Goal: Task Accomplishment & Management: Use online tool/utility

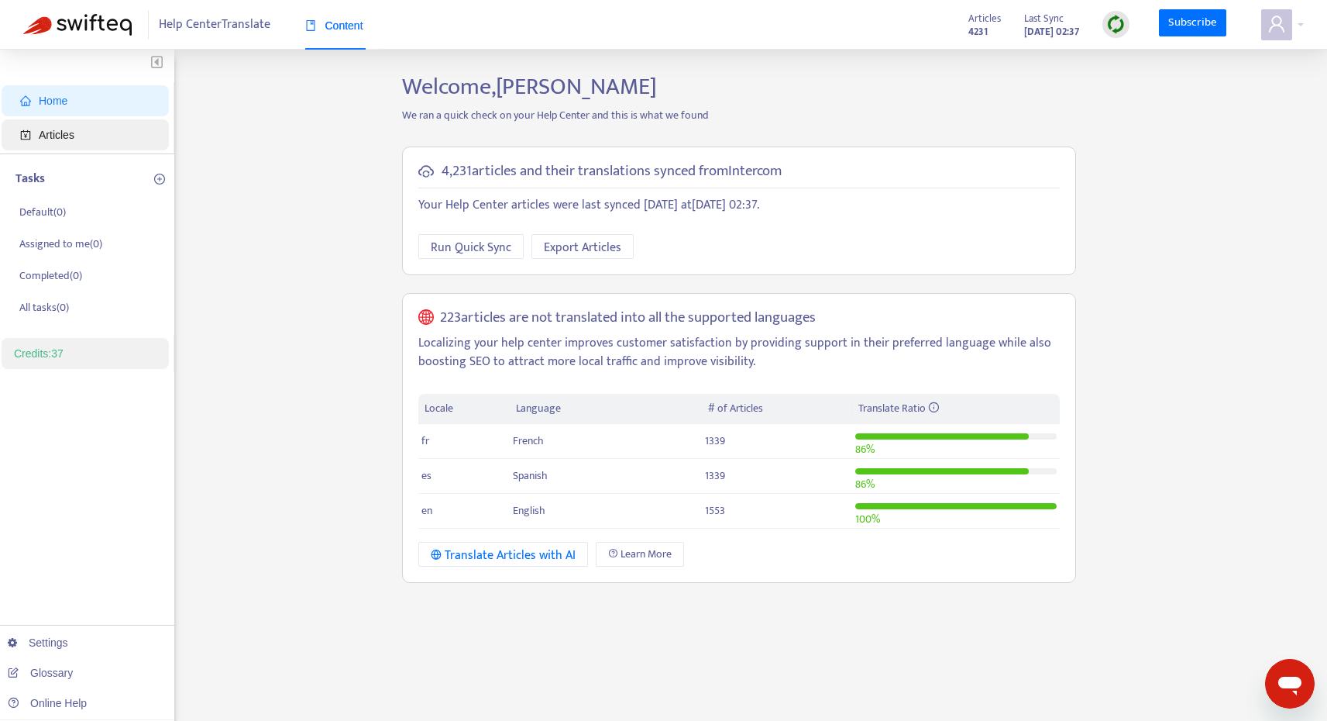
click at [122, 139] on span "Articles" at bounding box center [88, 134] width 136 height 31
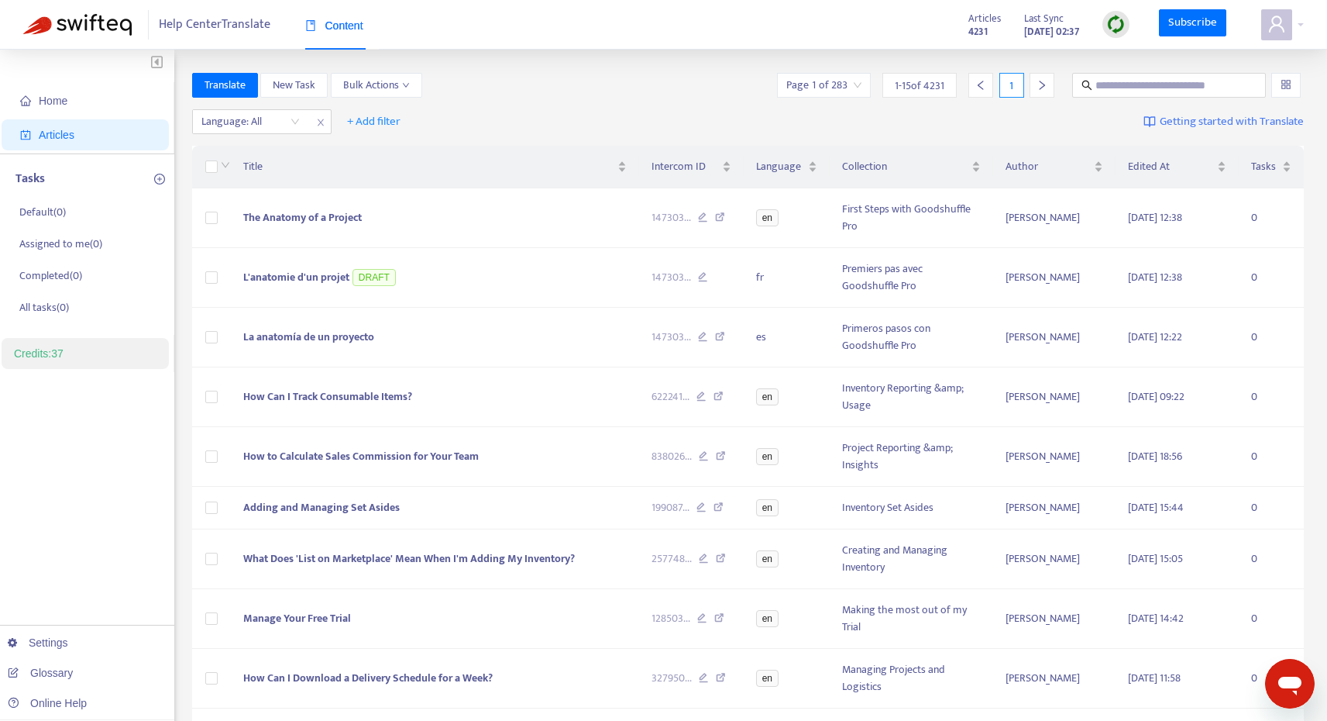
click at [1320, 710] on div "Home Articles Tasks Default ( 0 ) Assigned to me ( 0 ) Completed ( 0 ) All task…" at bounding box center [663, 576] width 1327 height 1053
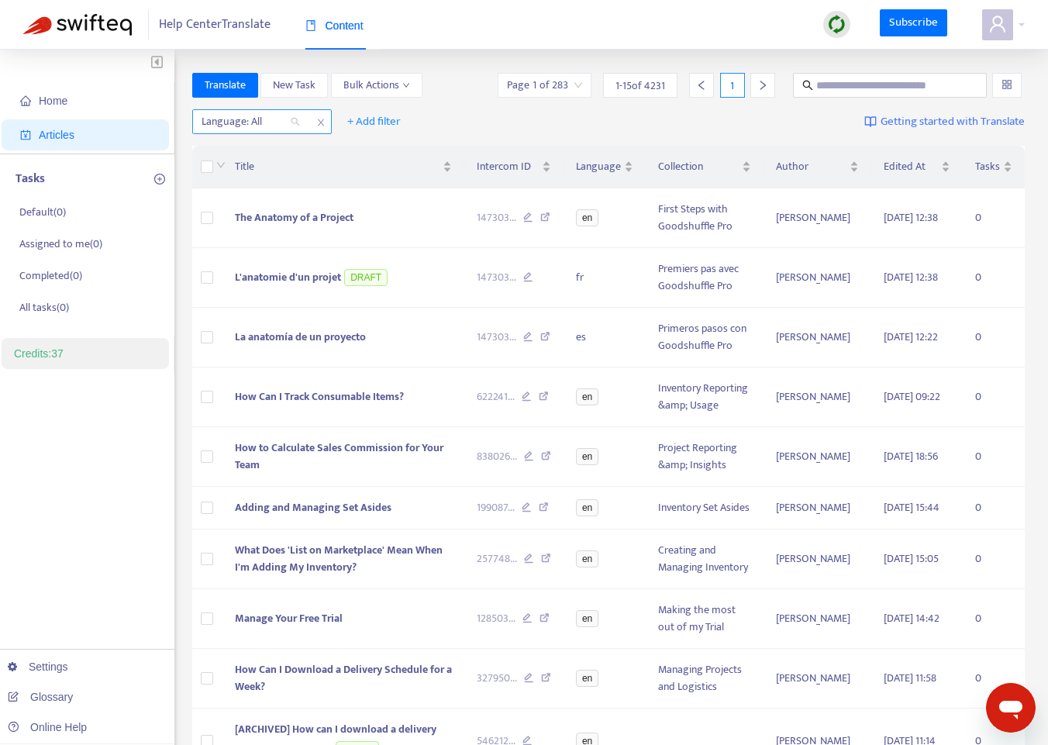
click at [292, 124] on div "Language: All" at bounding box center [250, 121] width 115 height 23
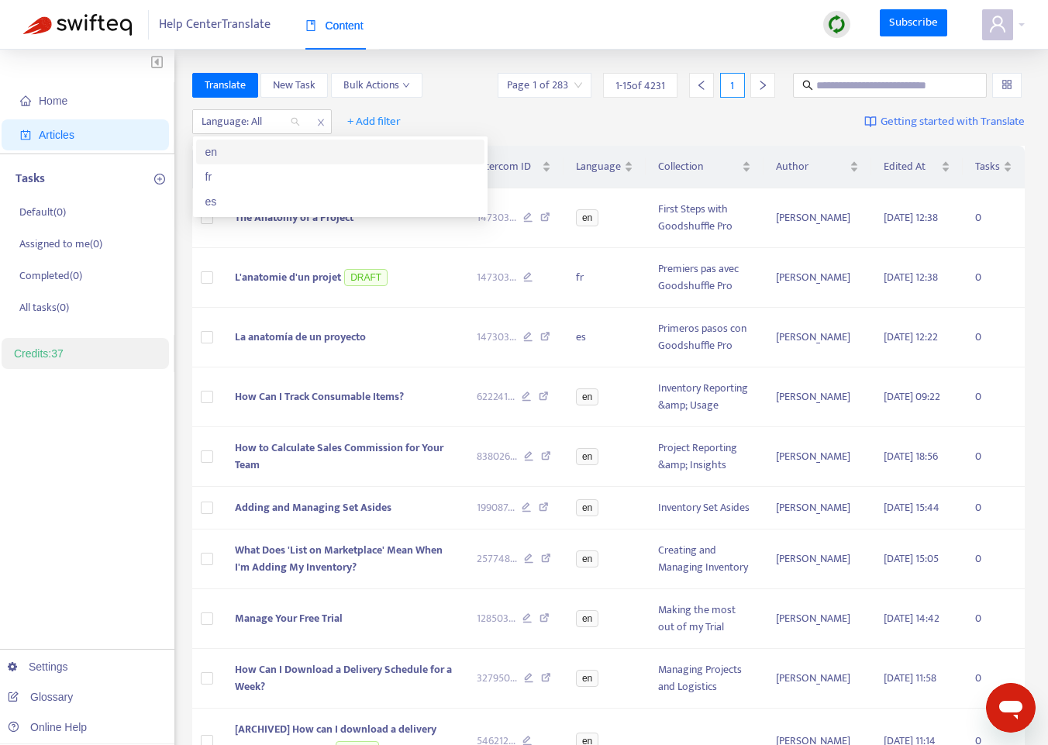
click at [260, 150] on div "en" at bounding box center [340, 151] width 270 height 17
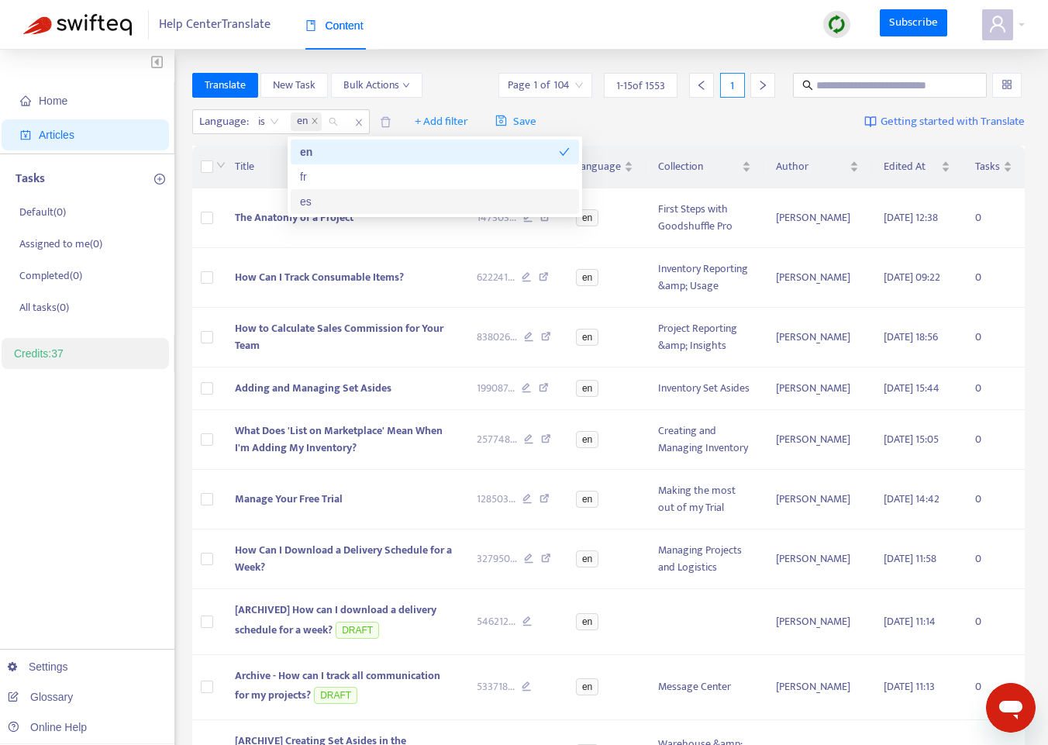
click at [671, 116] on div "Language : is en + Add filter Save Getting started with Translate" at bounding box center [608, 122] width 833 height 36
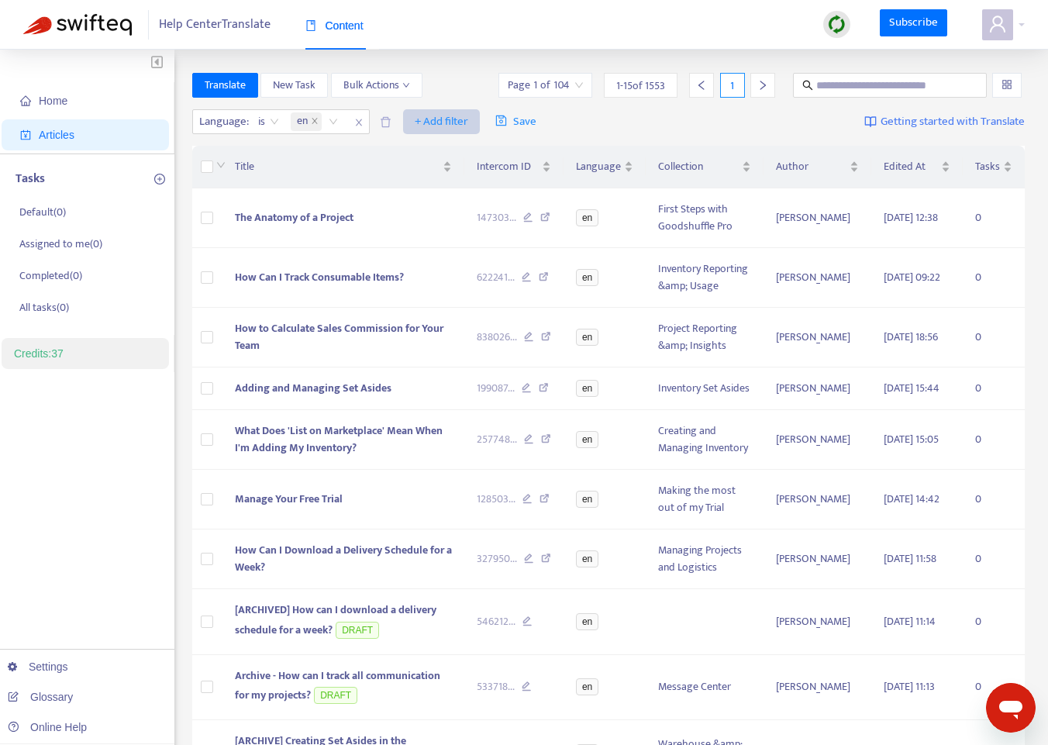
click at [437, 119] on span "+ Add filter" at bounding box center [441, 121] width 53 height 19
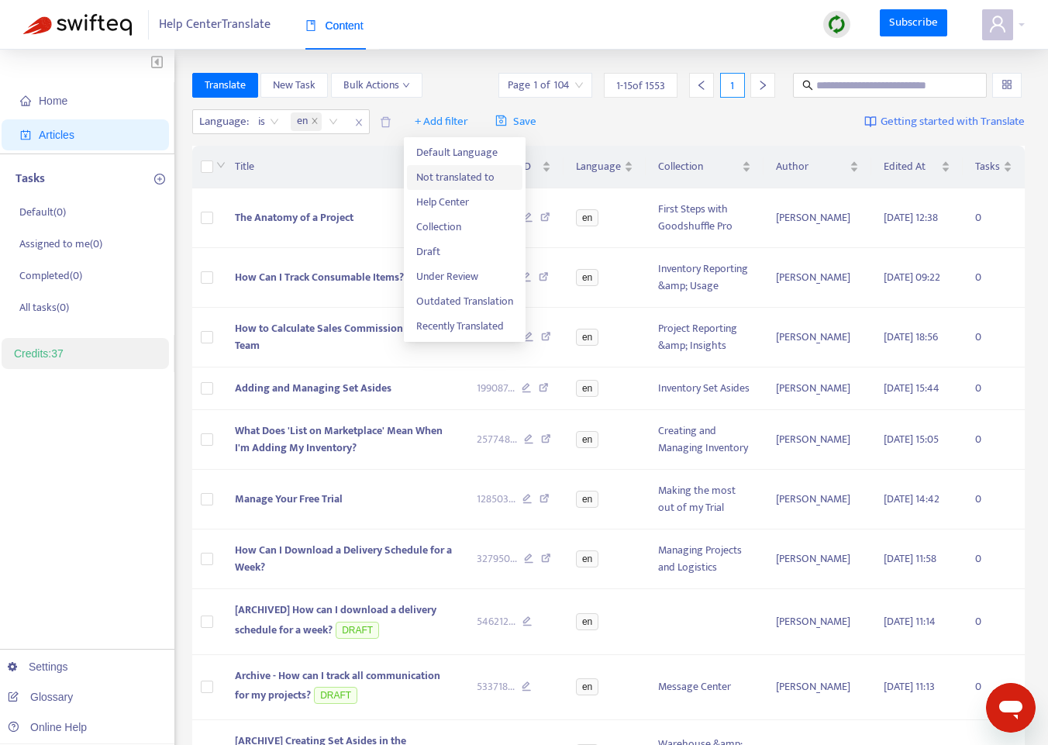
click at [467, 172] on span "Not translated to" at bounding box center [464, 177] width 97 height 17
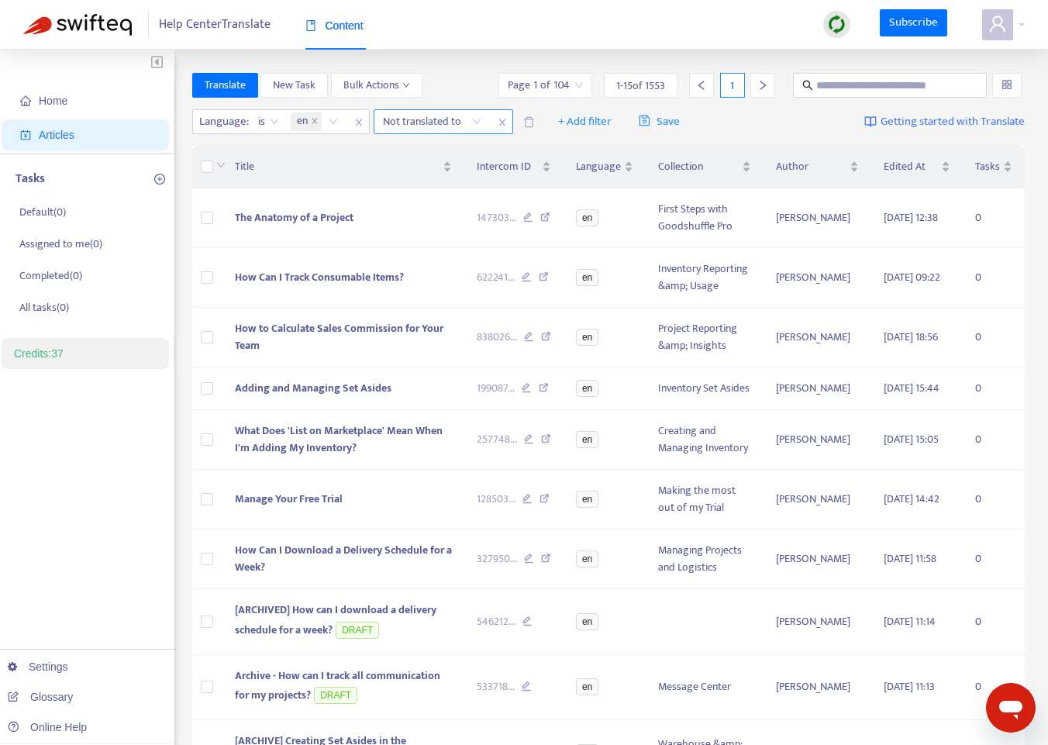
click at [475, 119] on div "Not translated to" at bounding box center [431, 121] width 115 height 23
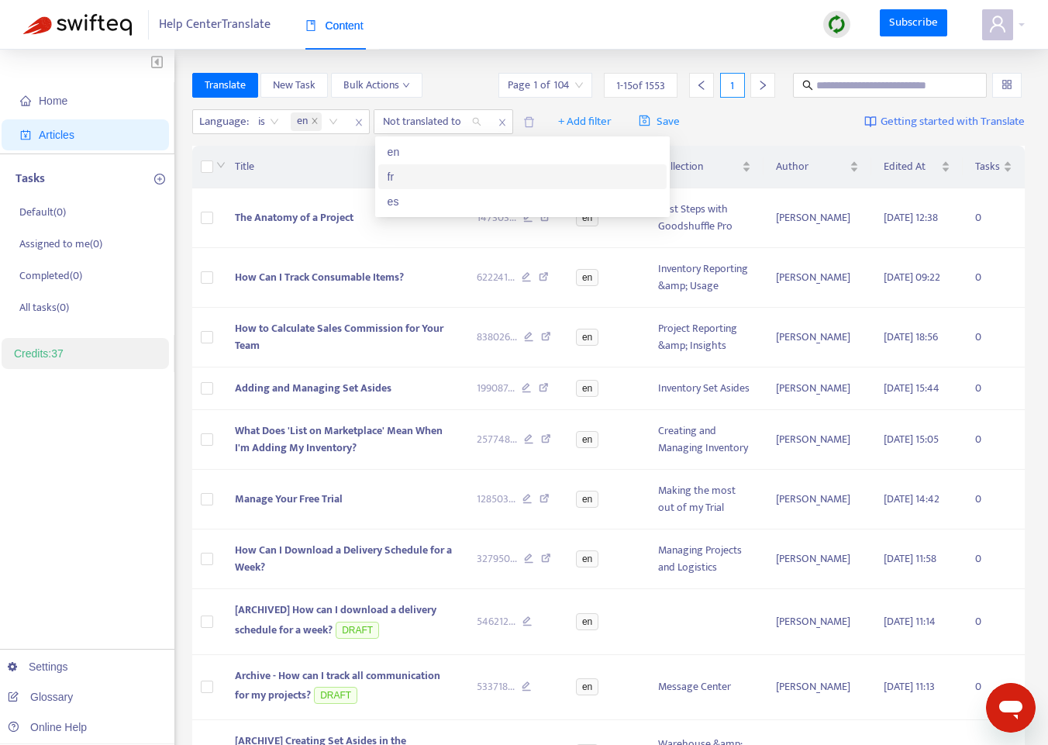
click at [486, 174] on div "fr" at bounding box center [522, 176] width 270 height 17
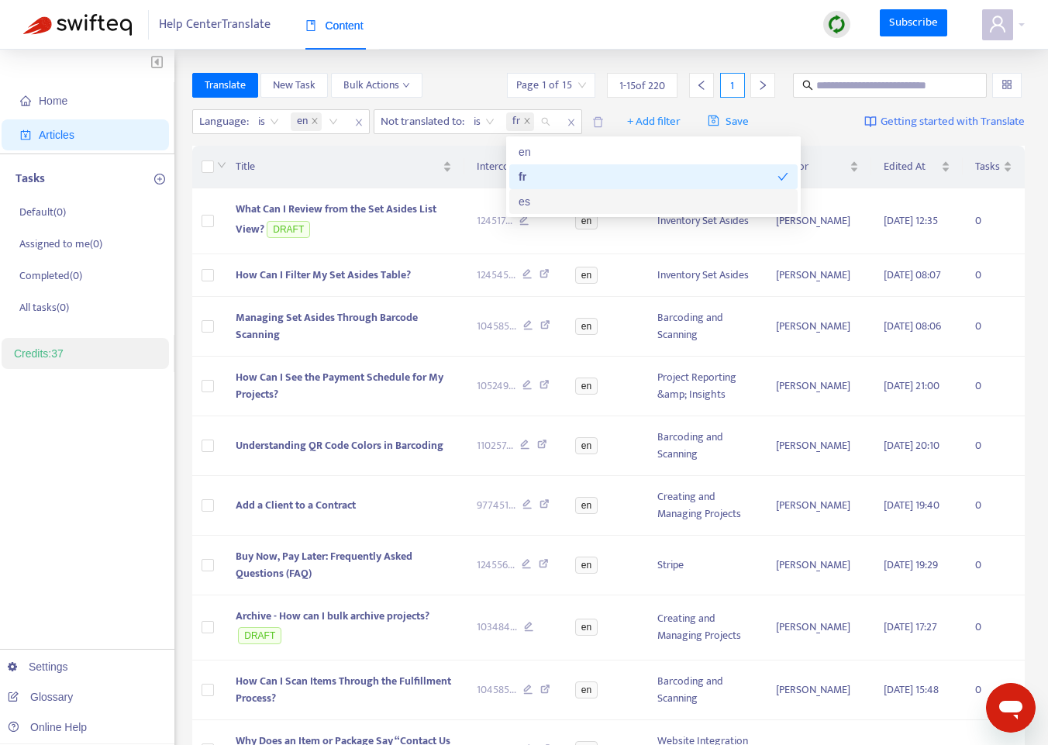
click at [535, 198] on div "es" at bounding box center [653, 201] width 270 height 17
click at [482, 19] on div "Help Center Translate Content Subscribe" at bounding box center [524, 25] width 1048 height 50
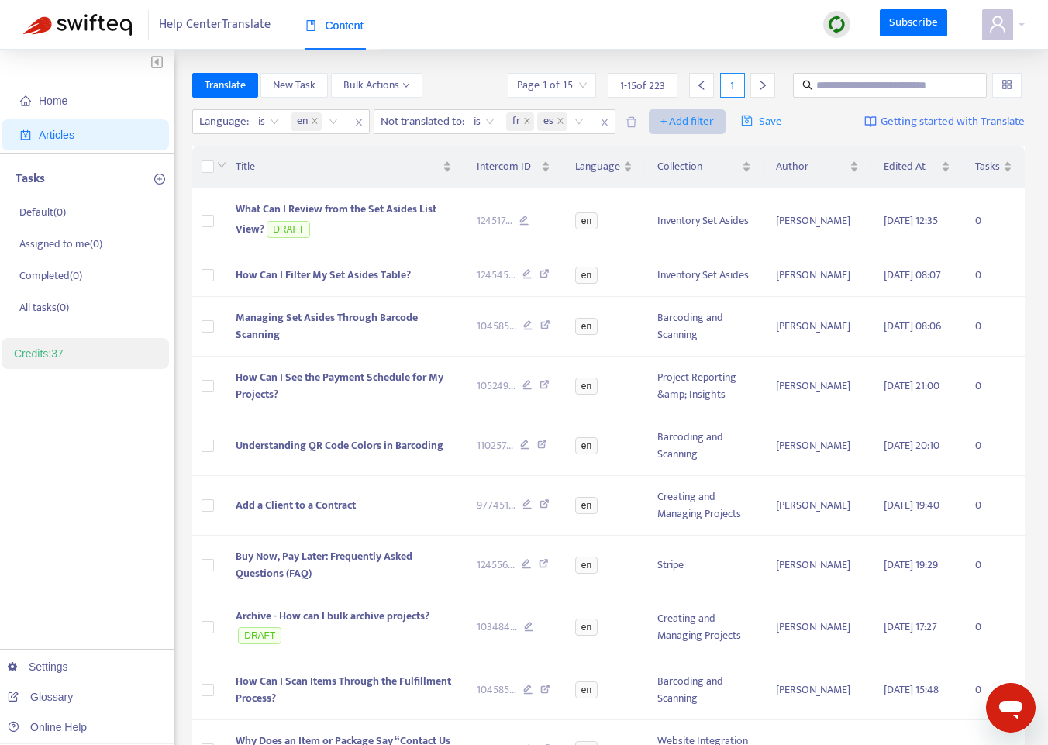
click at [666, 117] on span "+ Add filter" at bounding box center [686, 121] width 53 height 19
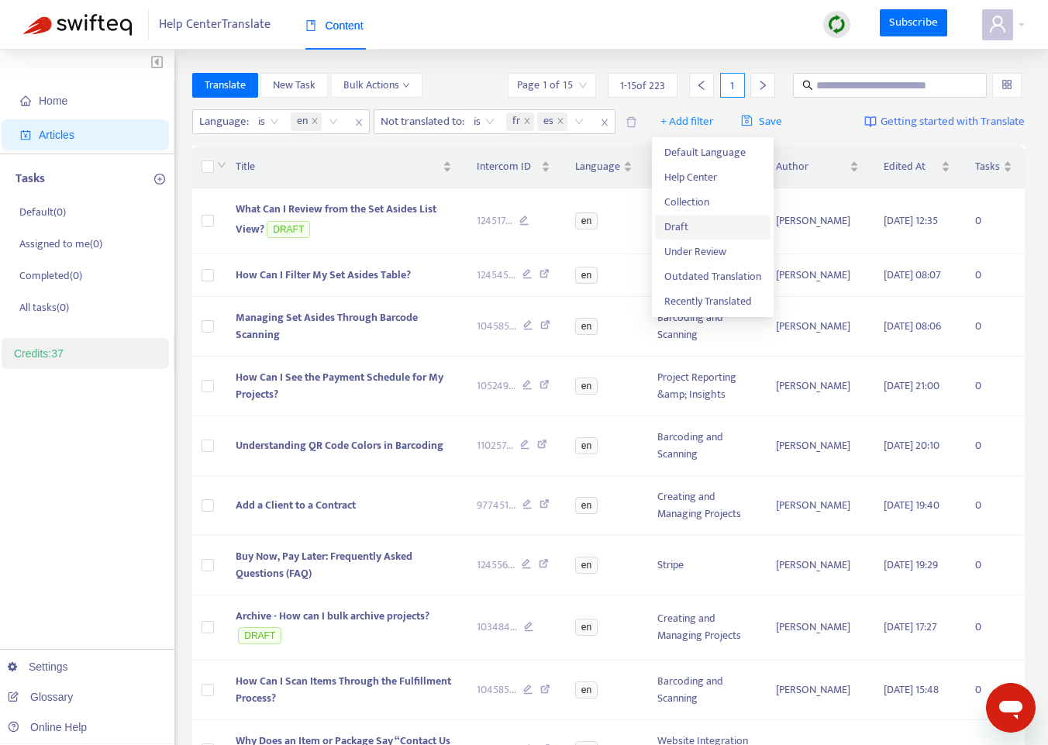
click at [697, 226] on span "Draft" at bounding box center [712, 227] width 97 height 17
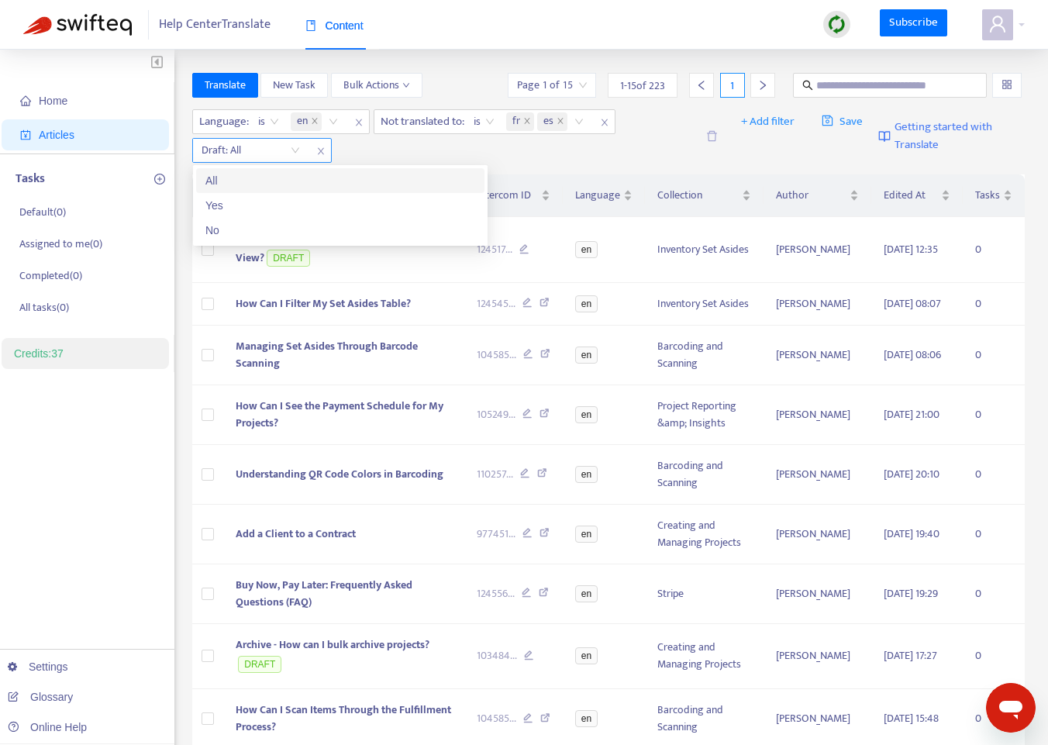
click at [298, 154] on input "search" at bounding box center [250, 150] width 98 height 23
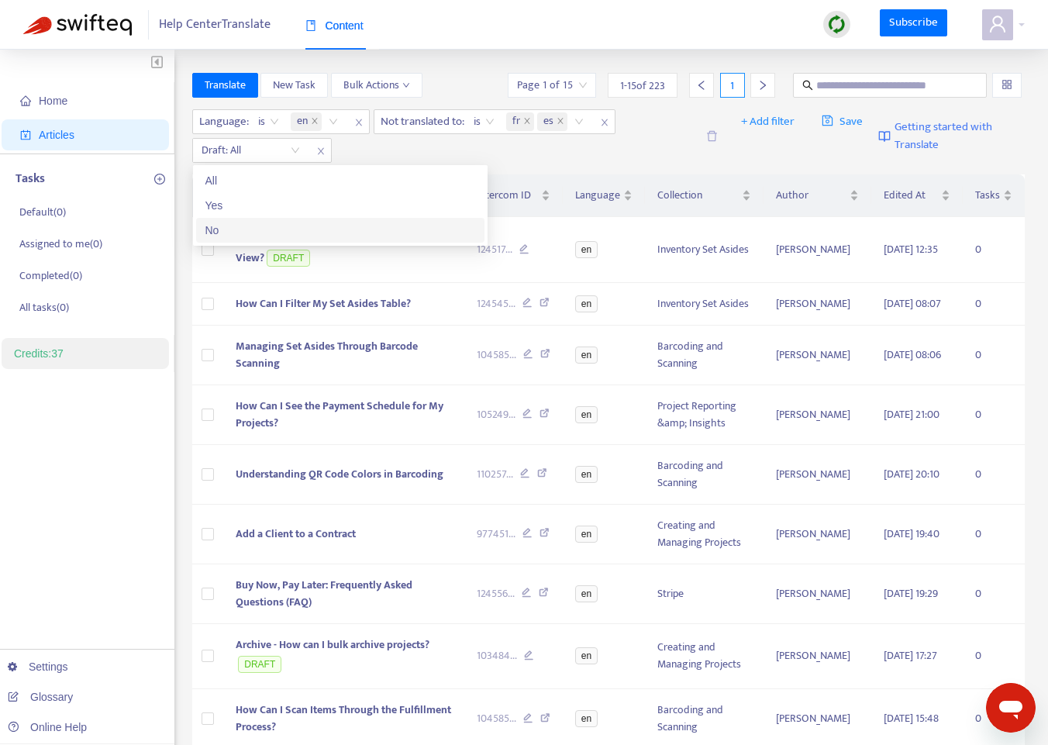
click at [242, 227] on div "No" at bounding box center [340, 230] width 270 height 17
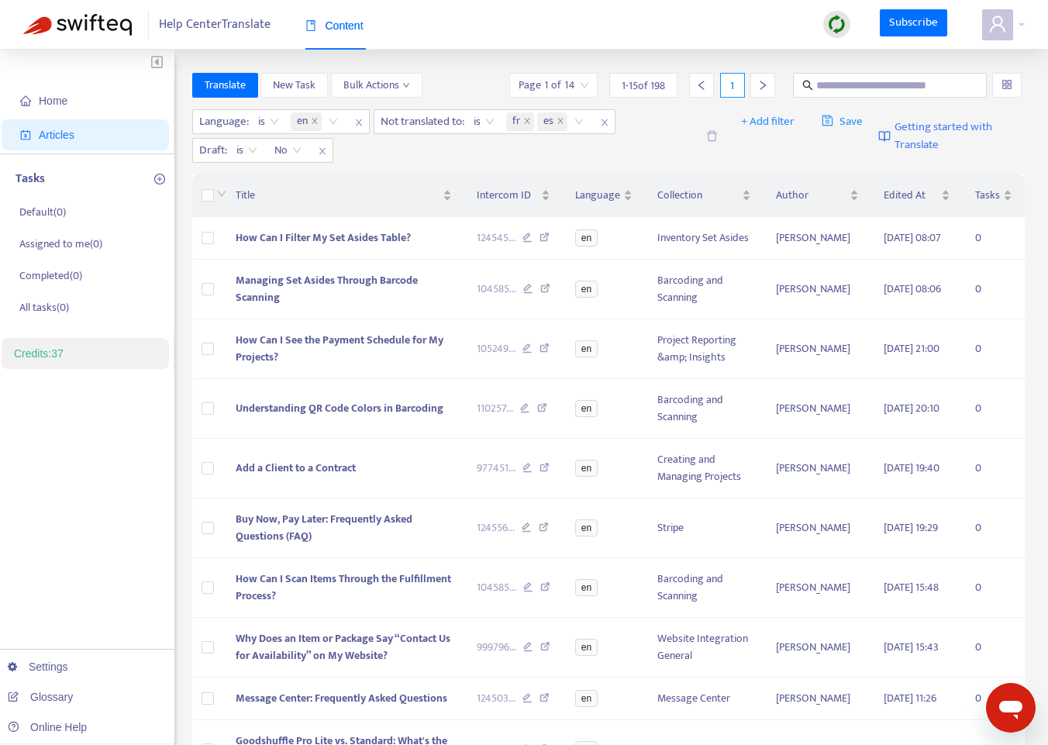
click at [446, 152] on div "Language : is en Not translated to : is fr es Draft : is No No" at bounding box center [444, 135] width 504 height 53
click at [364, 240] on span "How Can I Filter My Set Asides Table?" at bounding box center [323, 238] width 175 height 18
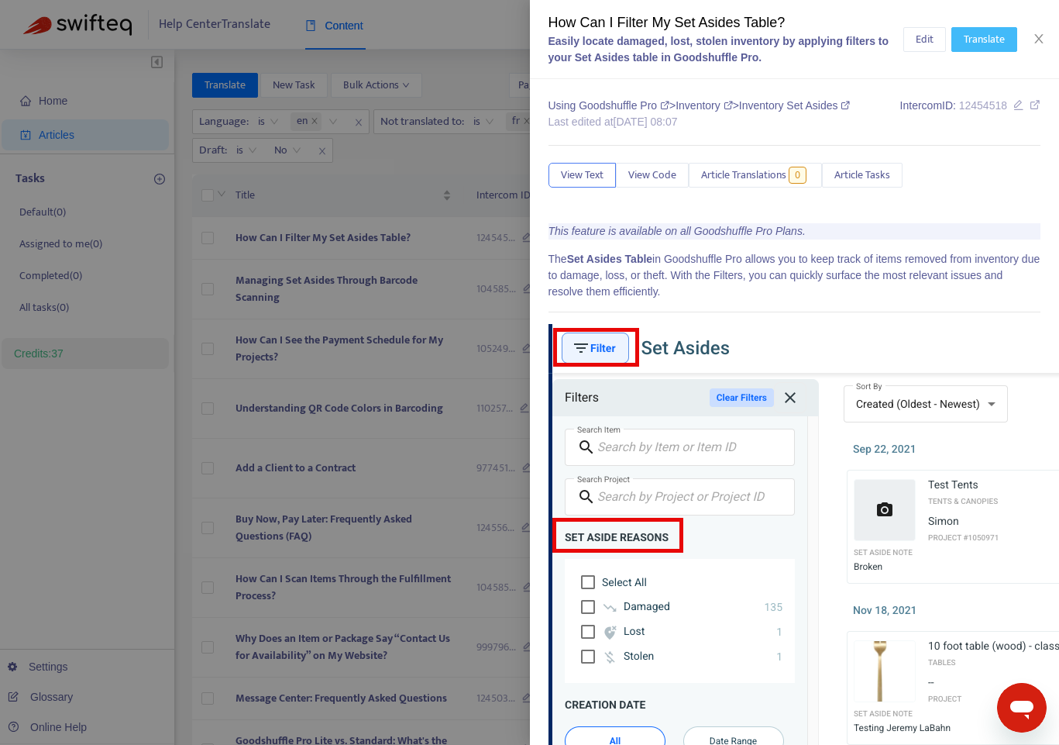
click at [976, 43] on span "Translate" at bounding box center [984, 39] width 41 height 17
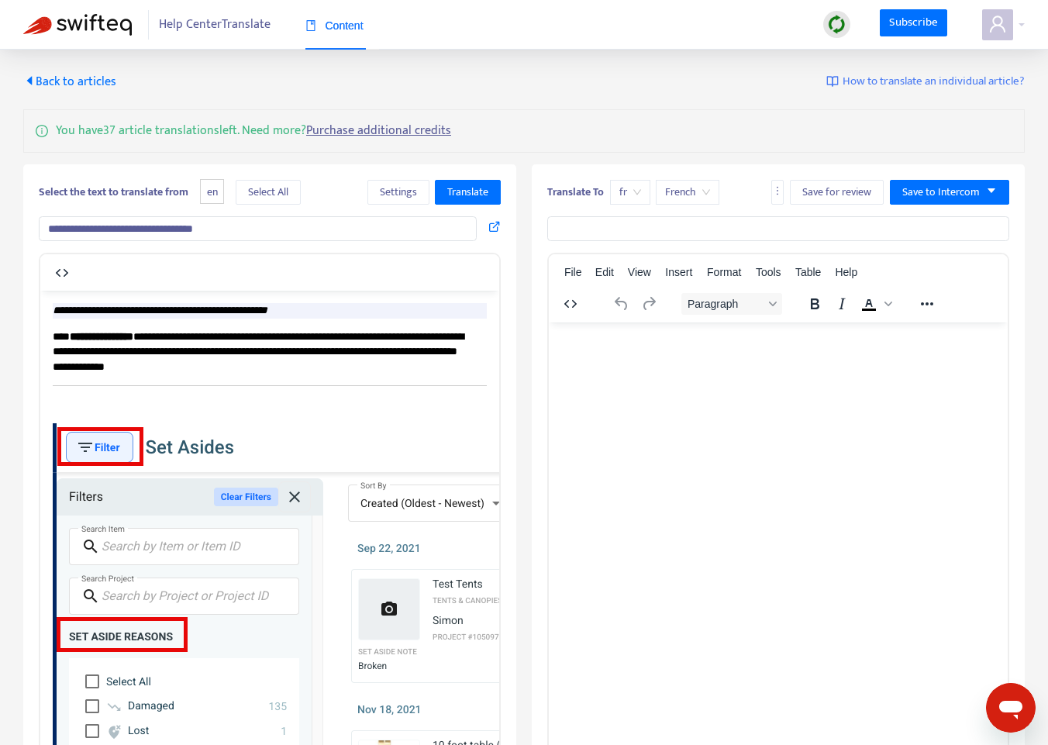
click at [645, 188] on div "fr" at bounding box center [630, 192] width 40 height 25
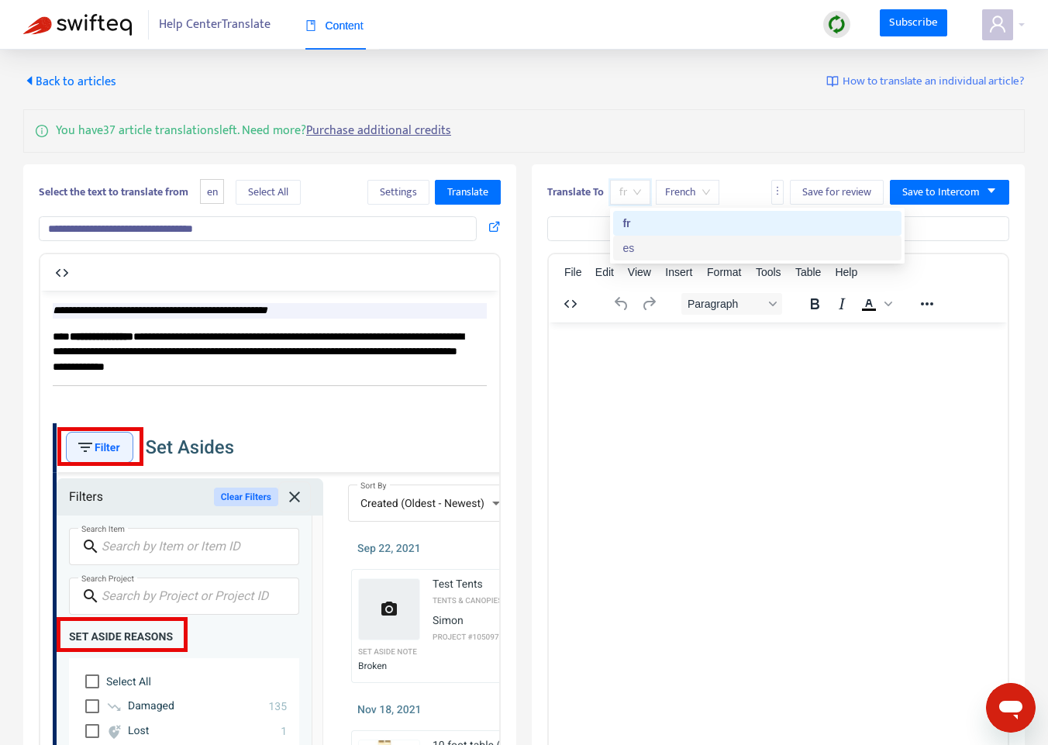
click at [632, 241] on div "es" at bounding box center [757, 247] width 270 height 17
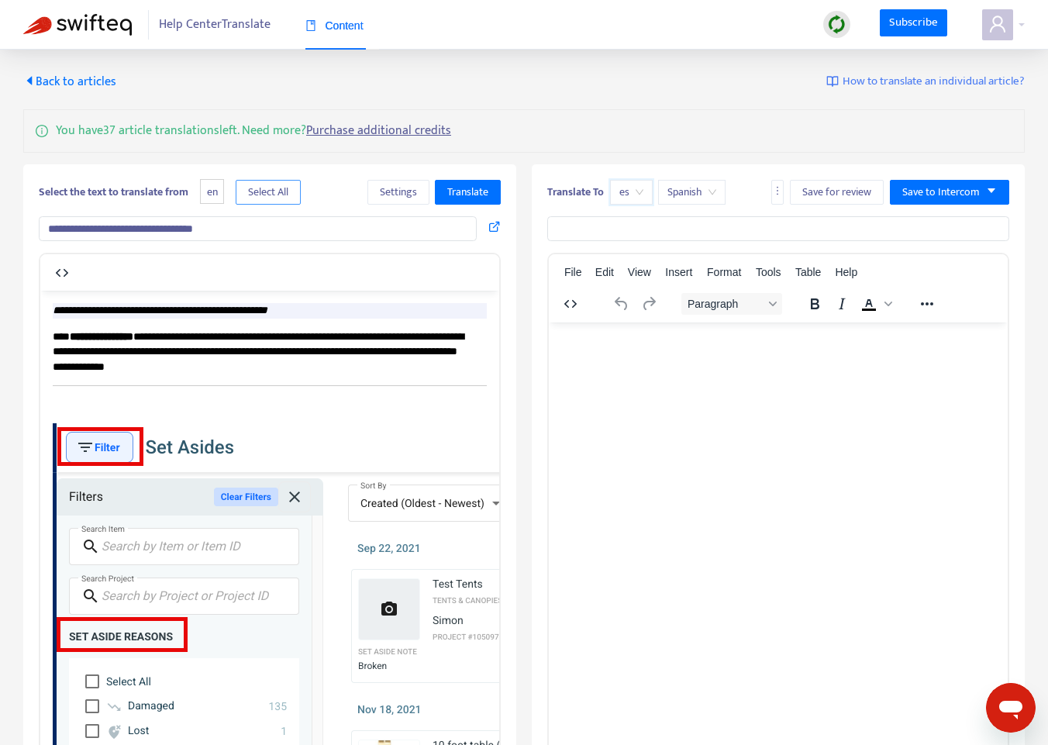
click at [270, 192] on span "Select All" at bounding box center [268, 192] width 40 height 17
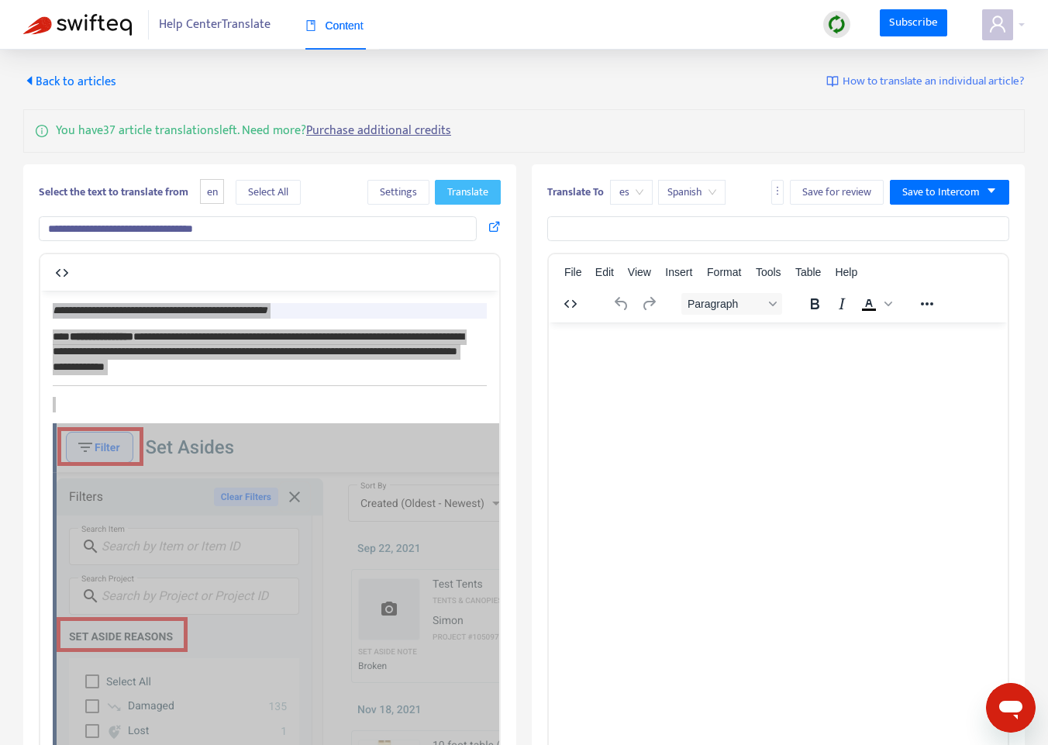
click at [476, 193] on span "Translate" at bounding box center [467, 192] width 41 height 17
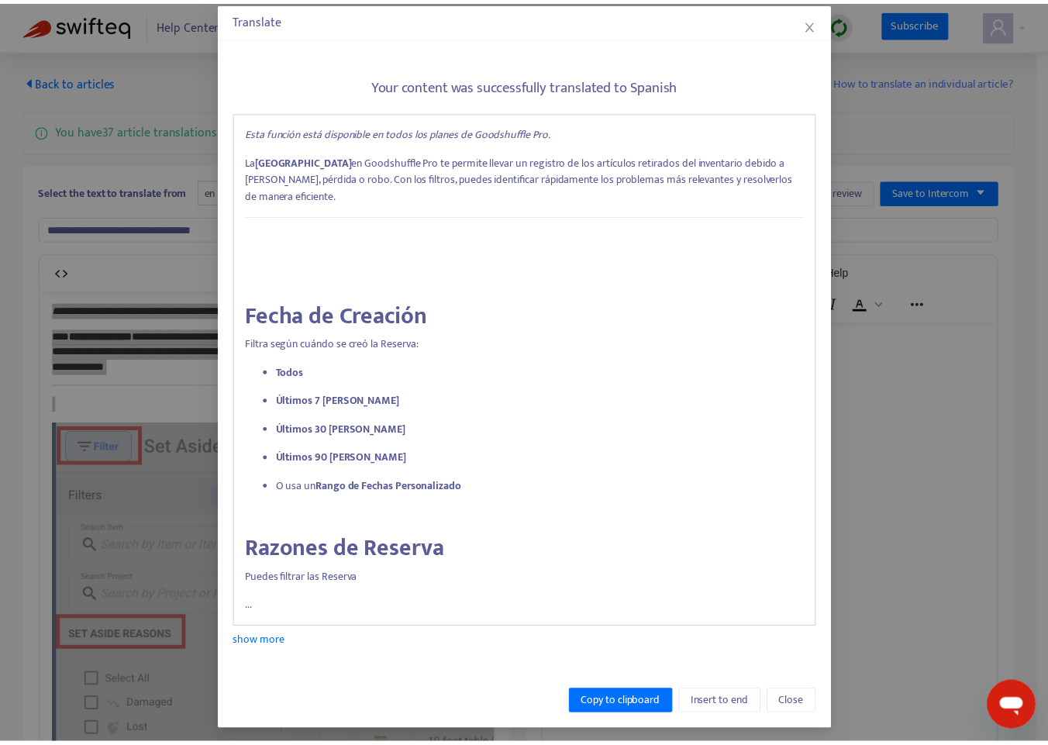
scroll to position [81, 0]
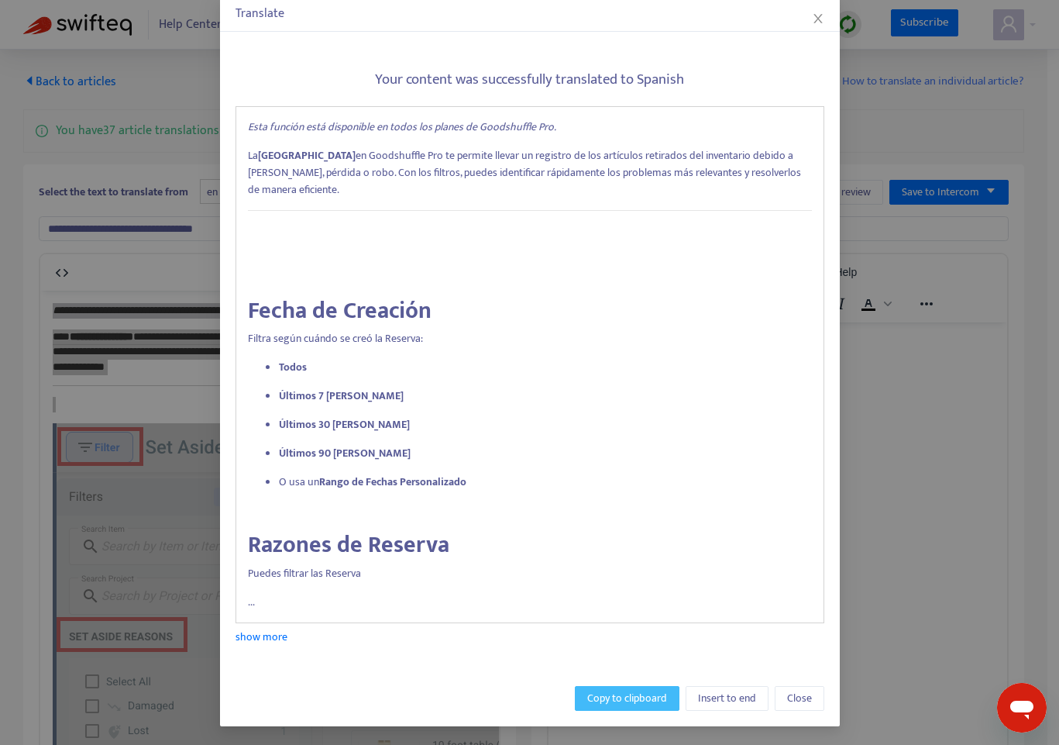
click at [643, 697] on span "Copy to clipboard" at bounding box center [627, 698] width 80 height 17
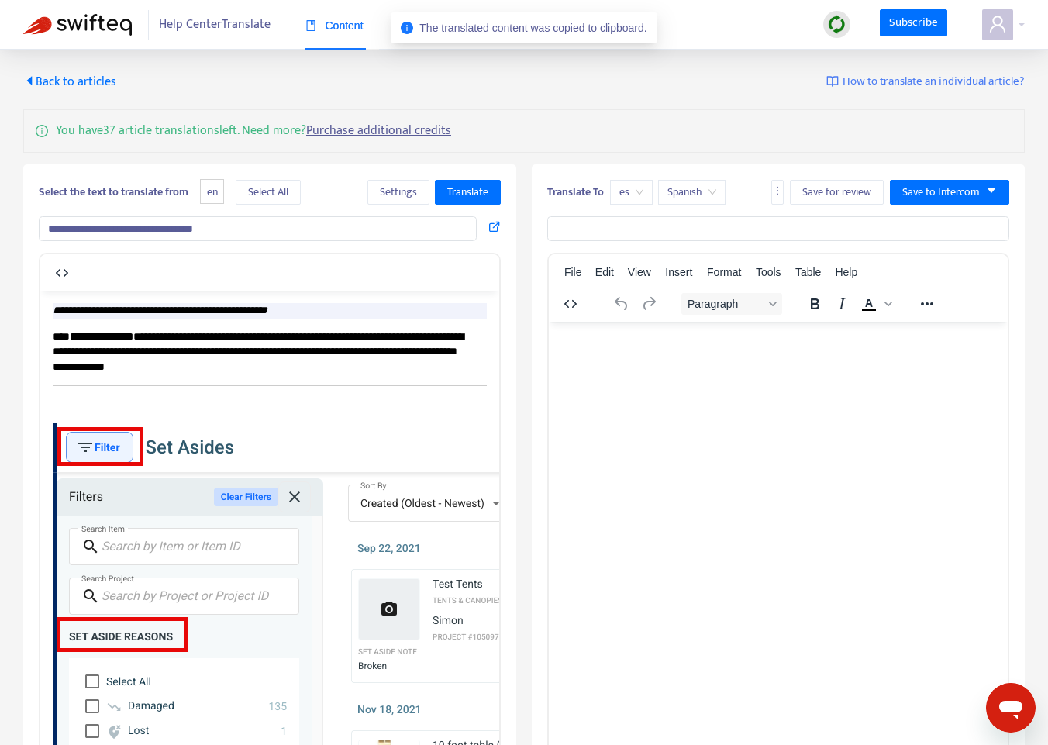
click at [760, 362] on html at bounding box center [778, 342] width 459 height 40
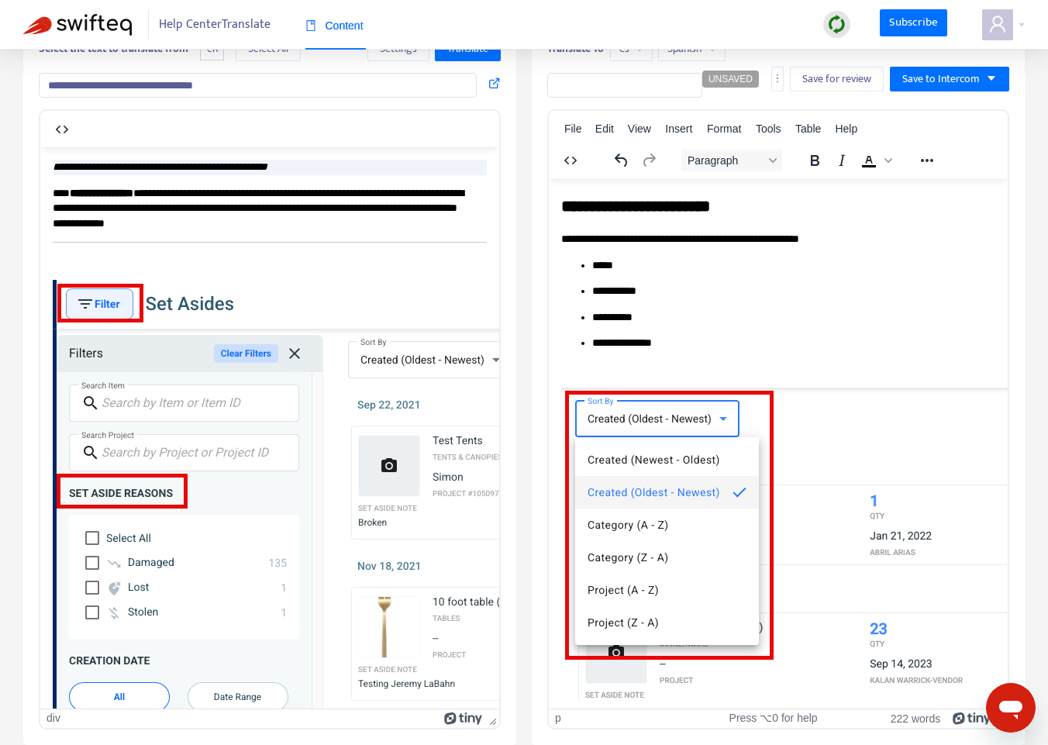
scroll to position [203, 0]
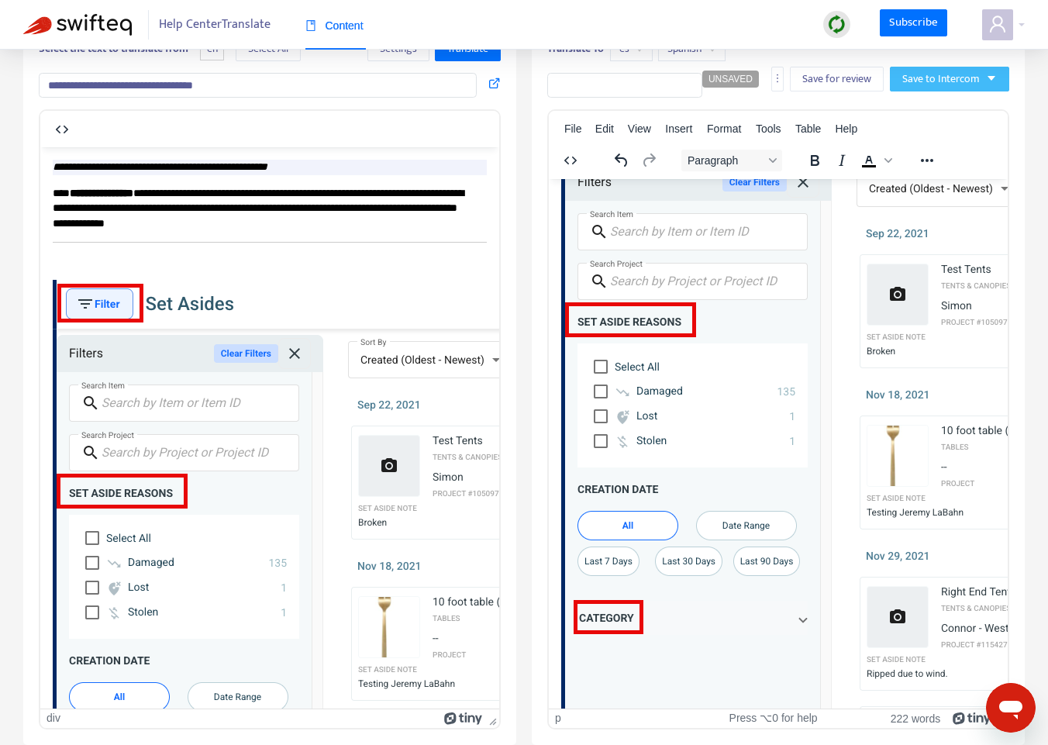
click at [960, 86] on span "Save to Intercom" at bounding box center [940, 79] width 77 height 17
click at [954, 133] on span "Save as draft" at bounding box center [932, 134] width 59 height 17
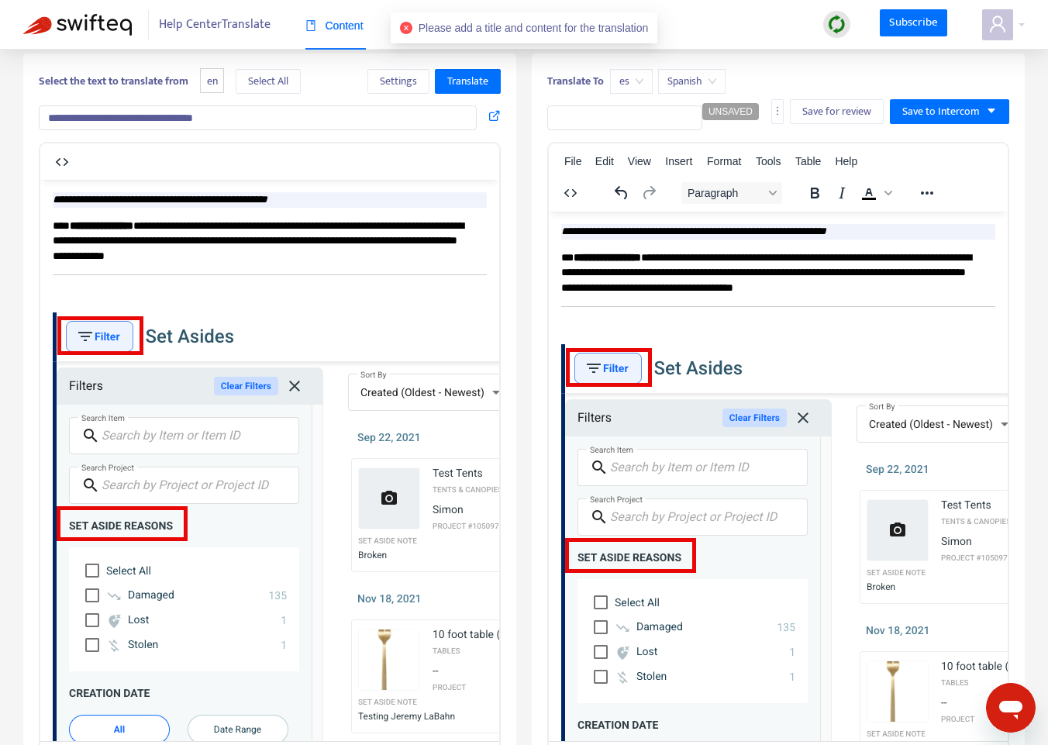
scroll to position [0, 0]
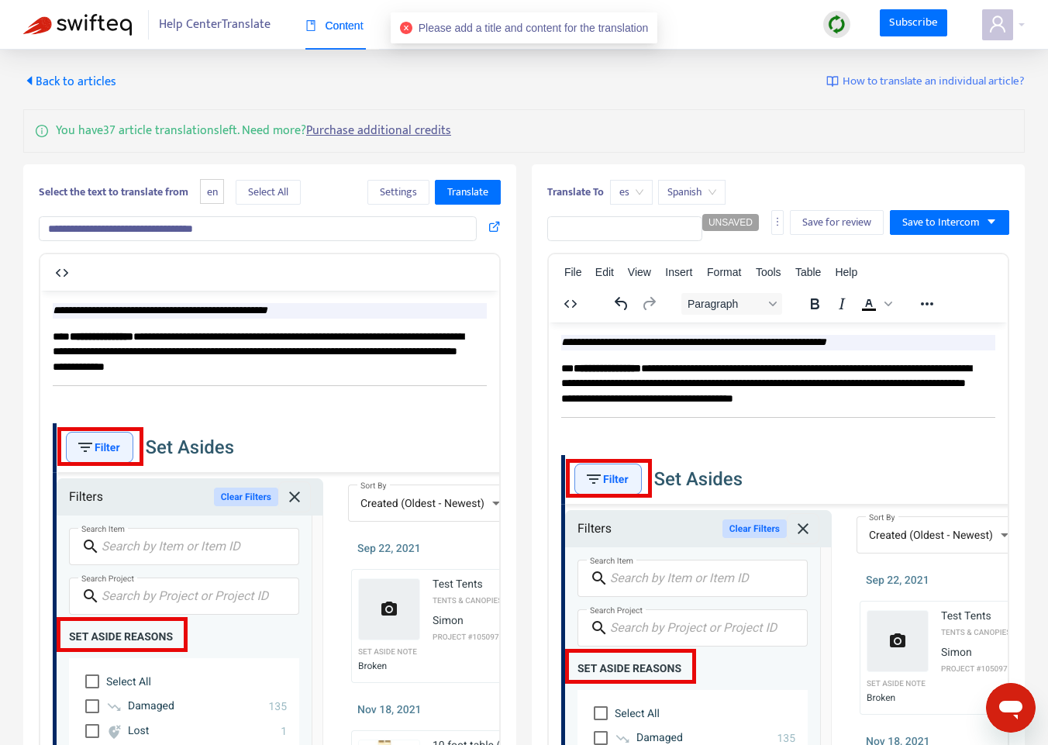
click at [288, 231] on input "**********" at bounding box center [258, 228] width 438 height 25
click at [470, 184] on span "Translate" at bounding box center [467, 192] width 41 height 17
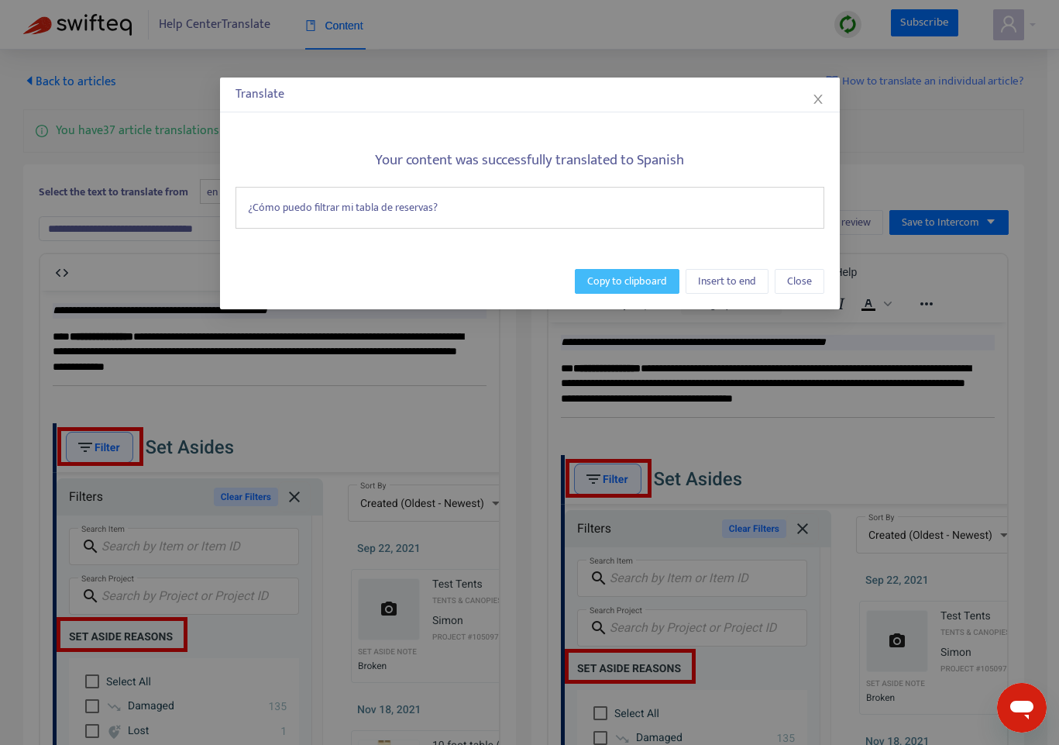
click at [661, 281] on span "Copy to clipboard" at bounding box center [627, 281] width 80 height 17
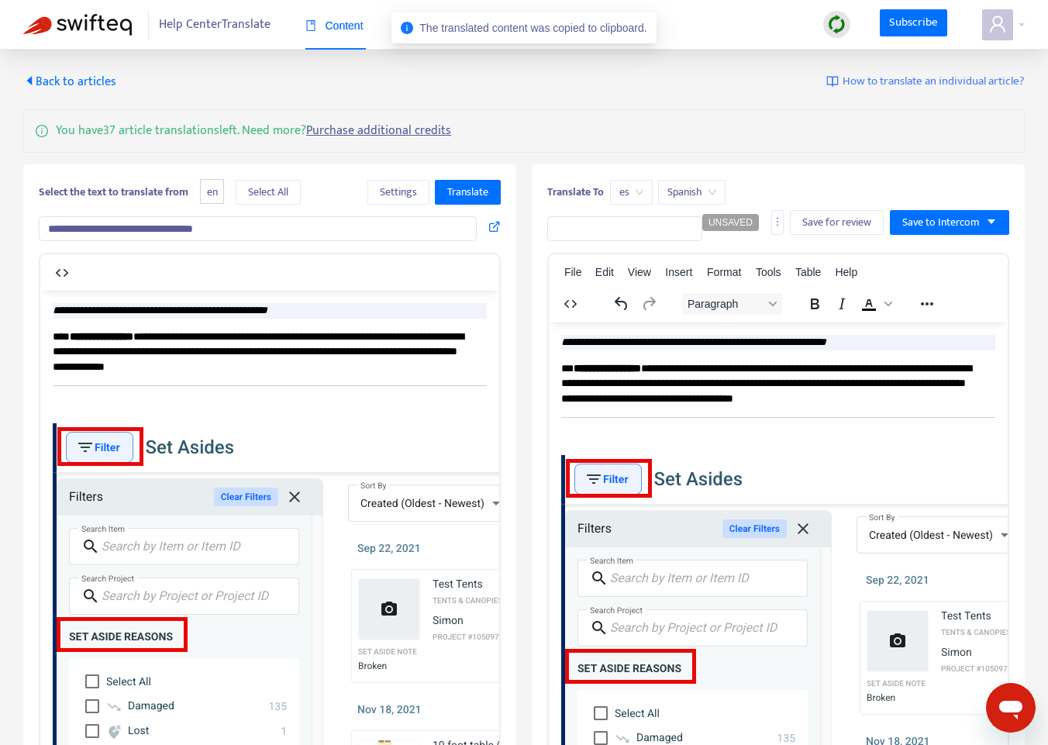
click at [638, 229] on input "text" at bounding box center [624, 228] width 155 height 25
click at [584, 230] on input "text" at bounding box center [624, 228] width 155 height 25
click at [273, 233] on input "**********" at bounding box center [258, 228] width 438 height 25
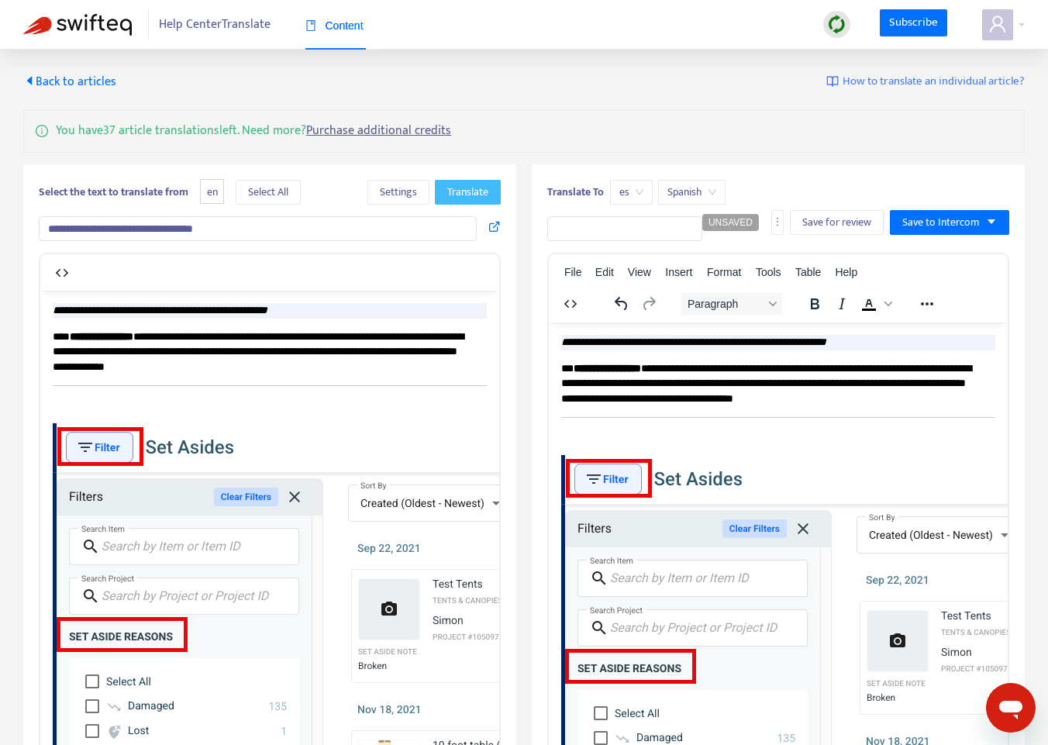
click at [480, 196] on span "Translate" at bounding box center [467, 192] width 41 height 17
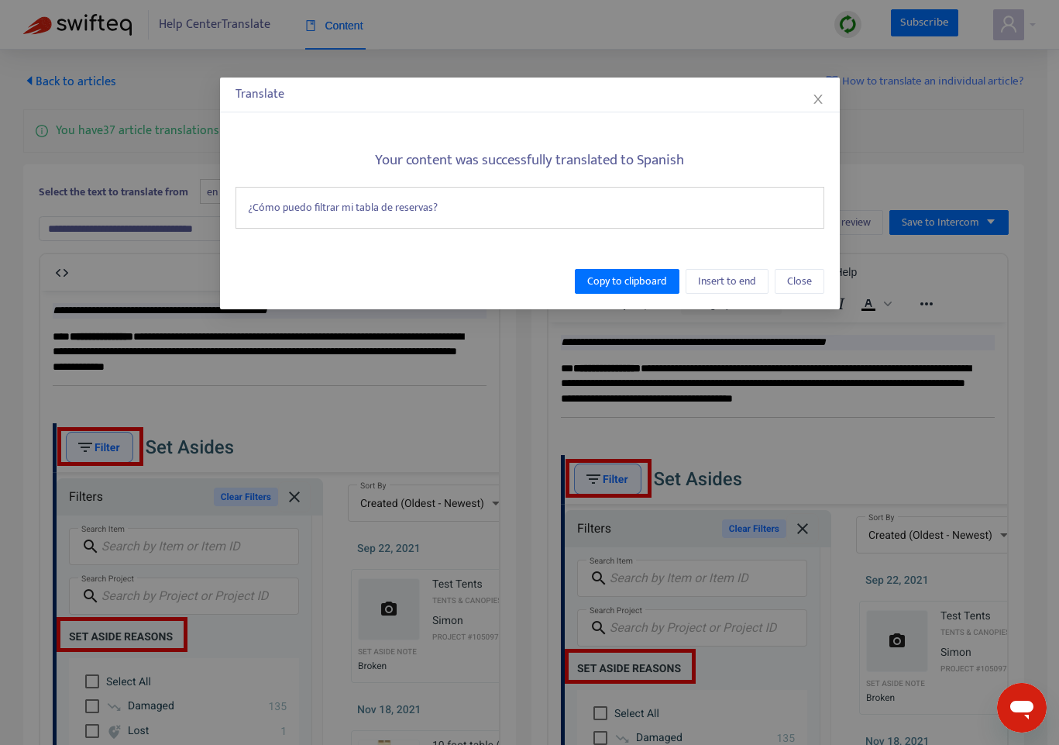
click at [393, 210] on div "¿Cómo puedo filtrar mi tabla de reservas?" at bounding box center [530, 208] width 589 height 42
click at [652, 279] on span "Copy to clipboard" at bounding box center [627, 281] width 80 height 17
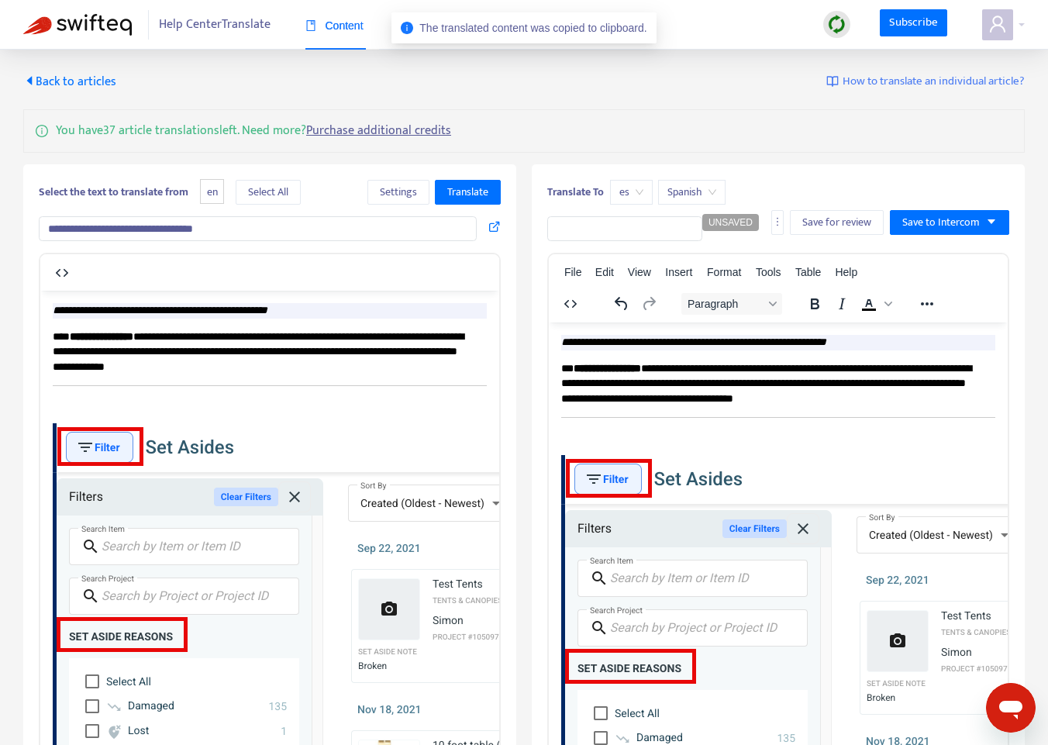
click at [655, 233] on input "text" at bounding box center [624, 228] width 155 height 25
click at [776, 224] on icon "more" at bounding box center [777, 221] width 11 height 11
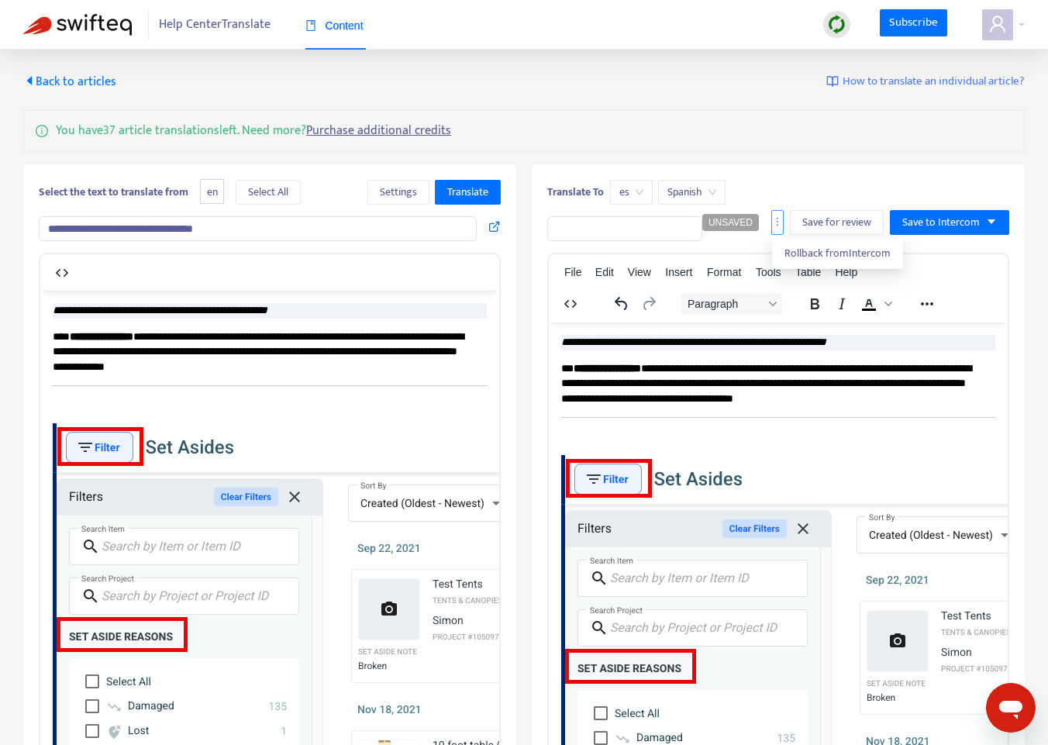
click at [776, 224] on icon "more" at bounding box center [777, 221] width 11 height 11
click at [608, 233] on input "text" at bounding box center [624, 228] width 155 height 25
click at [1036, 389] on div "**********" at bounding box center [524, 469] width 1048 height 838
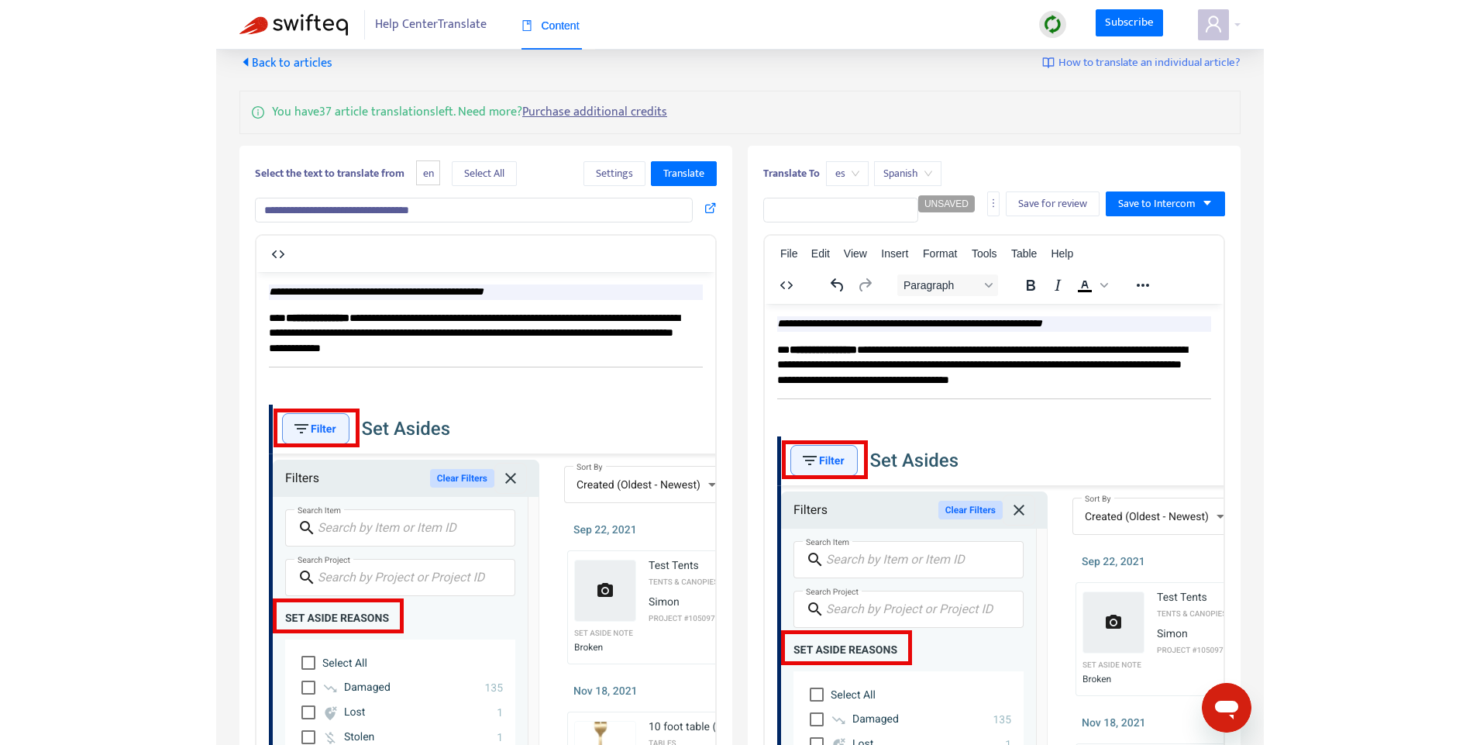
scroll to position [20, 0]
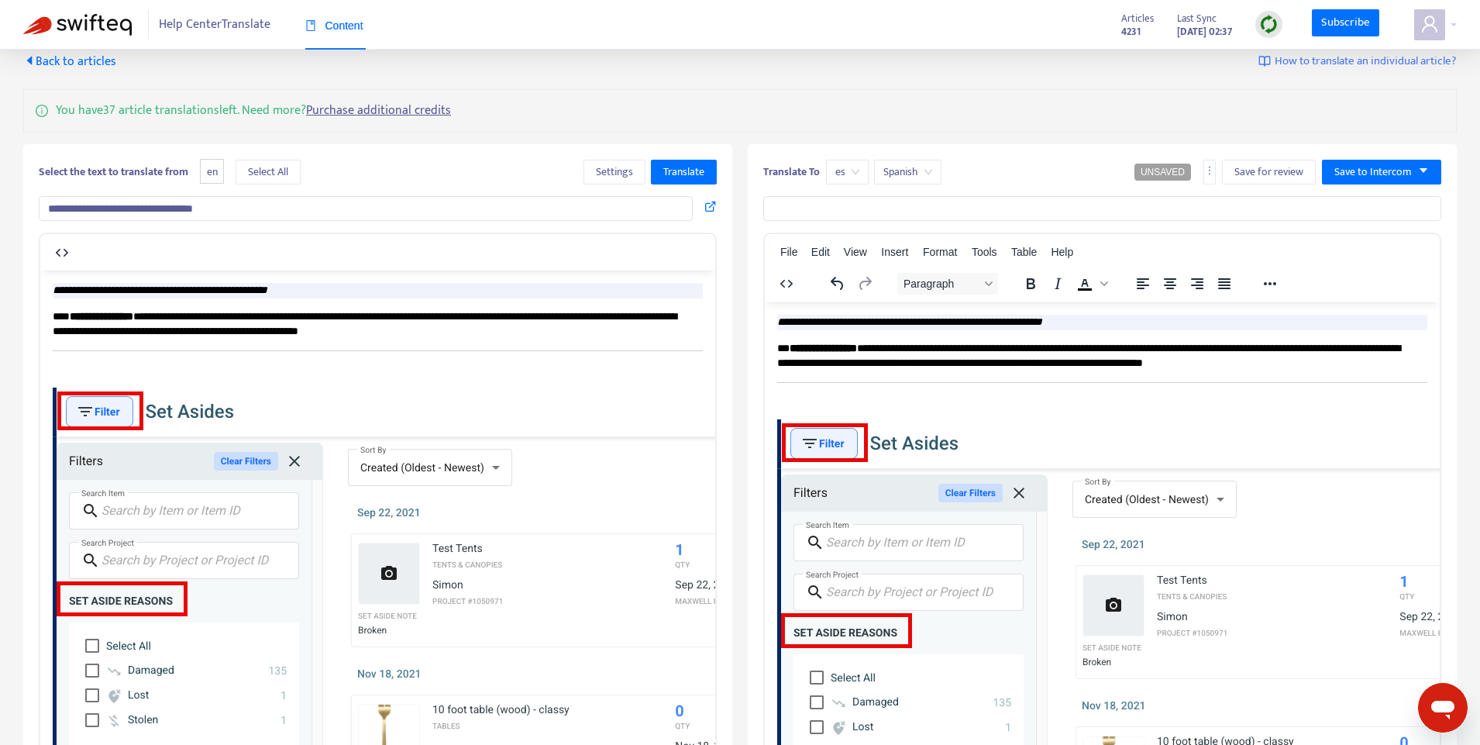
click at [900, 205] on input "text" at bounding box center [1102, 208] width 678 height 25
paste input "**********"
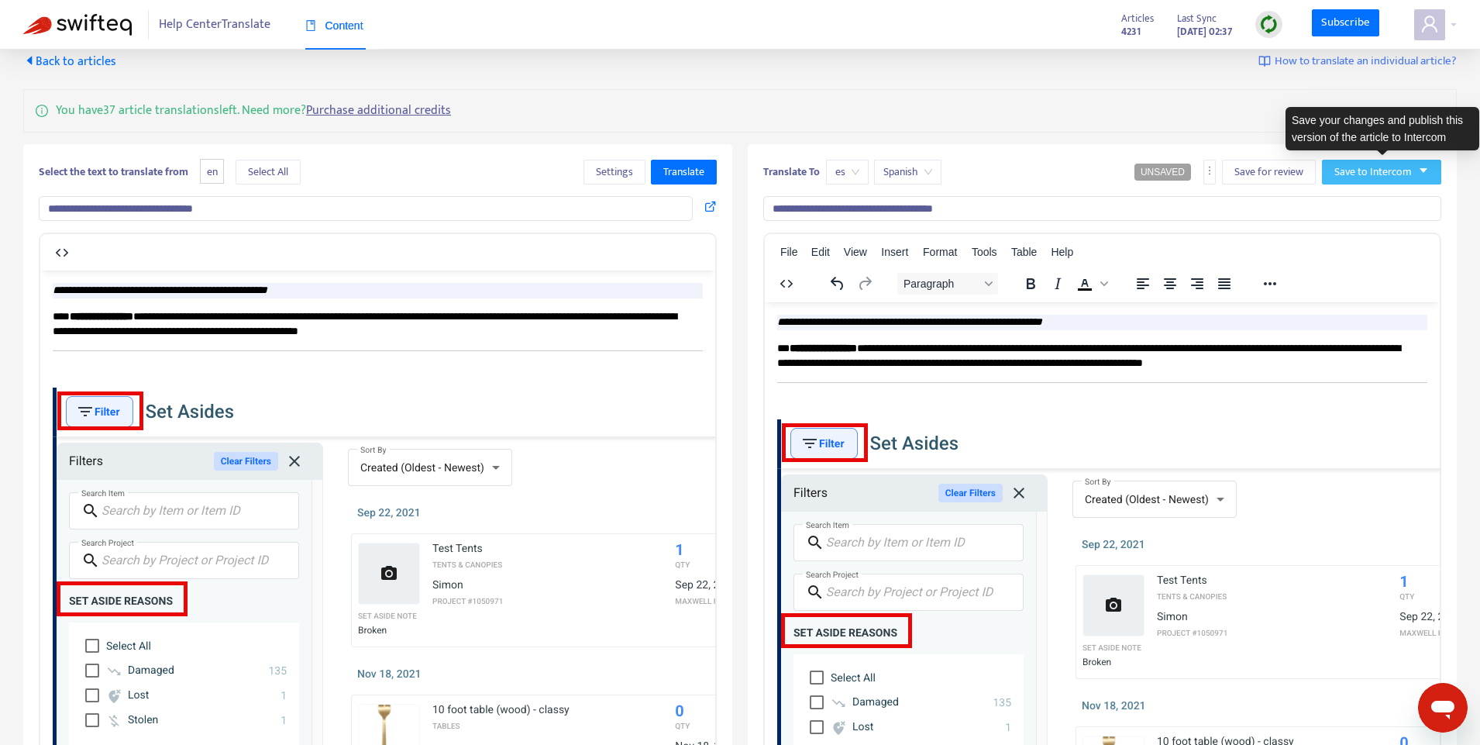
type input "**********"
click at [1338, 167] on span "Save to Intercom" at bounding box center [1372, 172] width 77 height 17
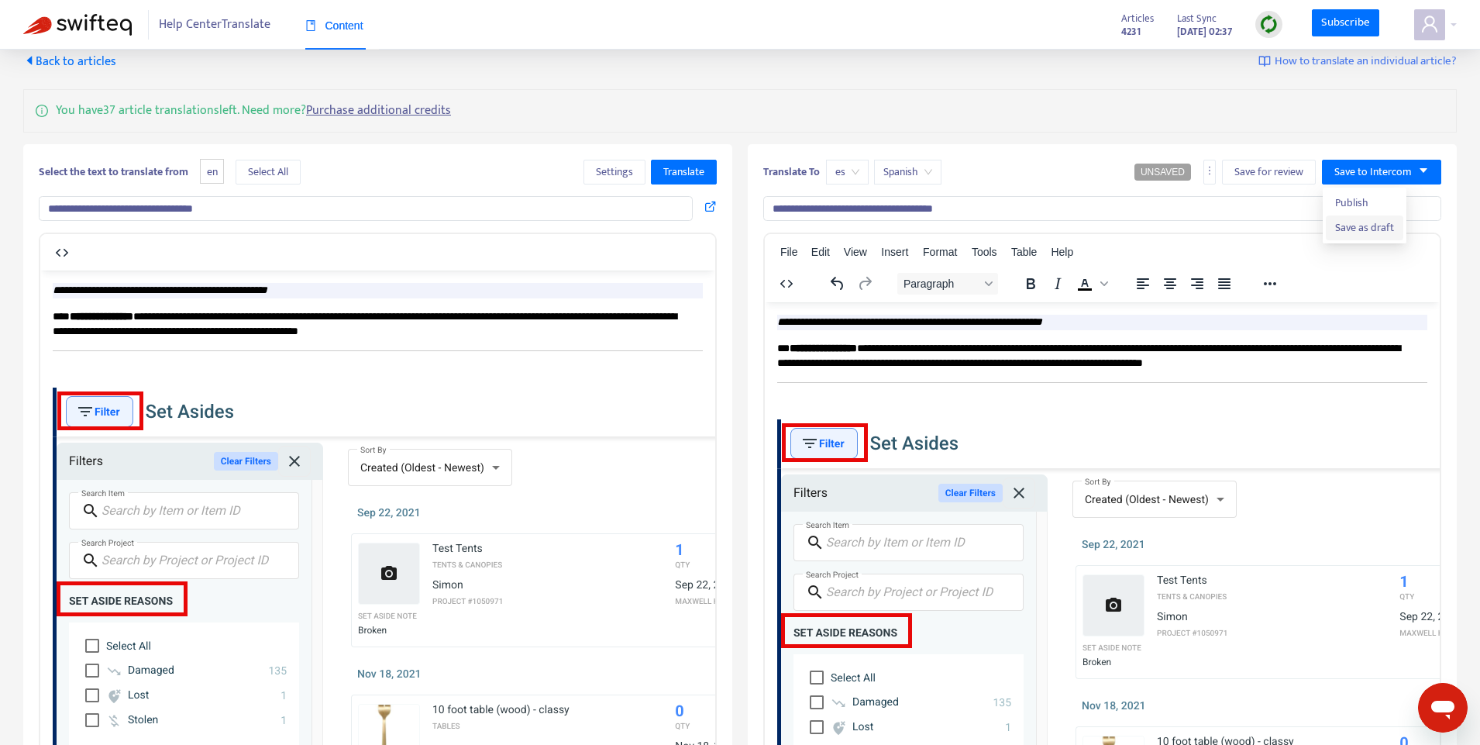
click at [1338, 231] on span "Save as draft" at bounding box center [1364, 227] width 59 height 17
click at [854, 170] on span "es" at bounding box center [847, 171] width 24 height 23
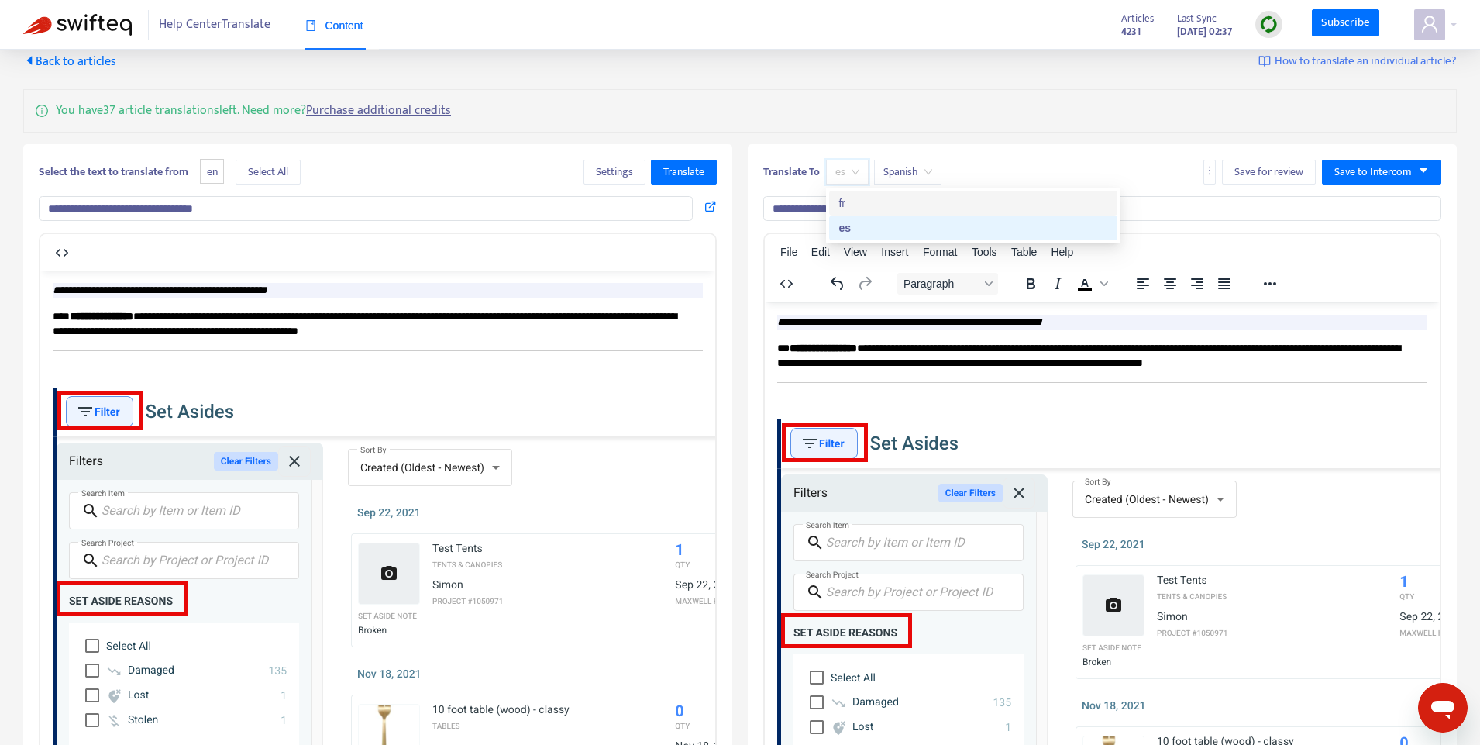
click at [855, 202] on div "fr" at bounding box center [973, 203] width 270 height 17
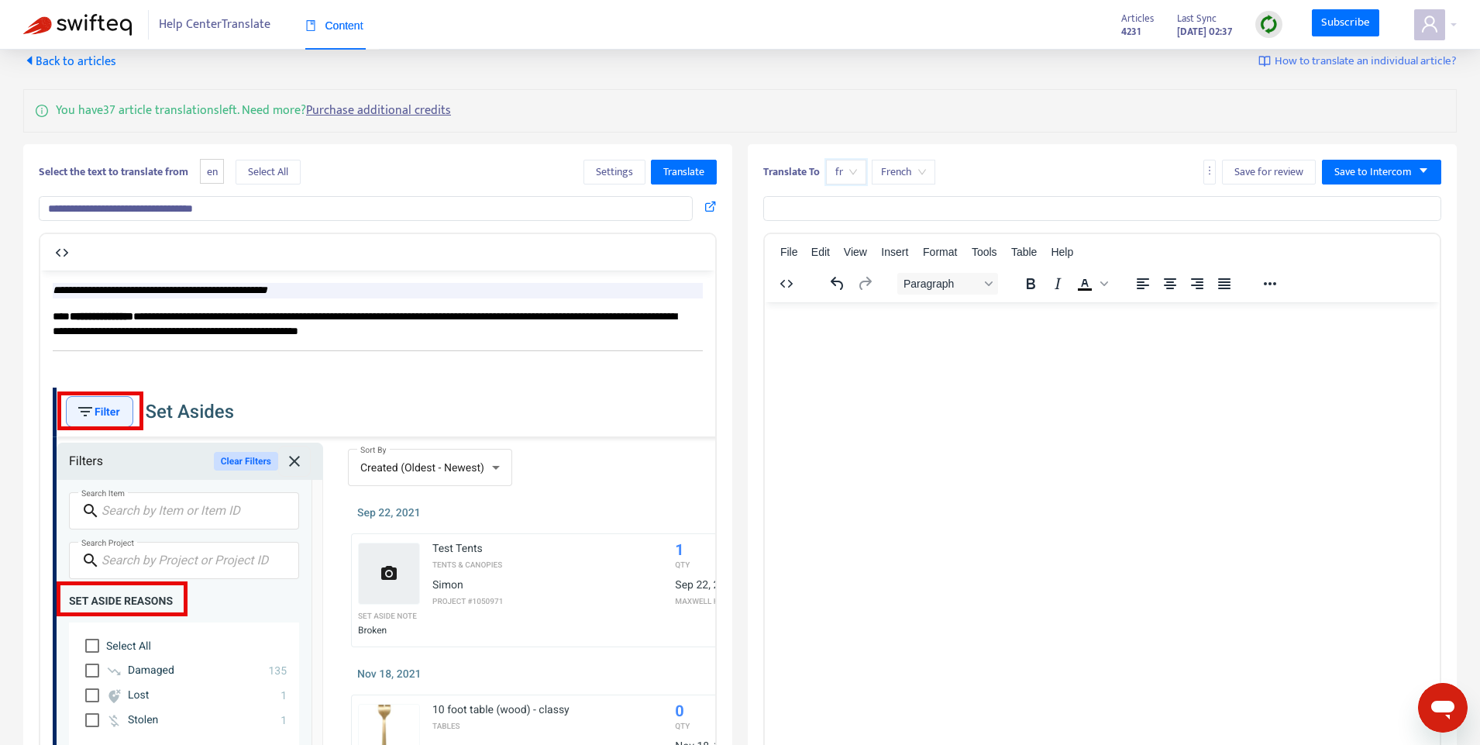
click at [494, 132] on div "**********" at bounding box center [740, 460] width 1434 height 815
click at [387, 208] on input "**********" at bounding box center [366, 208] width 654 height 25
click at [704, 170] on button "Translate" at bounding box center [684, 172] width 66 height 25
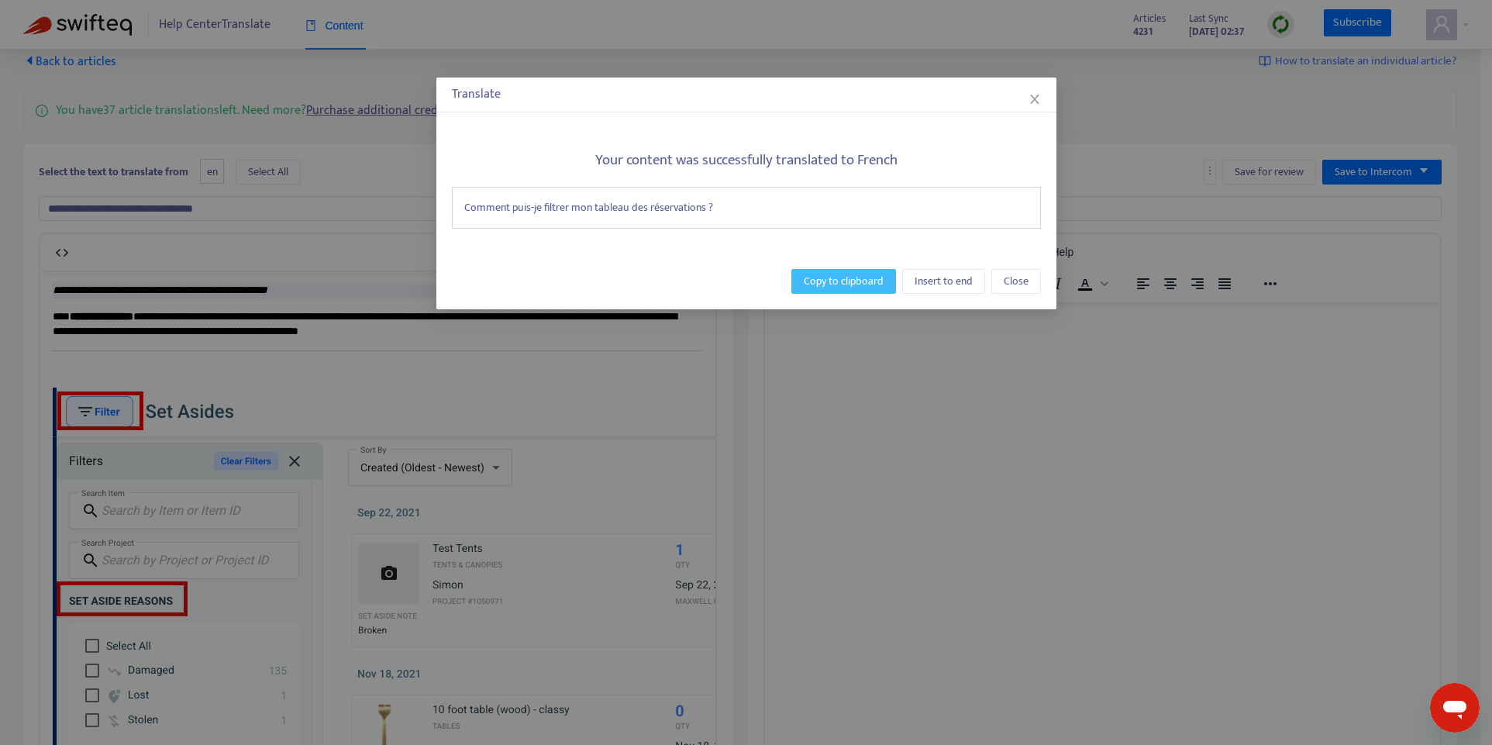
click at [853, 281] on span "Copy to clipboard" at bounding box center [844, 281] width 80 height 17
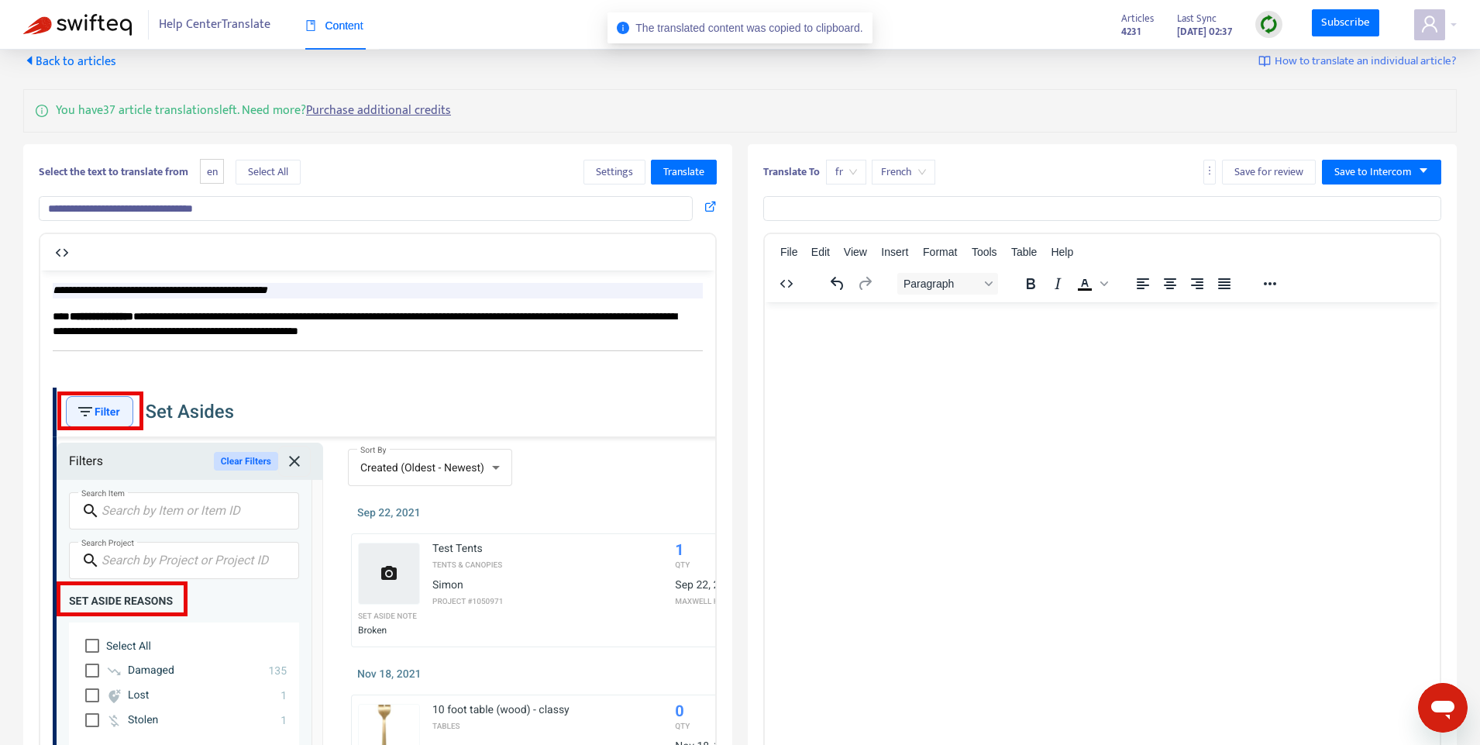
click at [1055, 215] on input "text" at bounding box center [1102, 208] width 678 height 25
click at [353, 208] on input "**********" at bounding box center [366, 208] width 654 height 25
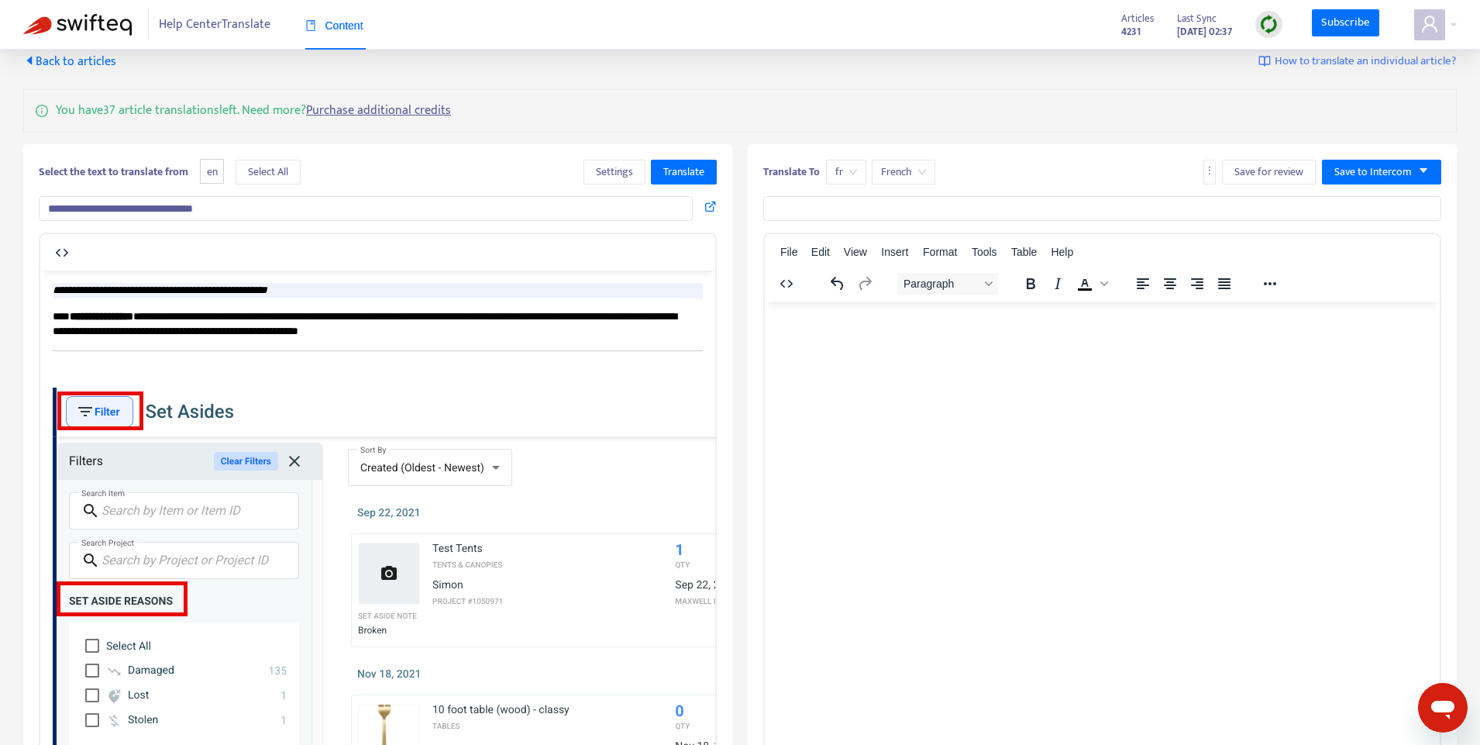
click at [483, 215] on input "**********" at bounding box center [366, 208] width 654 height 25
click at [693, 175] on span "Translate" at bounding box center [683, 172] width 41 height 17
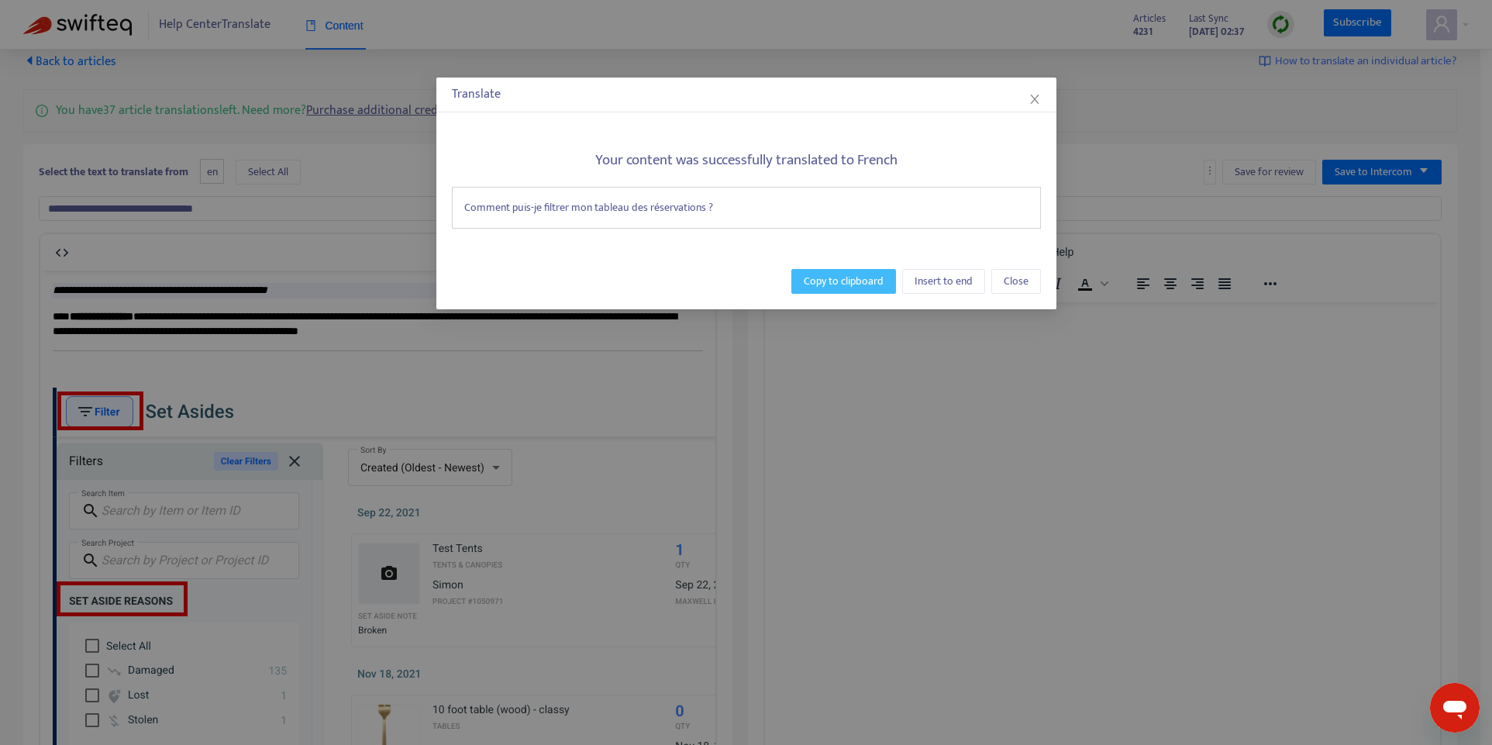
click at [819, 287] on span "Copy to clipboard" at bounding box center [844, 281] width 80 height 17
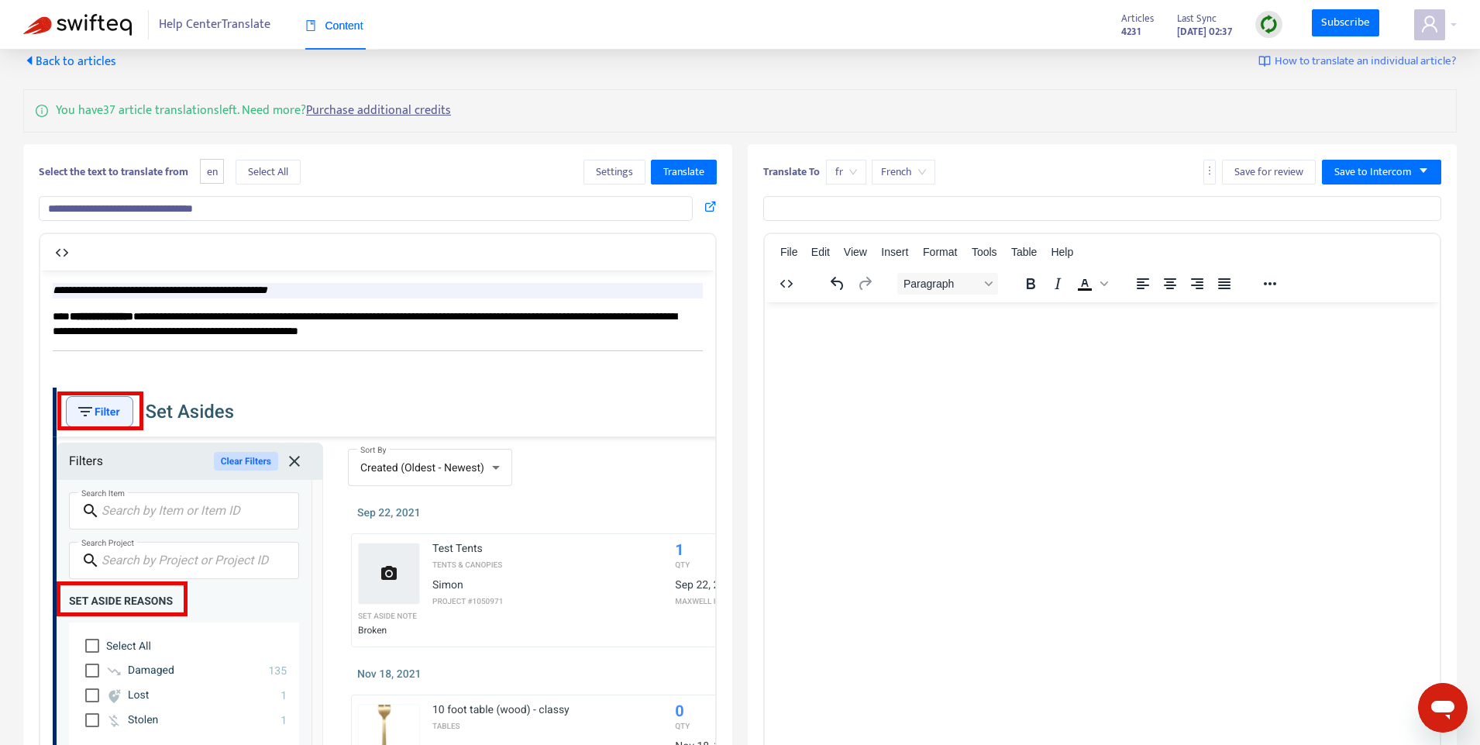
click at [841, 217] on input "text" at bounding box center [1102, 208] width 678 height 25
paste input "**********"
type input "**********"
click at [297, 169] on button "Select All" at bounding box center [268, 172] width 65 height 25
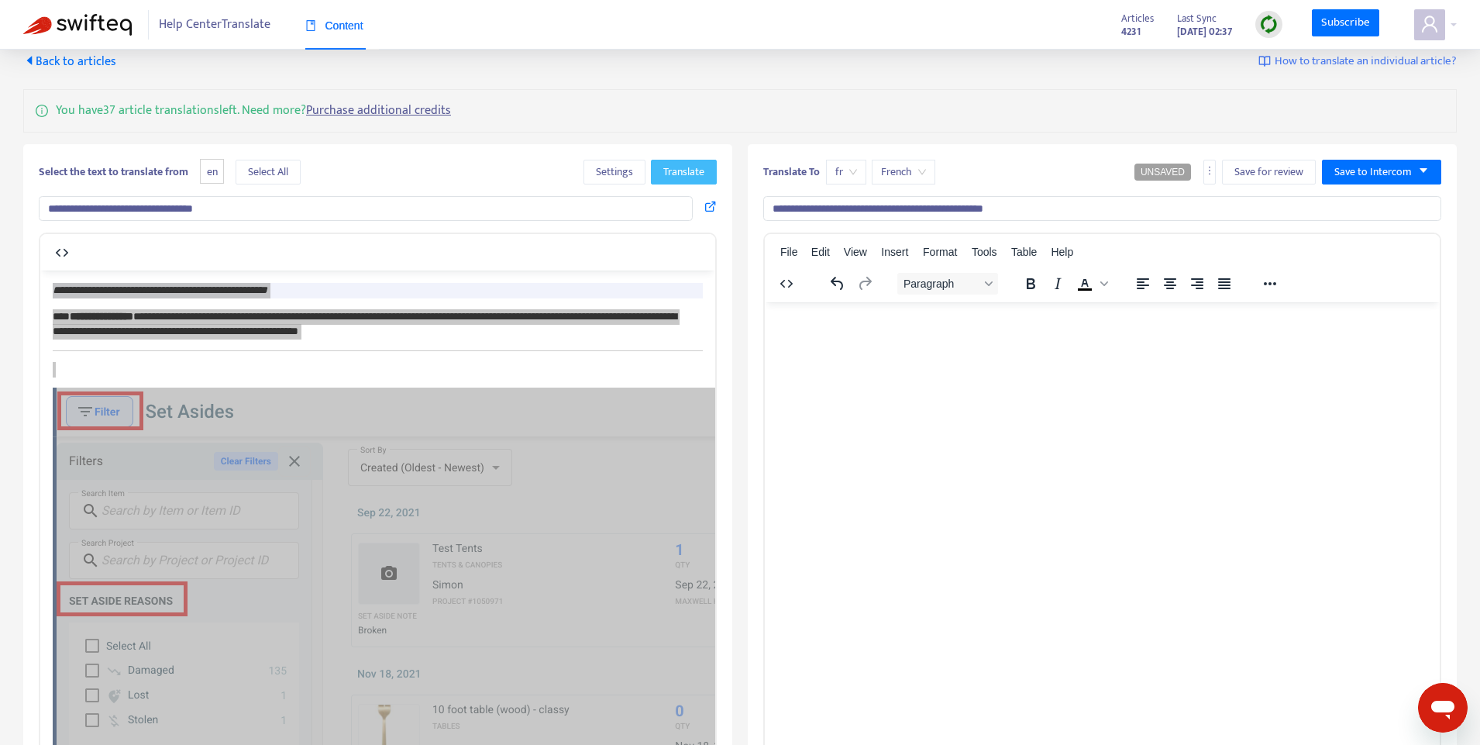
click at [678, 172] on span "Translate" at bounding box center [683, 172] width 41 height 17
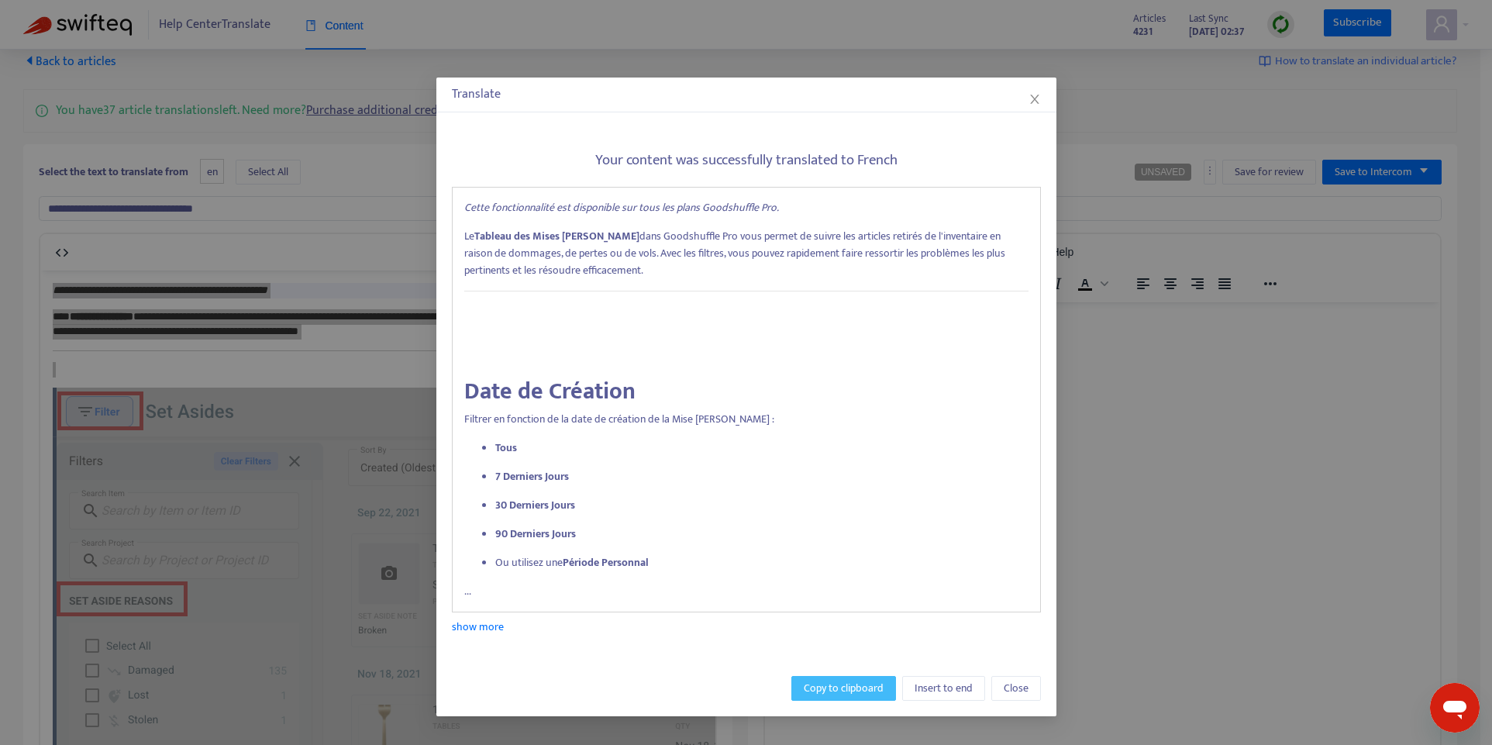
click at [849, 694] on span "Copy to clipboard" at bounding box center [844, 688] width 80 height 17
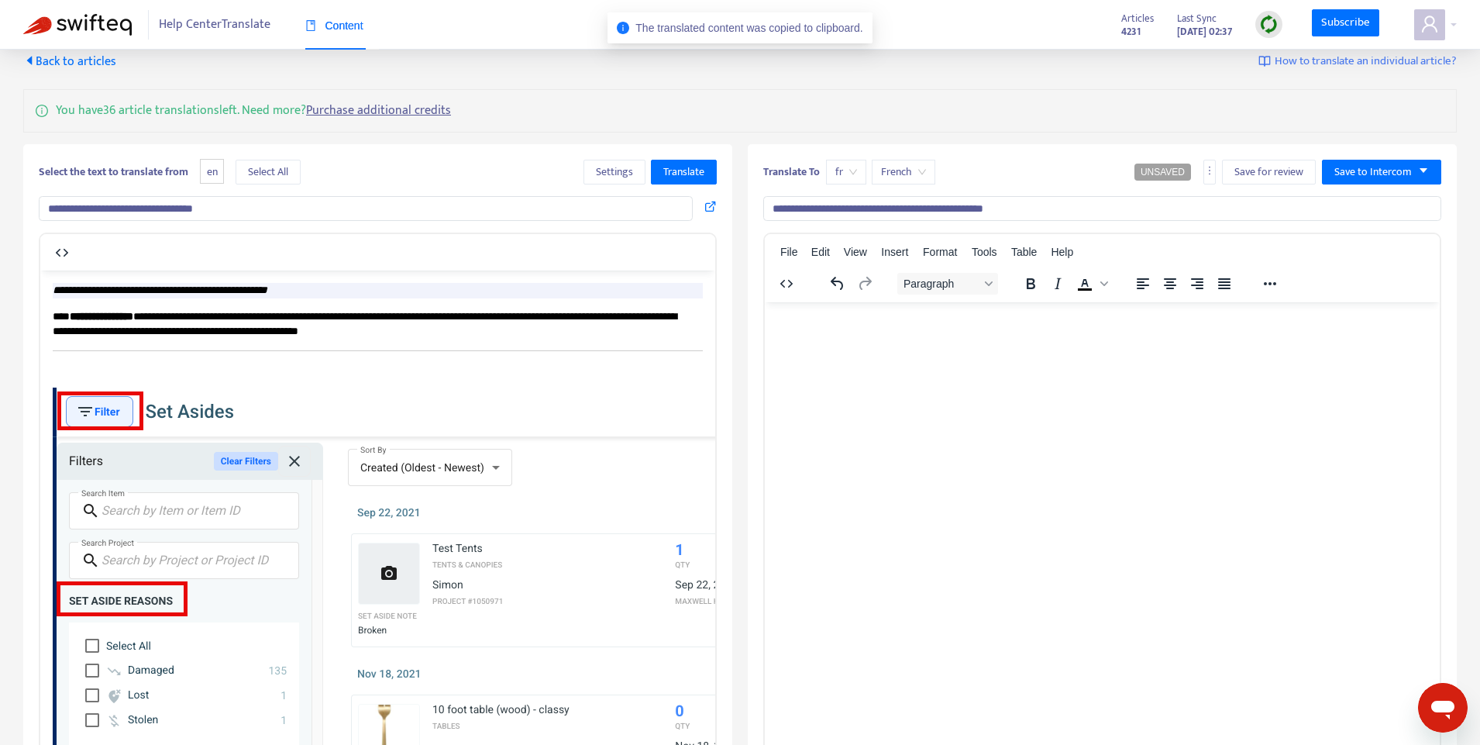
click at [959, 342] on html at bounding box center [1102, 321] width 675 height 40
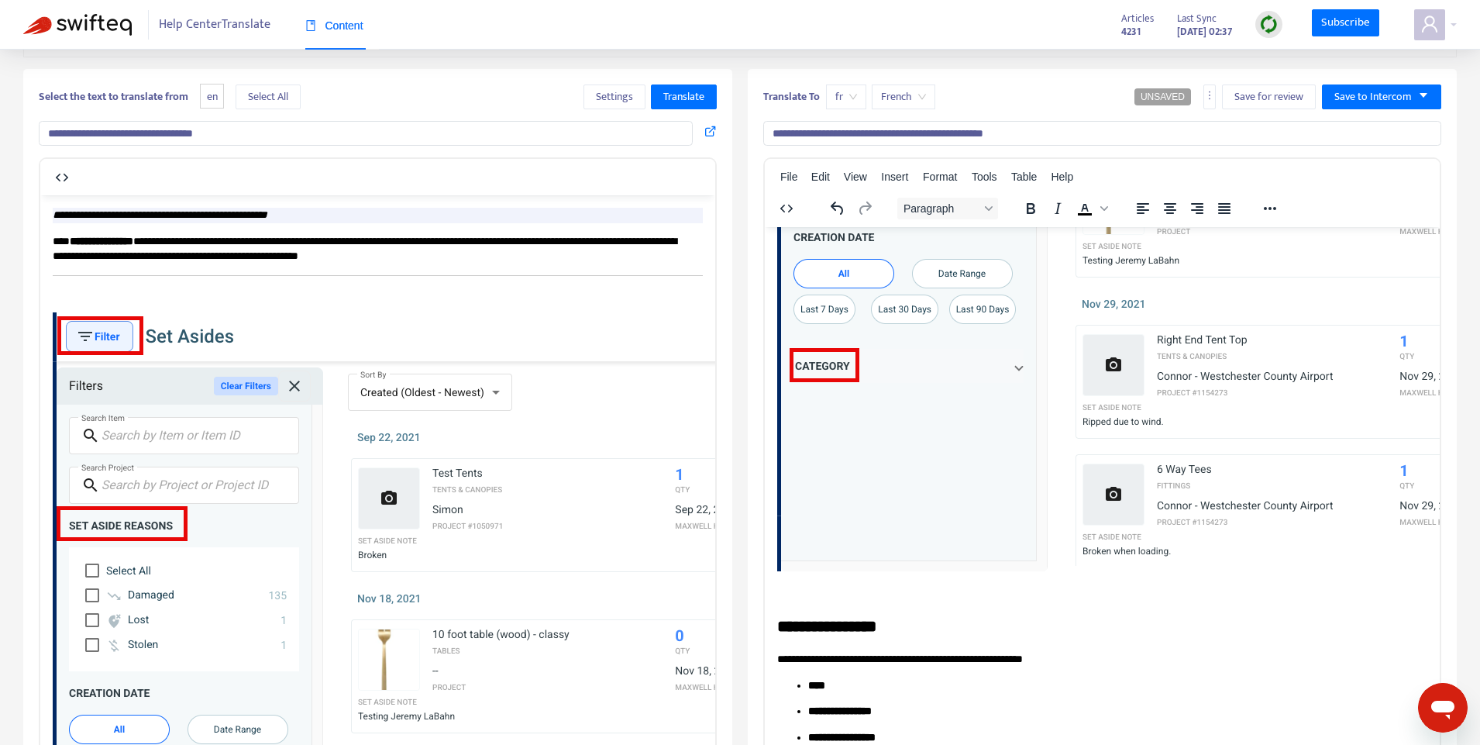
scroll to position [0, 0]
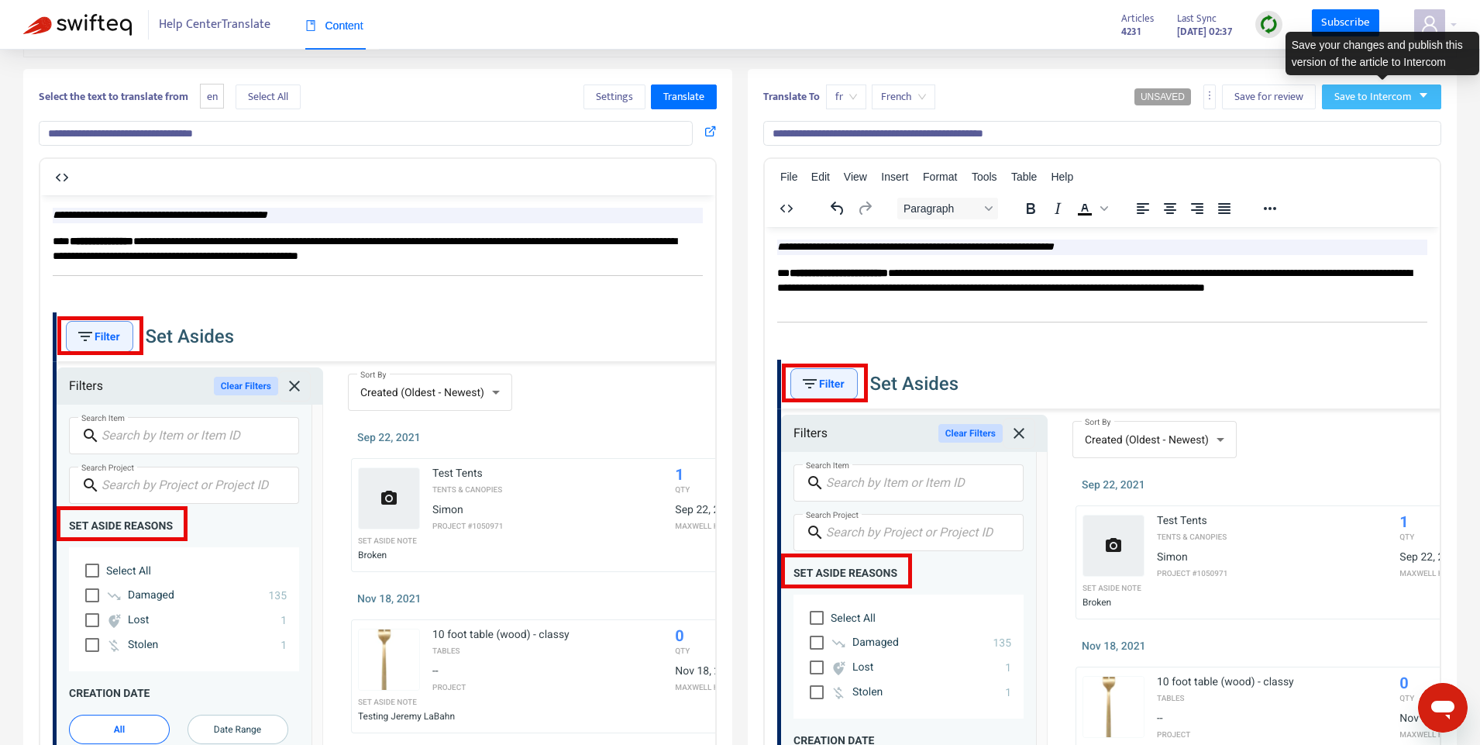
click at [1338, 91] on span "Save to Intercom" at bounding box center [1372, 96] width 77 height 17
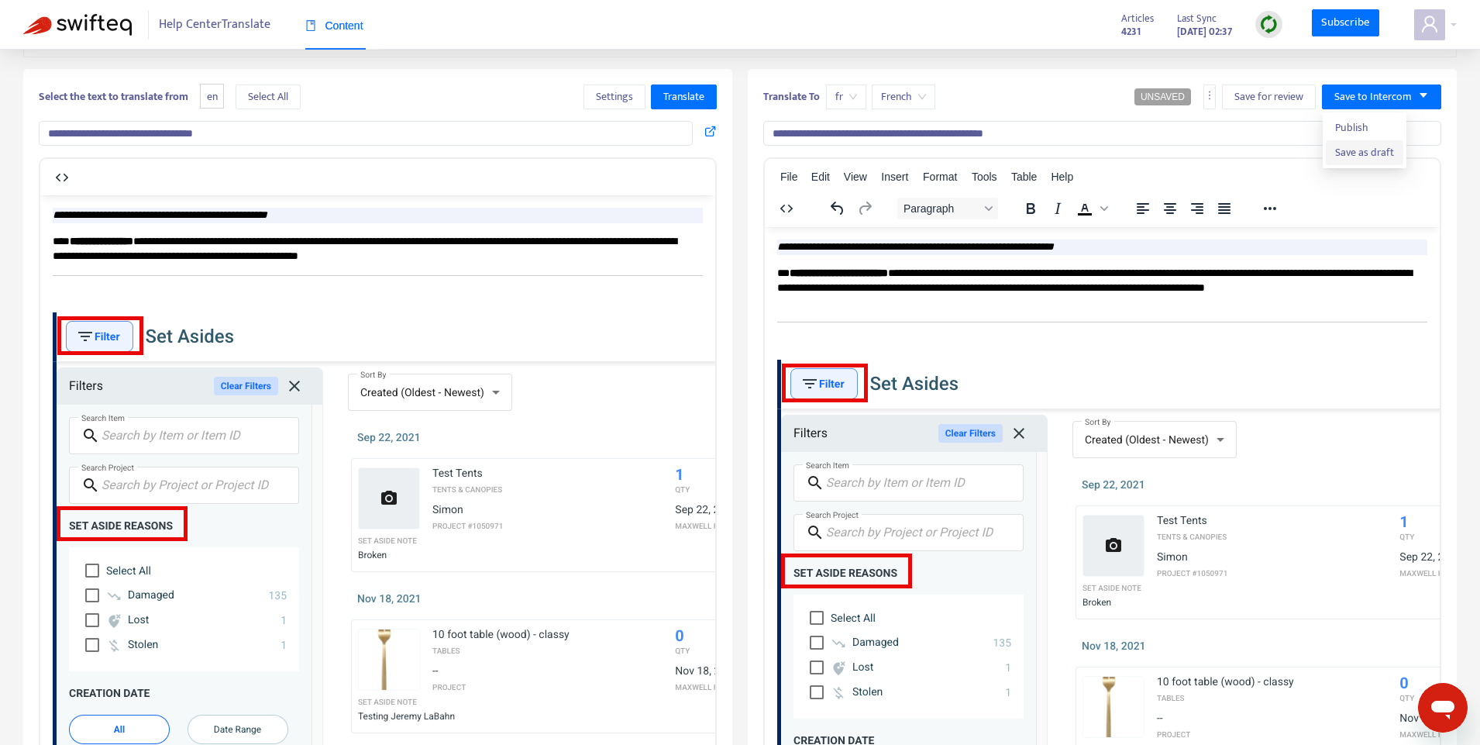
drag, startPoint x: 1374, startPoint y: 157, endPoint x: 1460, endPoint y: 193, distance: 93.1
click at [1338, 157] on span "Save as draft" at bounding box center [1364, 152] width 59 height 17
click at [329, 26] on span "Content" at bounding box center [334, 25] width 58 height 12
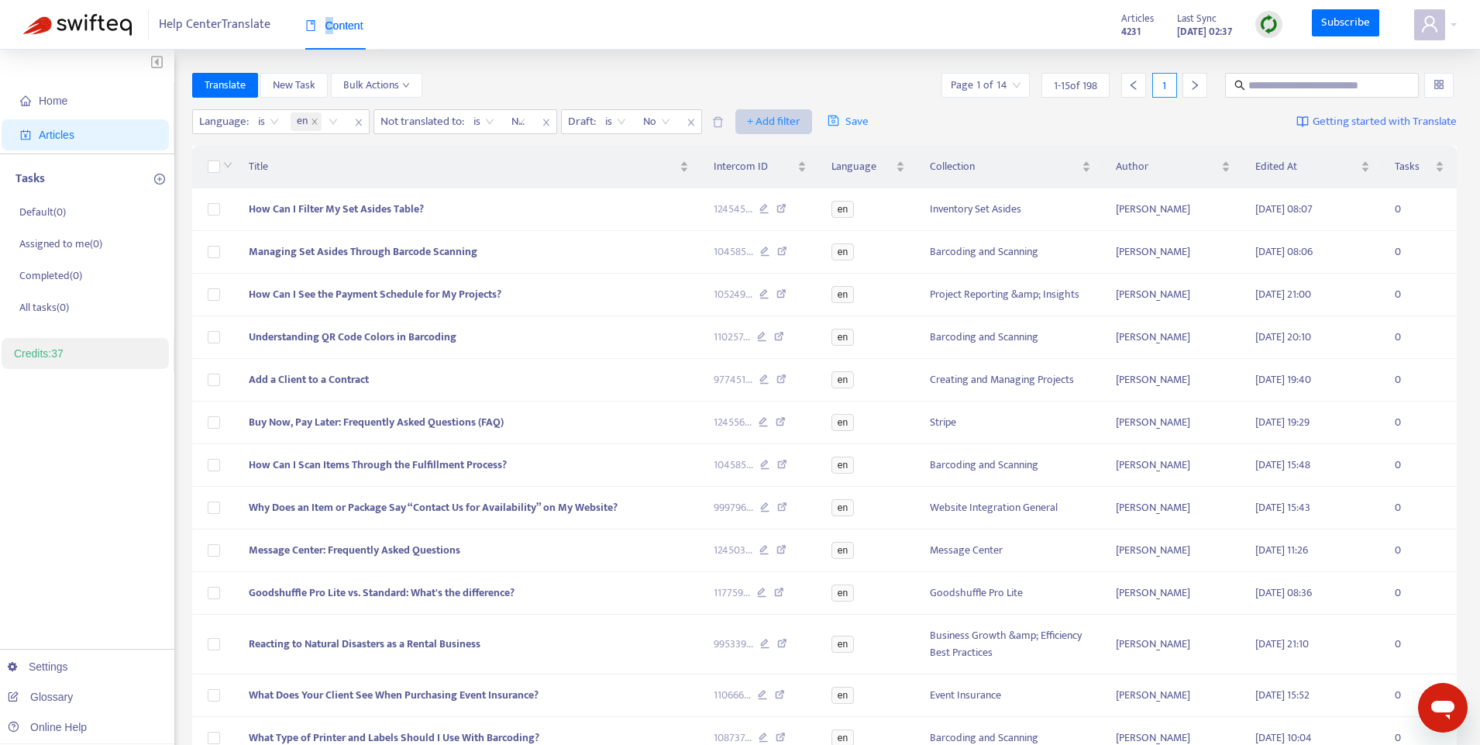
click at [773, 119] on span "+ Add filter" at bounding box center [773, 121] width 53 height 19
click at [814, 256] on span "Outdated Translation" at bounding box center [800, 251] width 97 height 17
click at [828, 122] on input "search" at bounding box center [778, 121] width 126 height 23
click at [775, 159] on div "Yes" at bounding box center [857, 151] width 270 height 17
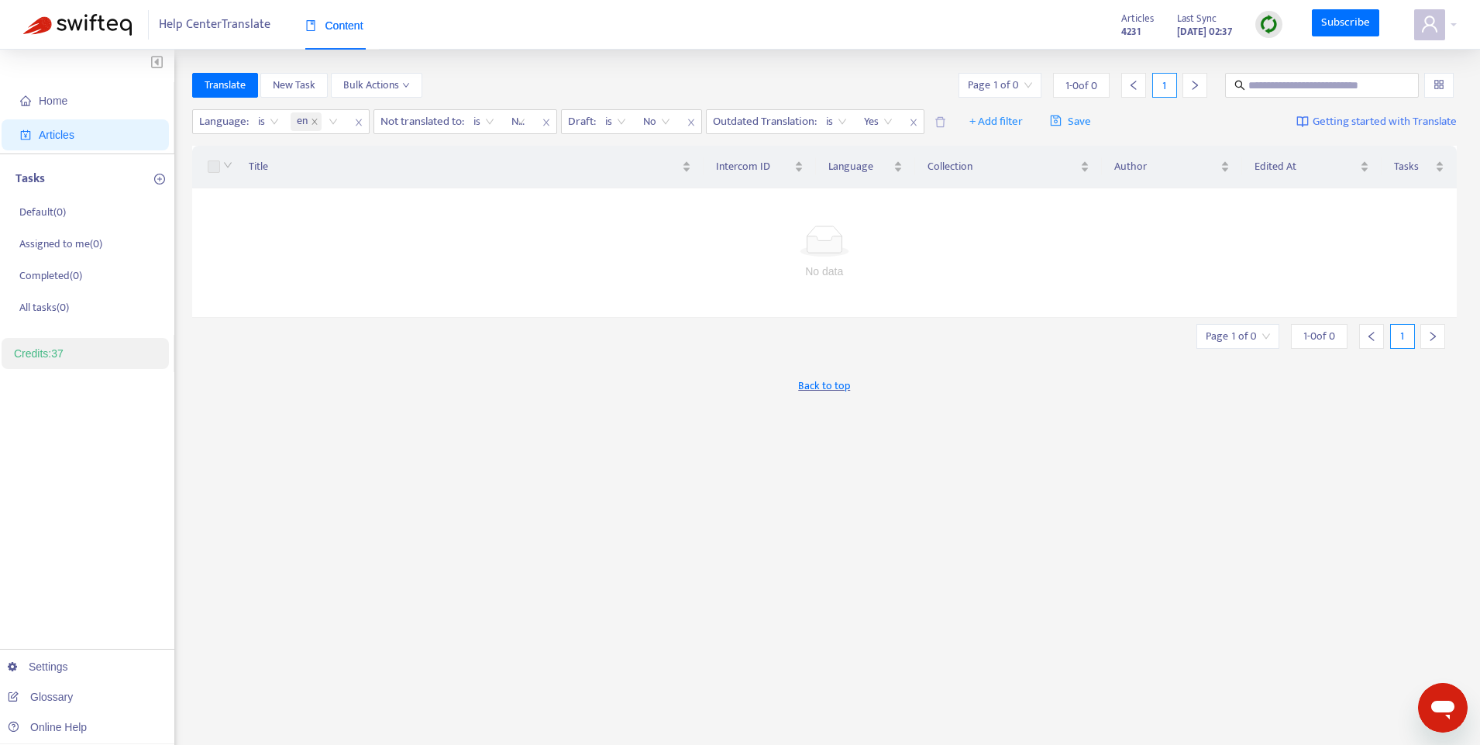
click at [773, 57] on div "Home Articles Tasks Default ( 0 ) Assigned to me ( 0 ) Completed ( 0 ) All task…" at bounding box center [740, 515] width 1480 height 930
click at [546, 119] on icon "close" at bounding box center [545, 122] width 6 height 7
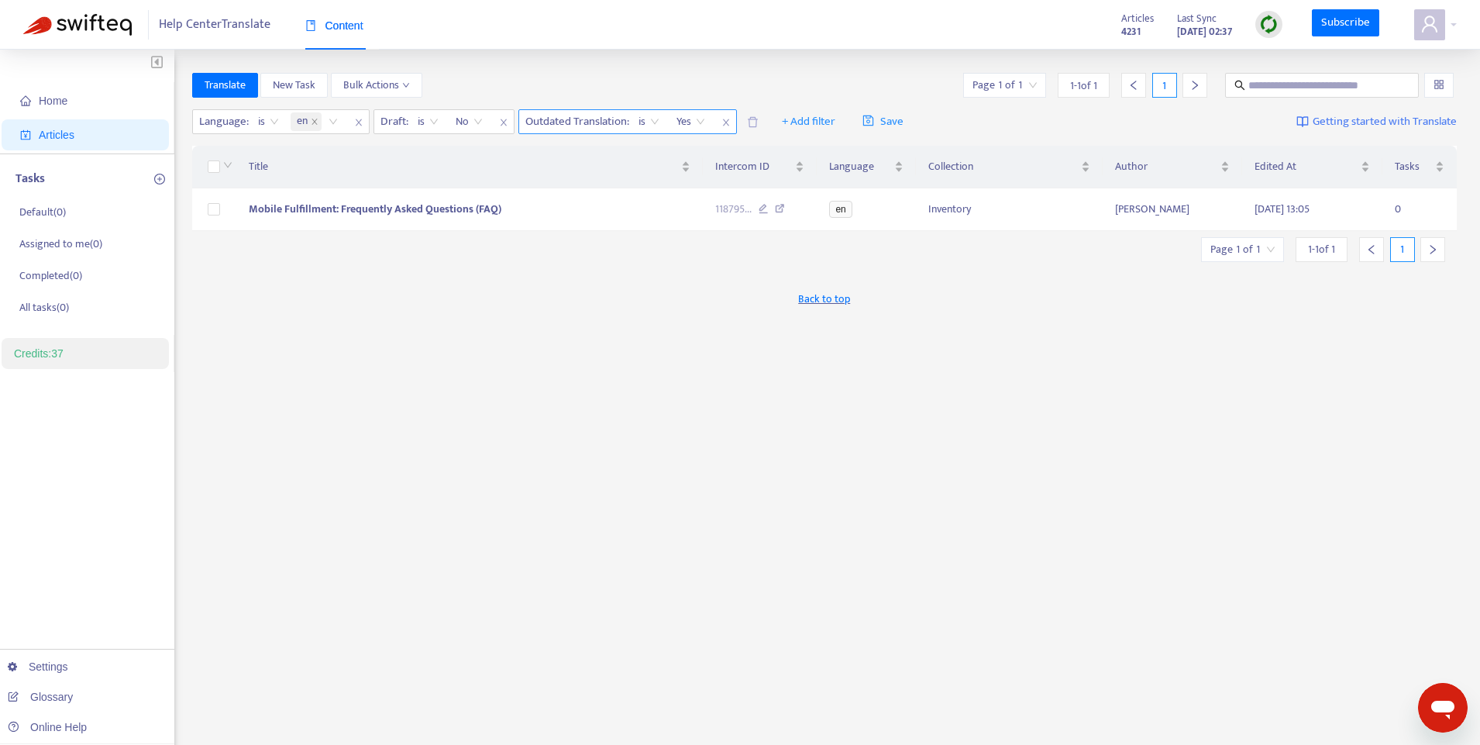
click at [725, 122] on icon "close" at bounding box center [725, 122] width 9 height 9
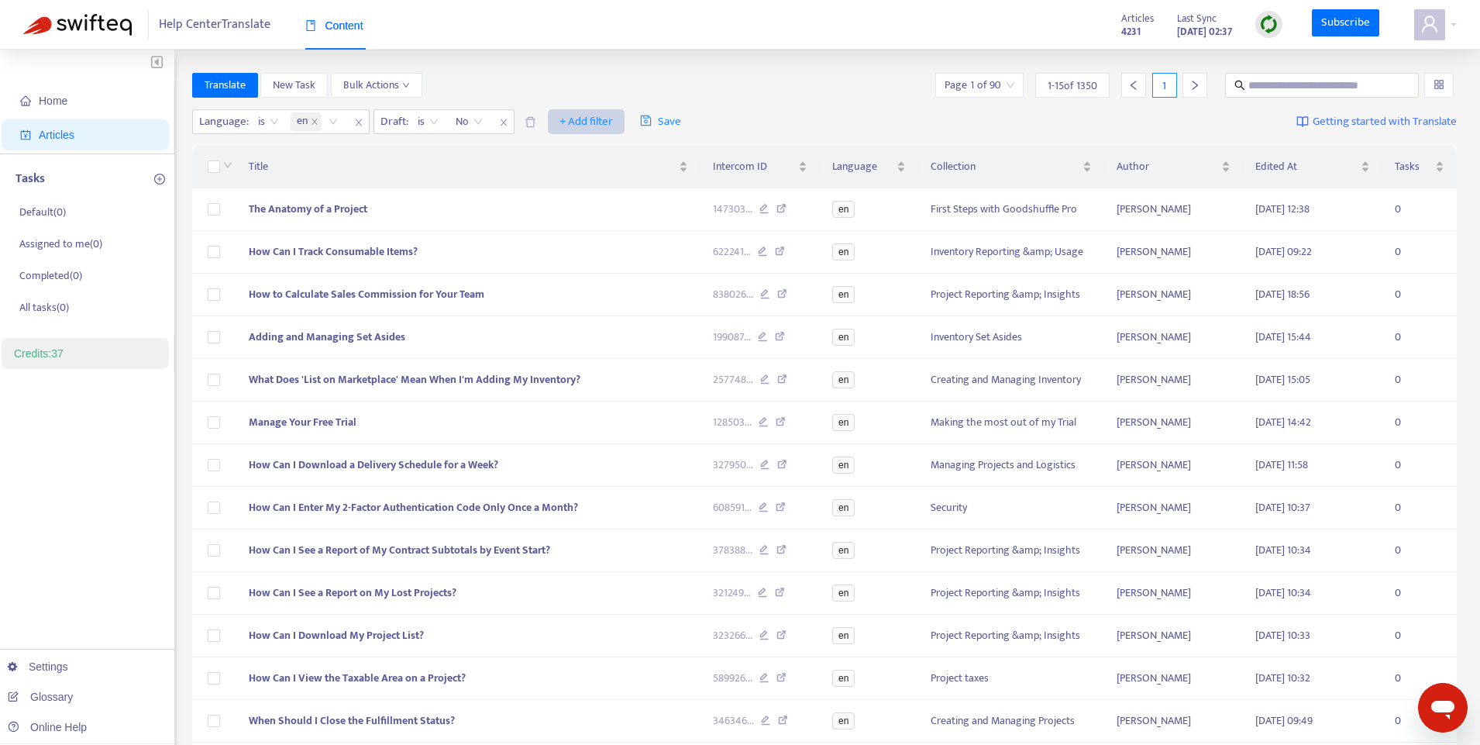
click at [580, 121] on span "+ Add filter" at bounding box center [585, 121] width 53 height 19
click at [633, 176] on span "Not translated to" at bounding box center [609, 177] width 97 height 17
click at [646, 121] on icon "close" at bounding box center [646, 122] width 9 height 9
click at [606, 120] on span "+ Add filter" at bounding box center [585, 121] width 53 height 19
click at [642, 281] on span "Outdated Translation" at bounding box center [609, 276] width 97 height 17
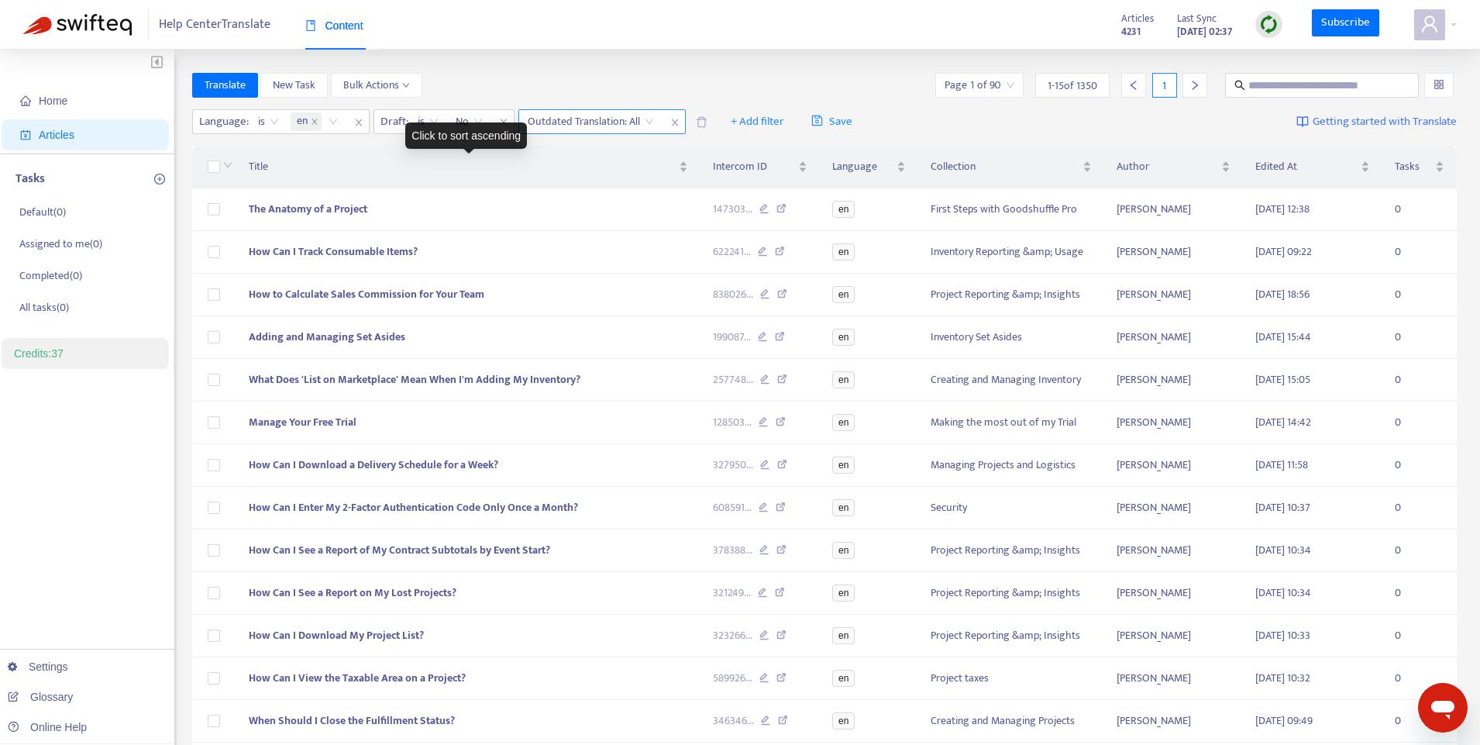
click at [652, 115] on input "search" at bounding box center [591, 121] width 126 height 23
click at [642, 157] on div "Yes" at bounding box center [667, 151] width 270 height 17
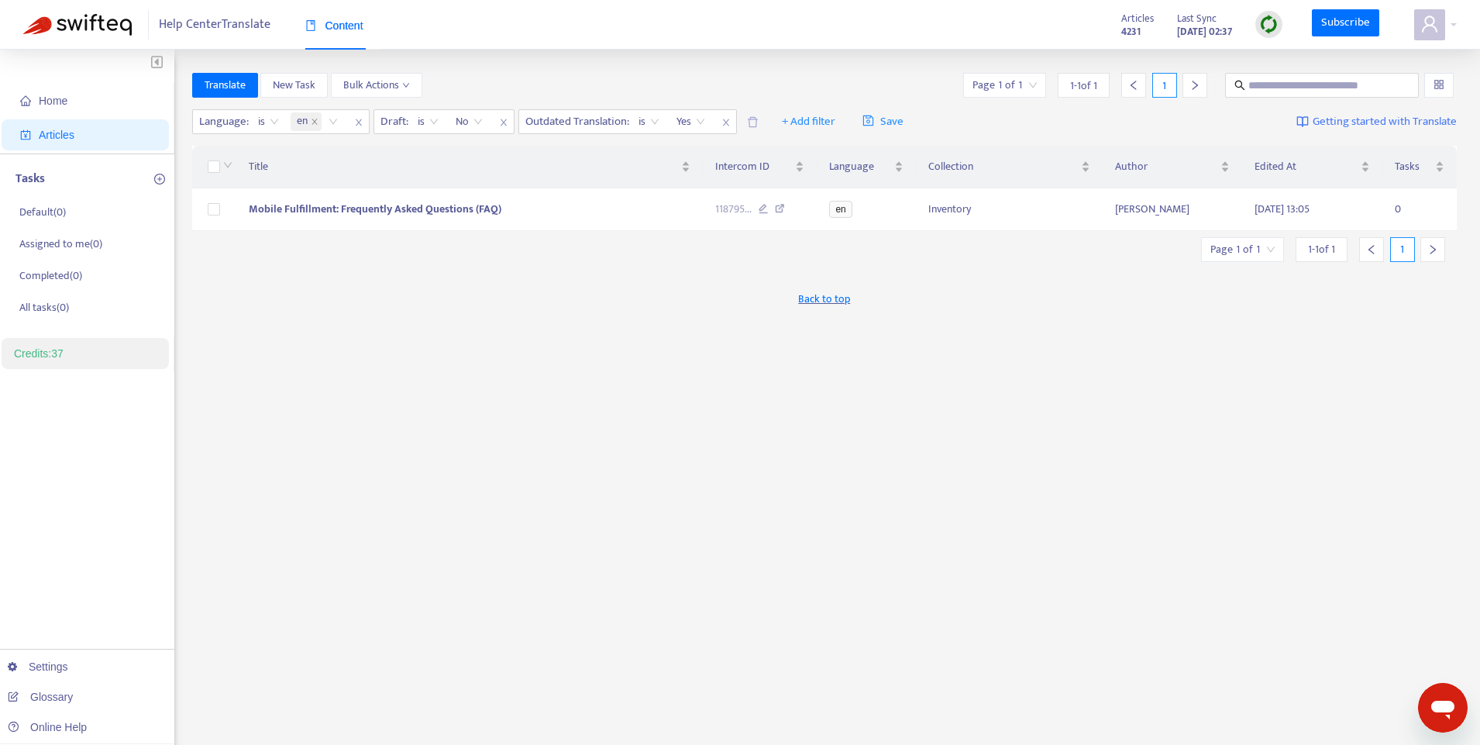
click at [665, 68] on div "Home Articles Tasks Default ( 0 ) Assigned to me ( 0 ) Completed ( 0 ) All task…" at bounding box center [740, 515] width 1480 height 930
click at [705, 122] on span "Yes" at bounding box center [690, 121] width 29 height 23
click at [735, 123] on span "close" at bounding box center [726, 122] width 20 height 19
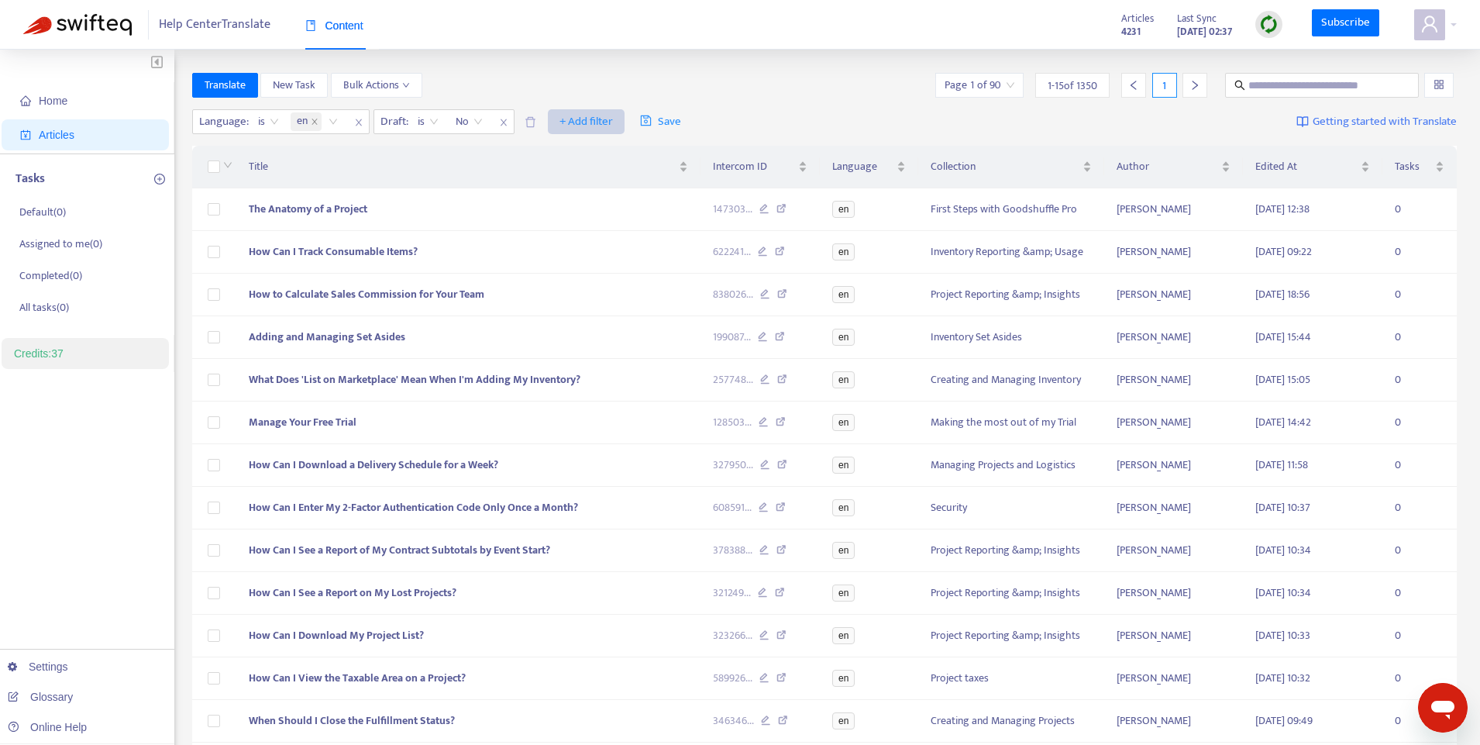
click at [588, 122] on span "+ Add filter" at bounding box center [585, 121] width 53 height 19
click at [707, 84] on div "Translate New Task Bulk Actions Page 1 of 90 1 - 15 of 1350 1" at bounding box center [824, 85] width 1265 height 25
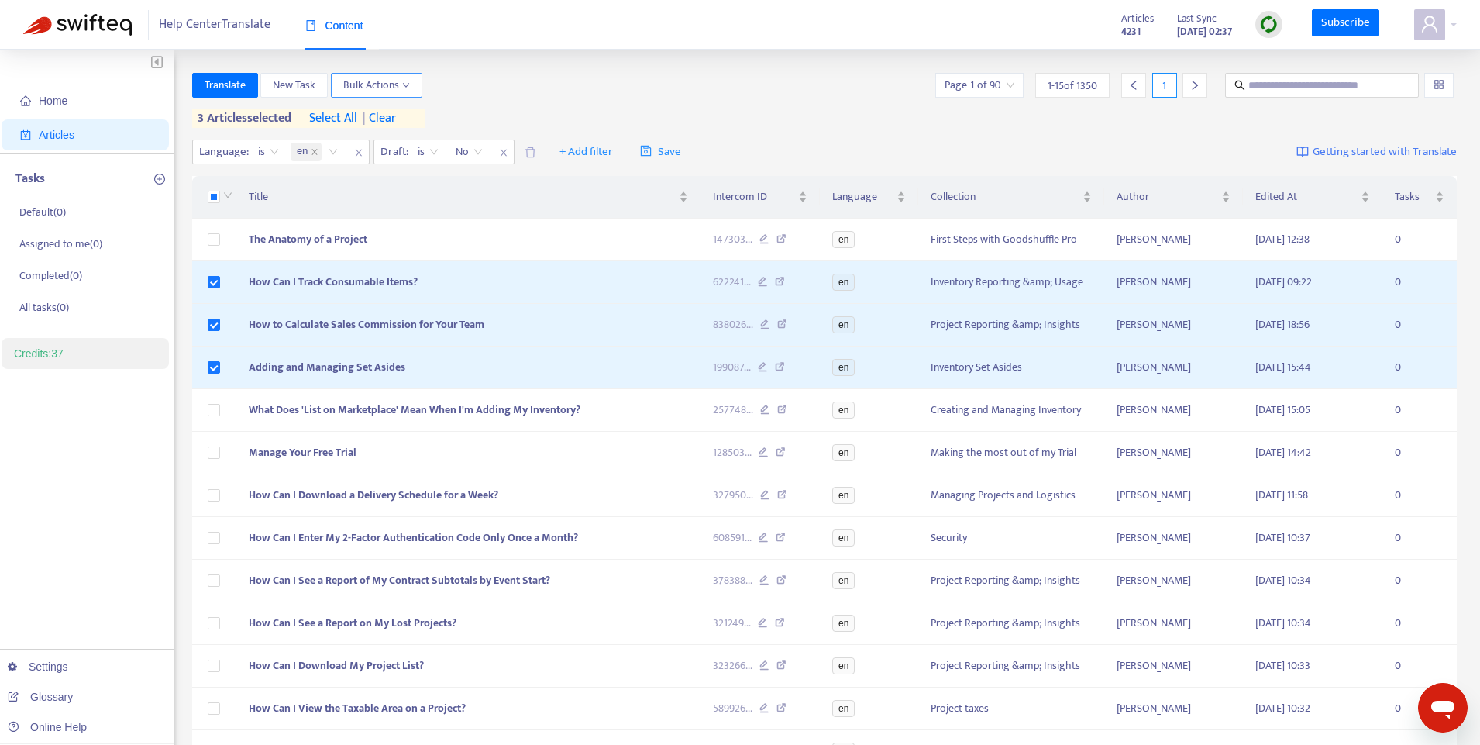
click at [406, 82] on icon "down" at bounding box center [406, 85] width 8 height 8
click at [413, 84] on button "Bulk Actions" at bounding box center [376, 85] width 91 height 25
click at [251, 92] on button "Translate" at bounding box center [225, 85] width 66 height 25
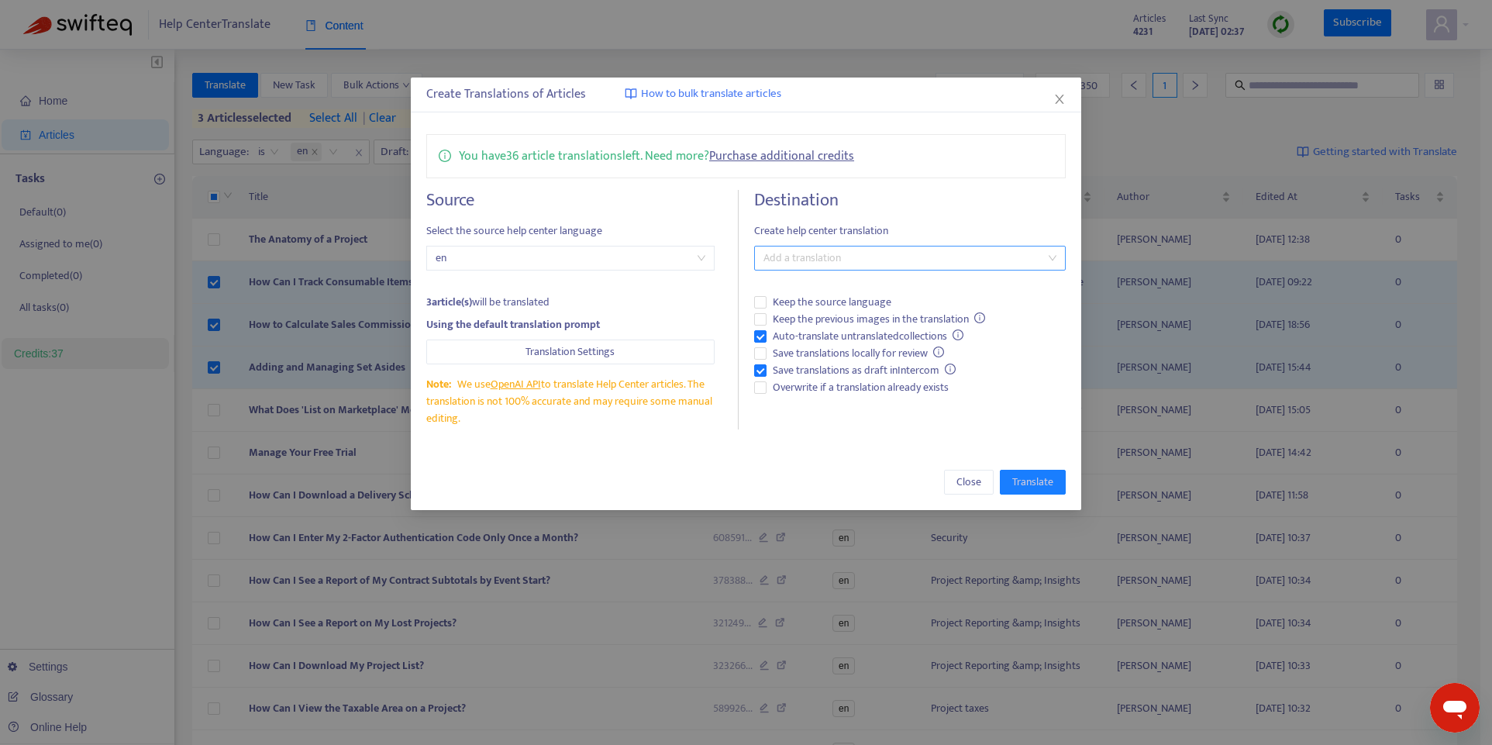
click at [884, 257] on div at bounding box center [902, 258] width 288 height 19
click at [869, 314] on div "French ( fr )" at bounding box center [909, 313] width 287 height 17
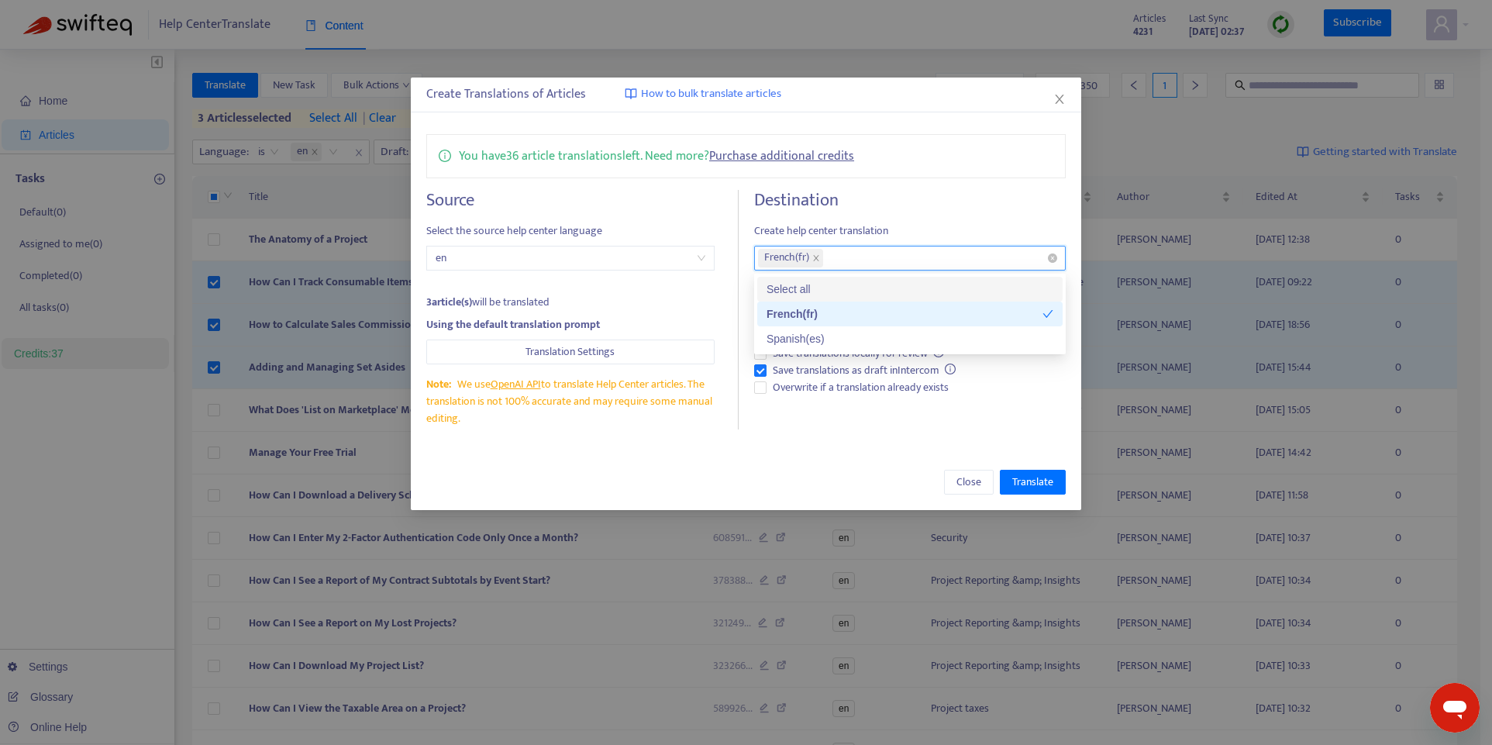
click at [891, 256] on div "French ( fr )" at bounding box center [902, 258] width 288 height 22
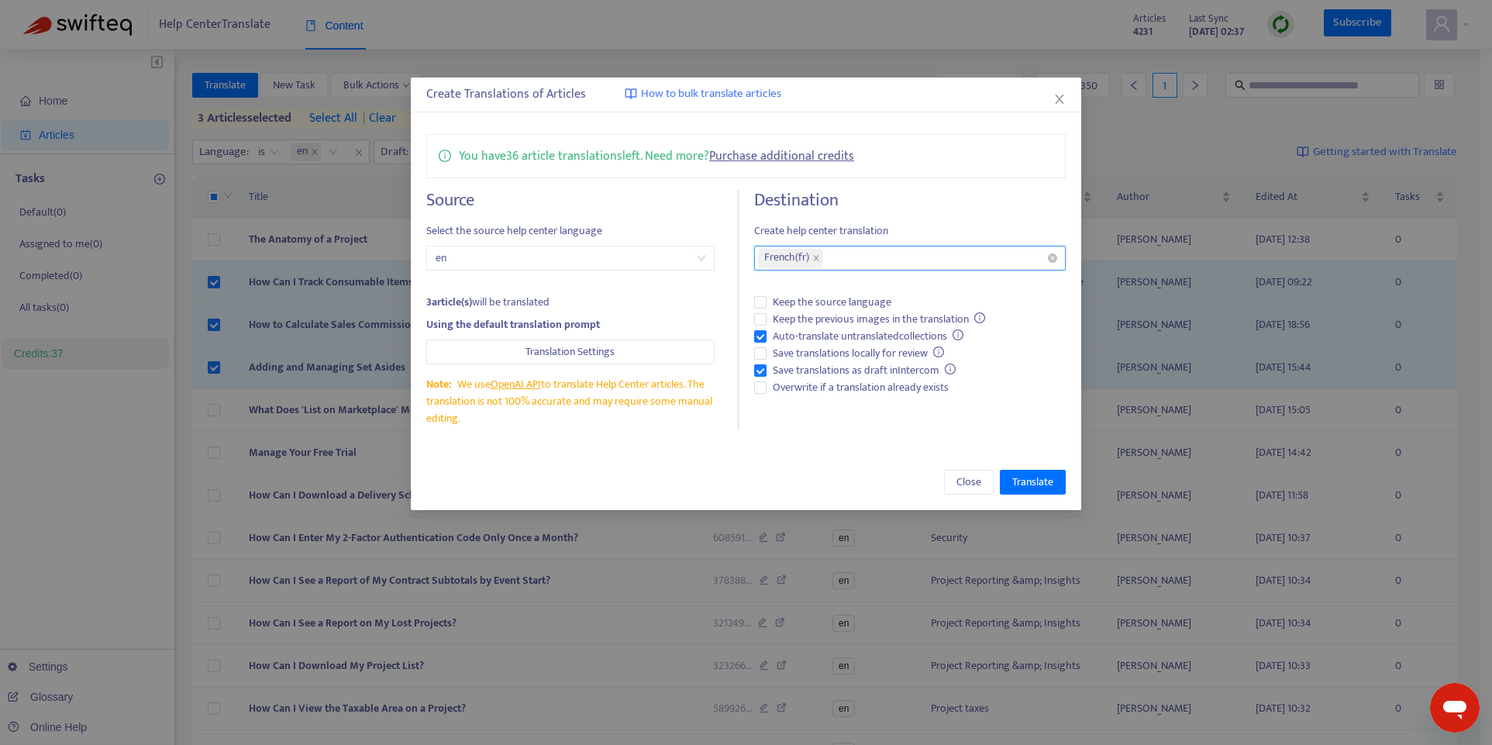
click at [862, 262] on div "French ( fr )" at bounding box center [902, 258] width 288 height 22
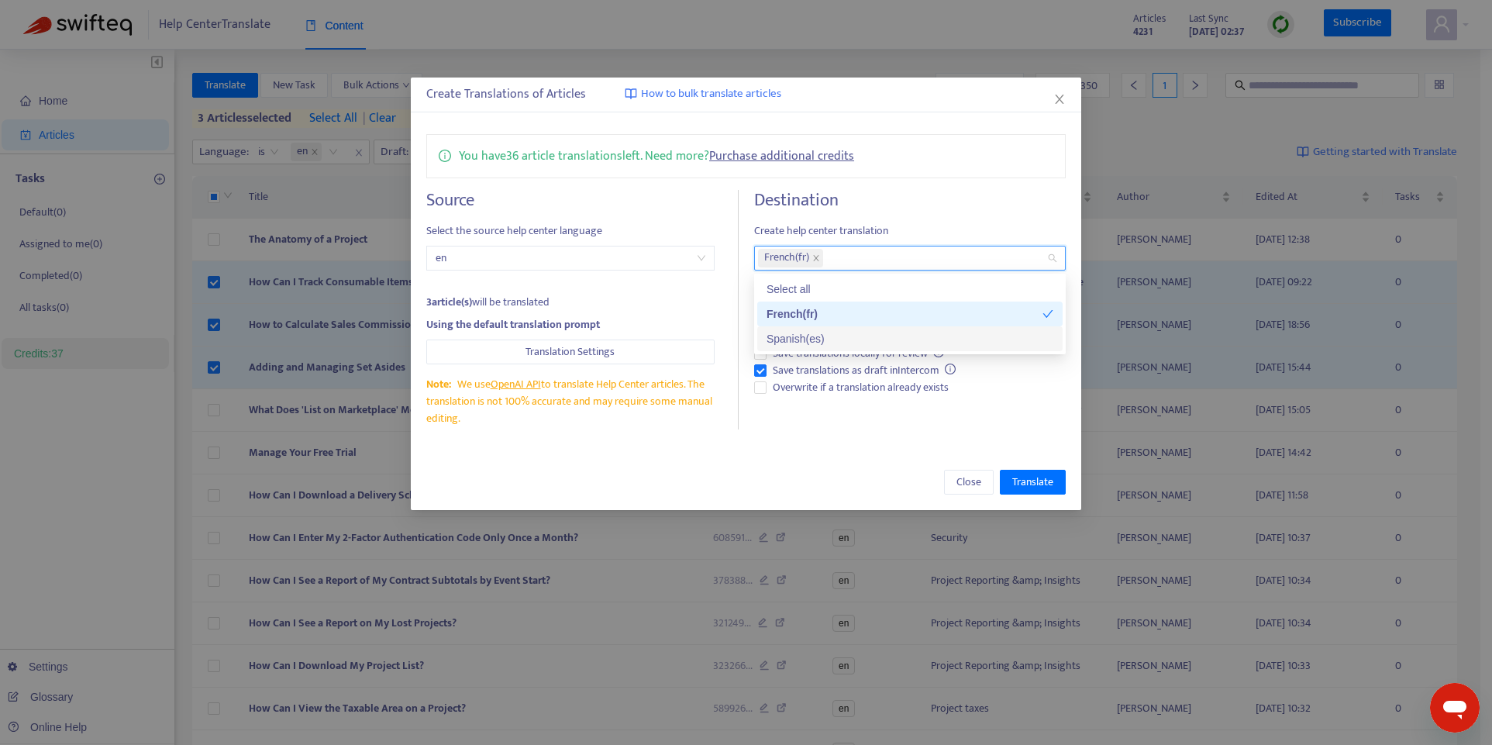
click at [825, 332] on div "Spanish ( es )" at bounding box center [909, 338] width 287 height 17
click at [927, 165] on div "You have 36 article translations left. Need more? Purchase additional credits" at bounding box center [745, 156] width 639 height 44
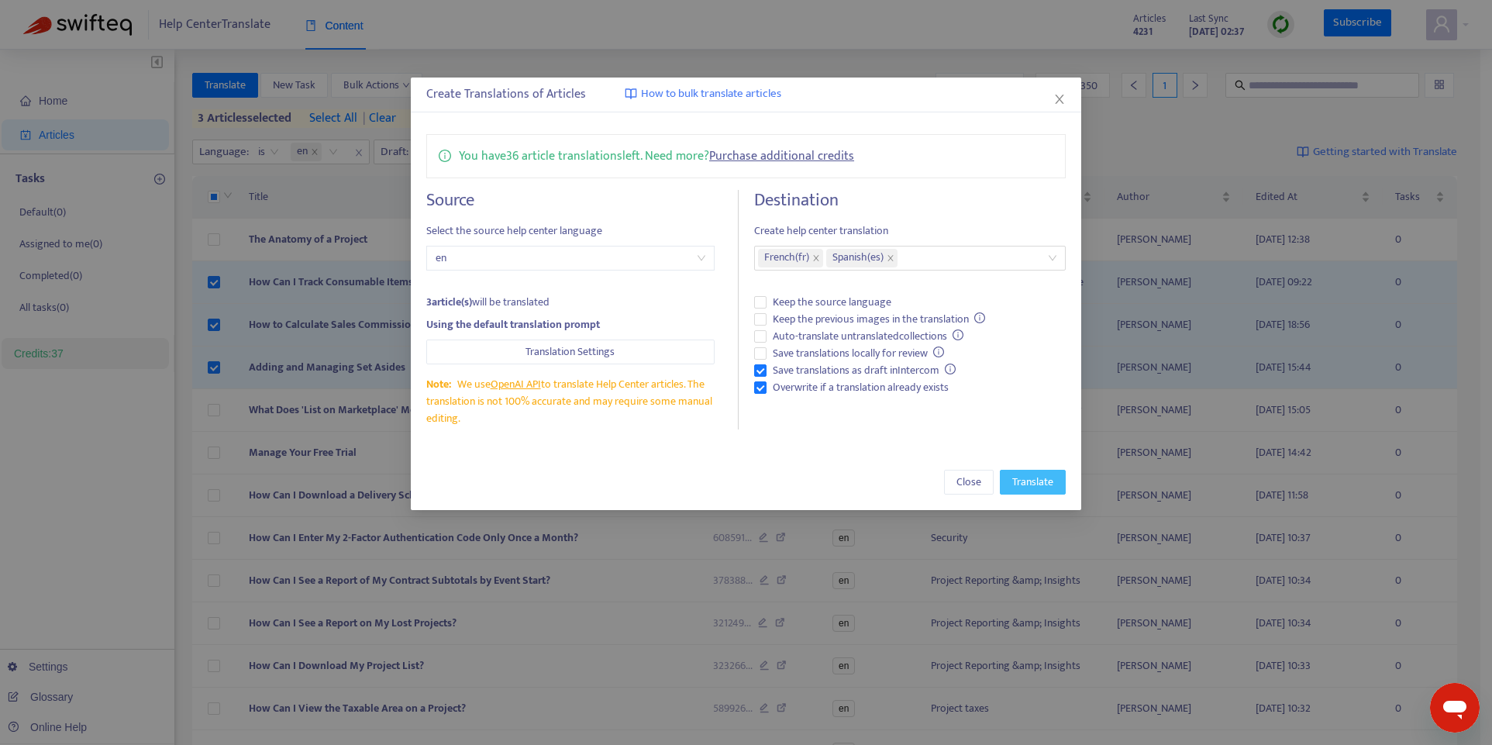
click at [1047, 484] on span "Translate" at bounding box center [1032, 481] width 41 height 17
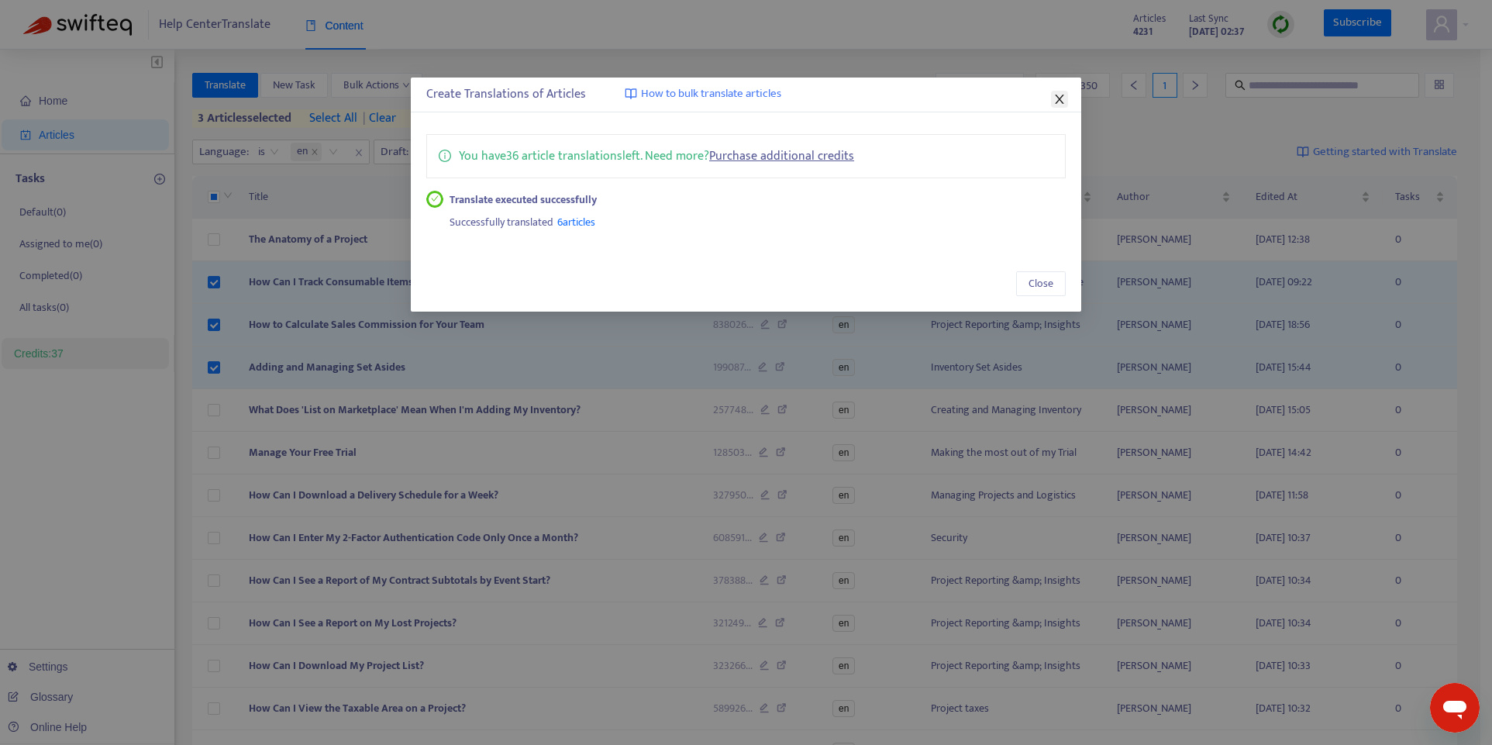
click at [1064, 101] on icon "close" at bounding box center [1059, 99] width 12 height 12
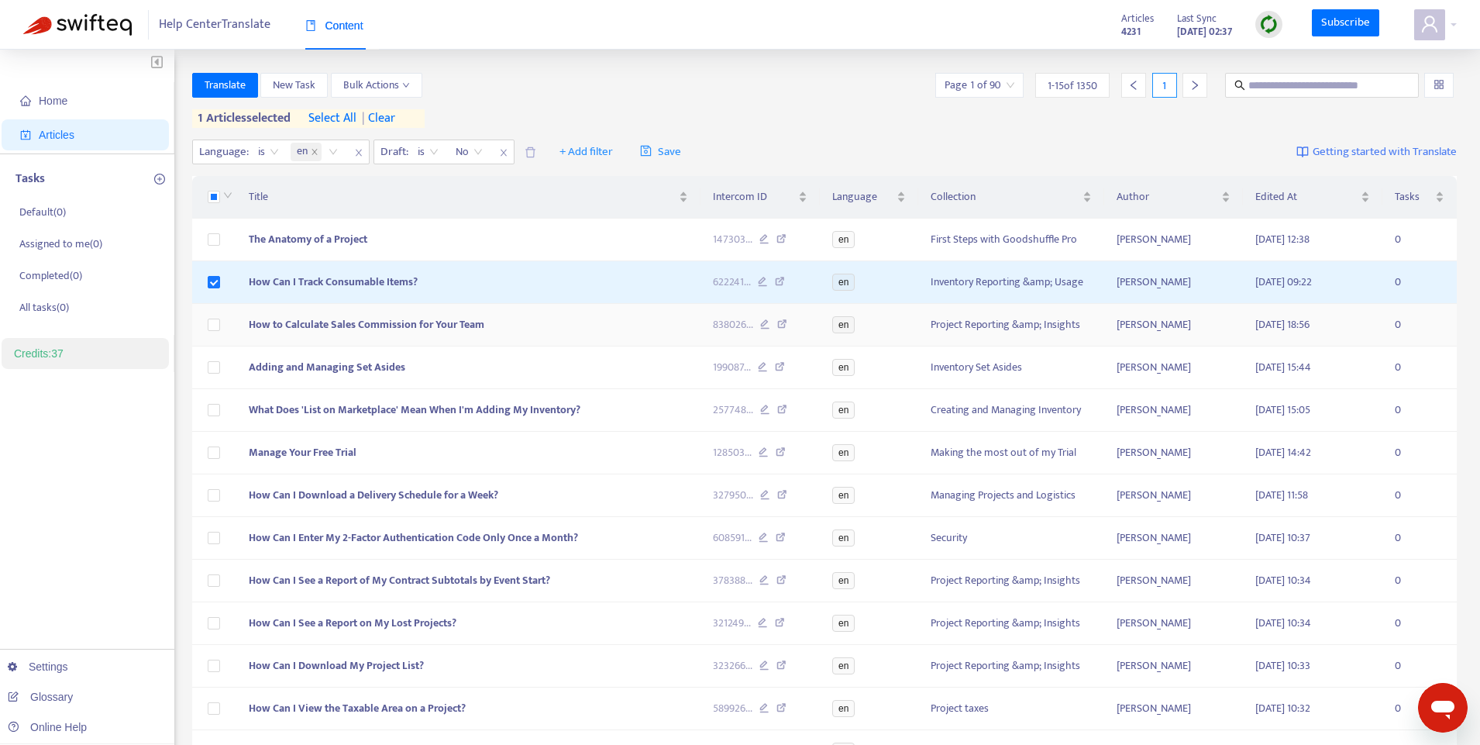
click at [210, 274] on label at bounding box center [214, 282] width 12 height 17
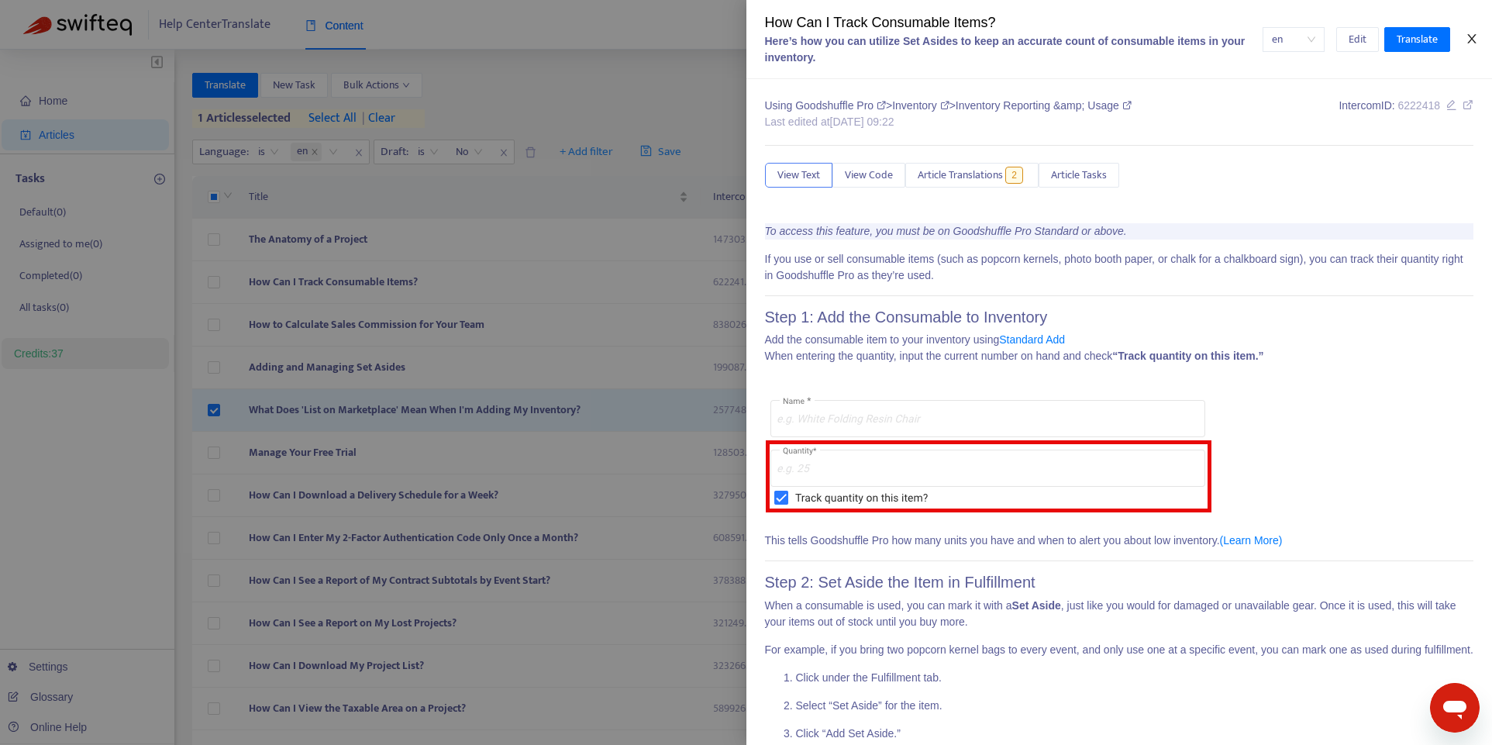
click at [1338, 40] on icon "close" at bounding box center [1471, 39] width 12 height 12
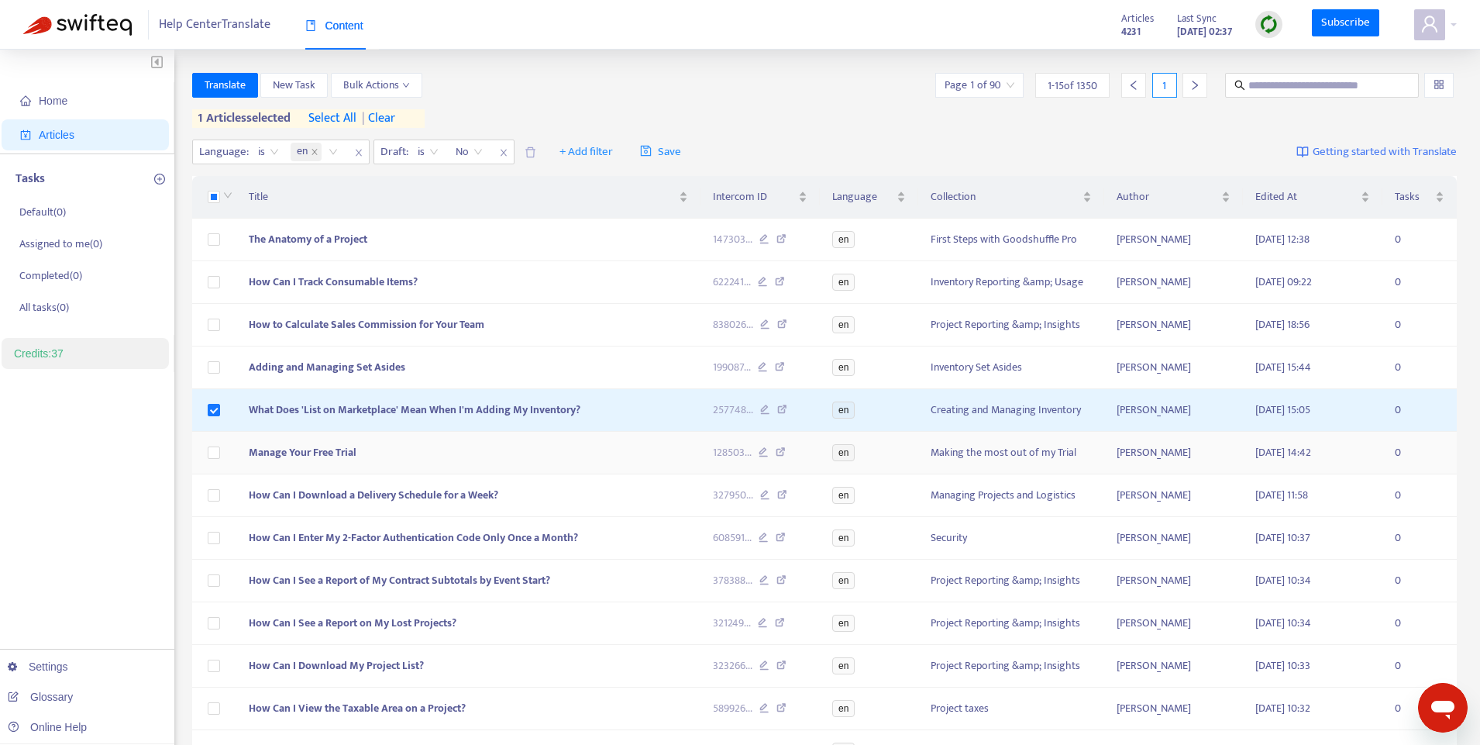
click at [205, 450] on td at bounding box center [214, 453] width 45 height 43
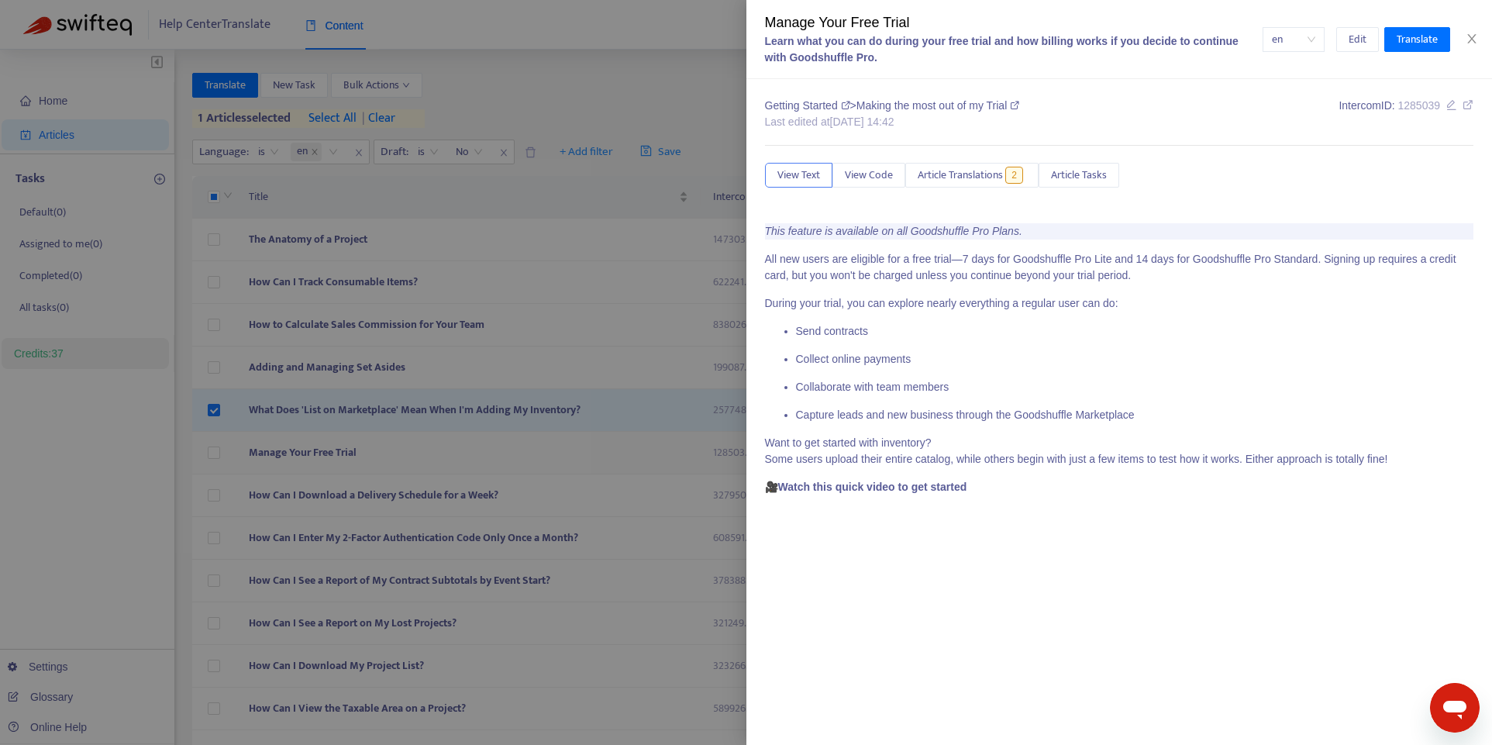
click at [383, 464] on div at bounding box center [746, 372] width 1492 height 745
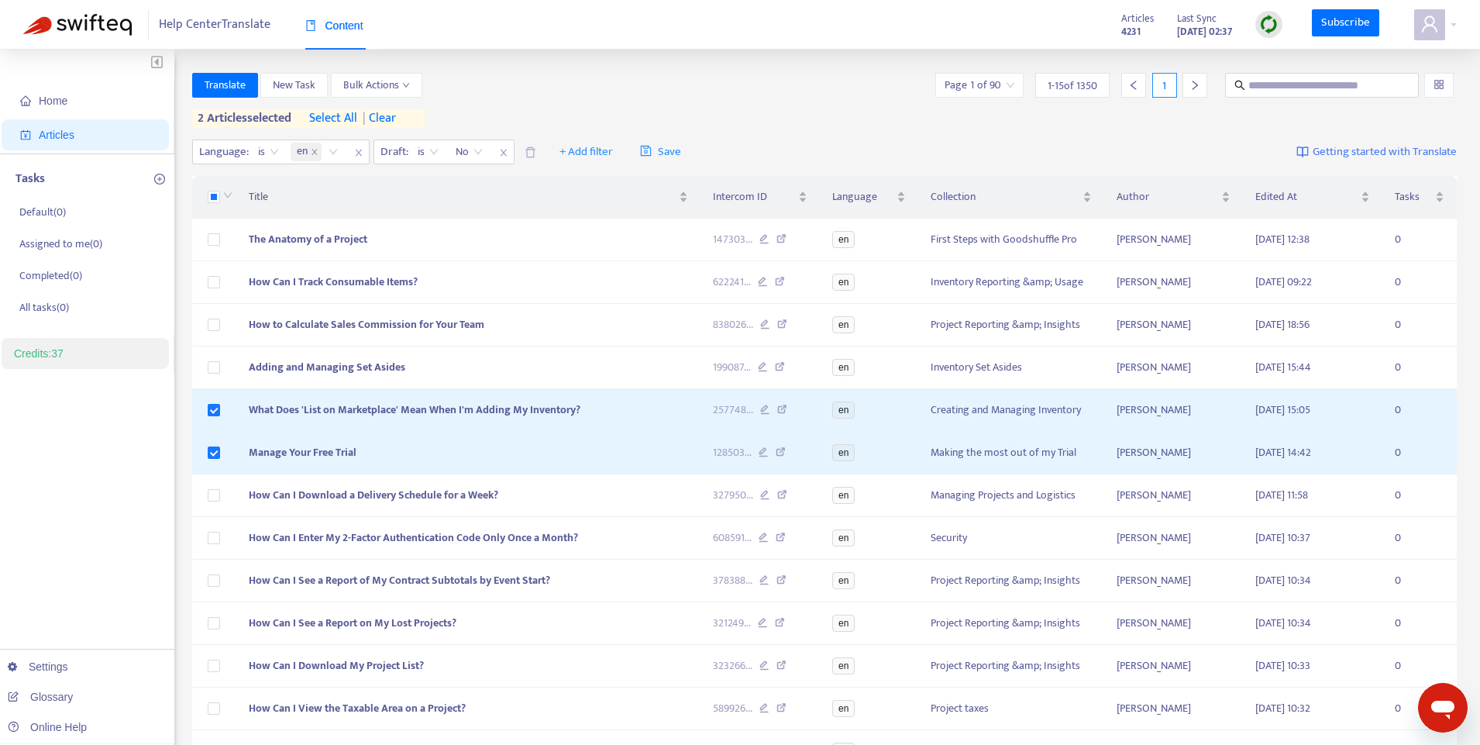
click at [1338, 357] on div "Home Articles Tasks Default ( 0 ) Assigned to me ( 0 ) Completed ( 0 ) All task…" at bounding box center [740, 515] width 1480 height 930
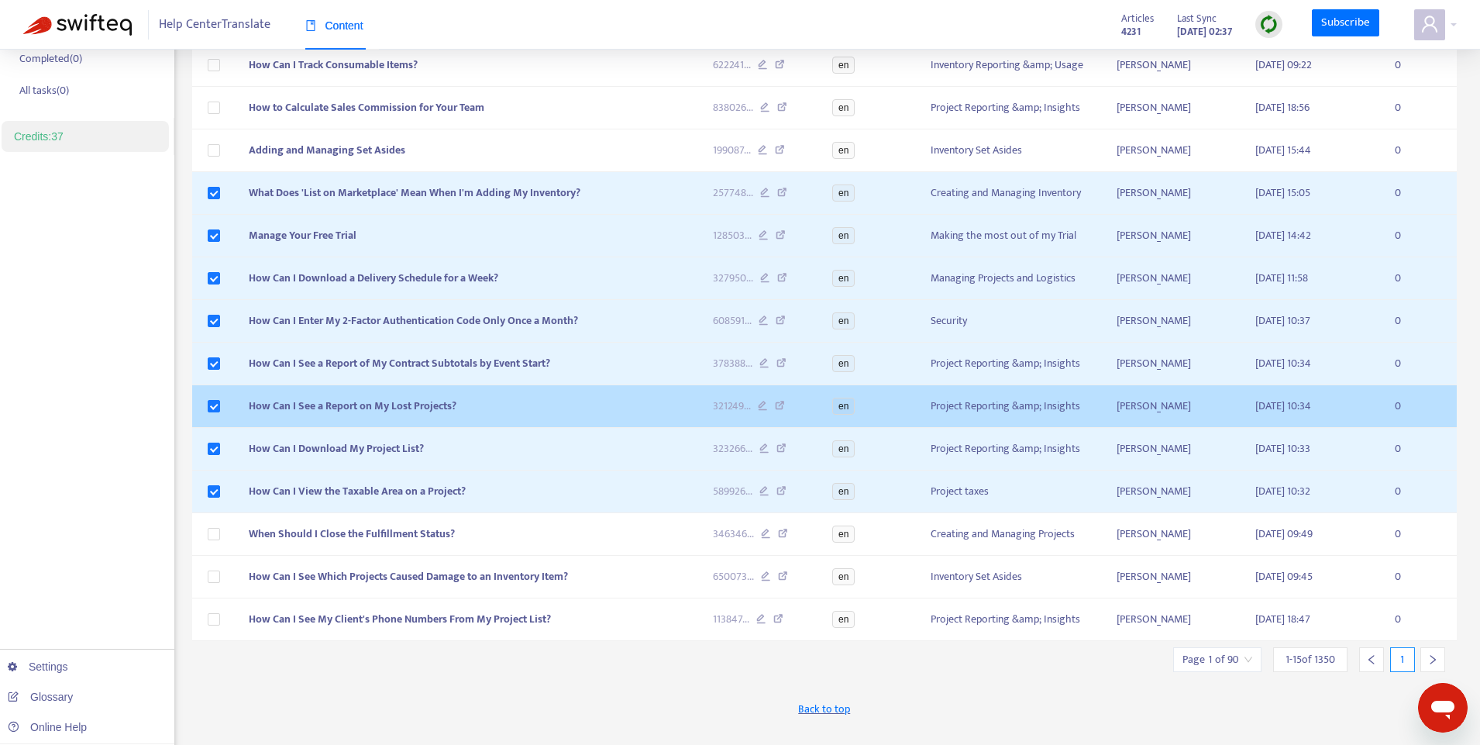
scroll to position [235, 0]
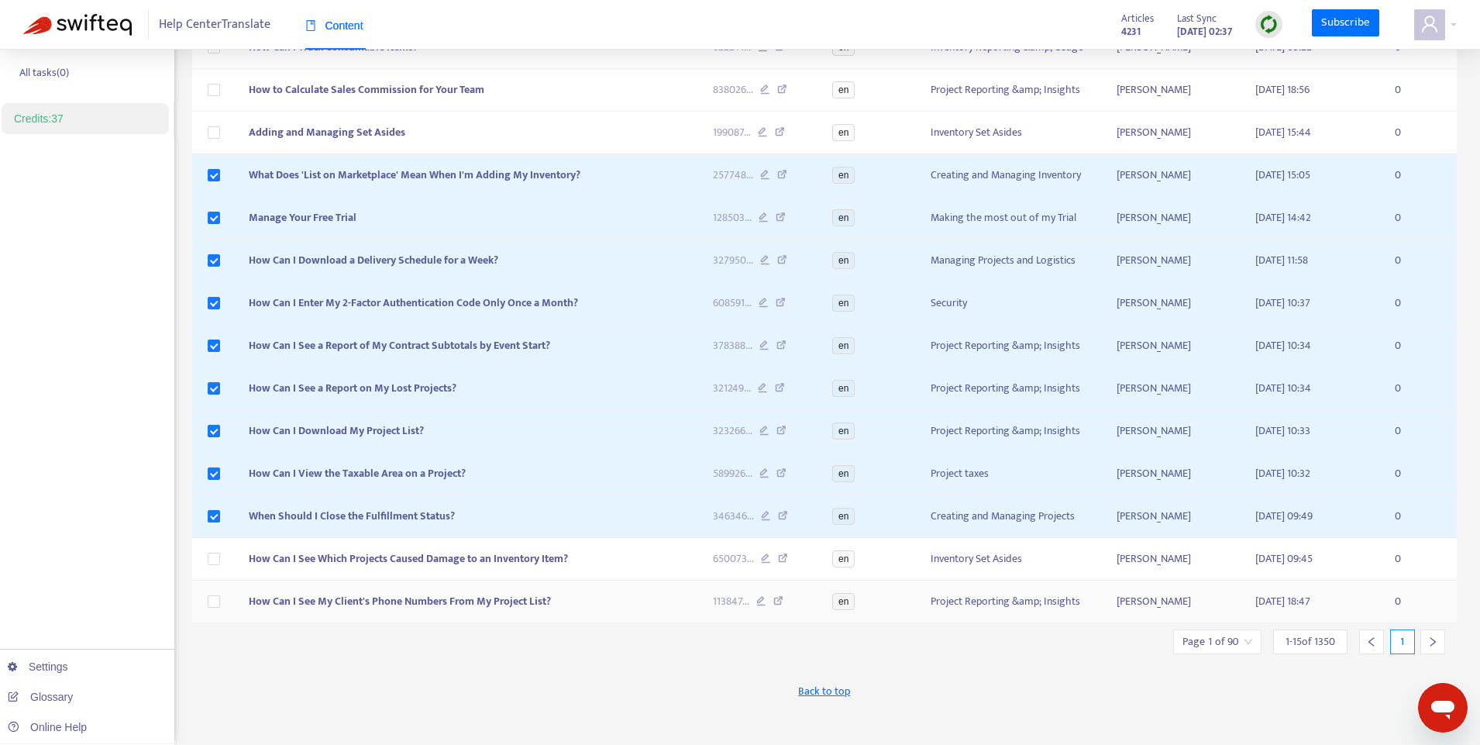
click at [219, 597] on td at bounding box center [214, 601] width 45 height 43
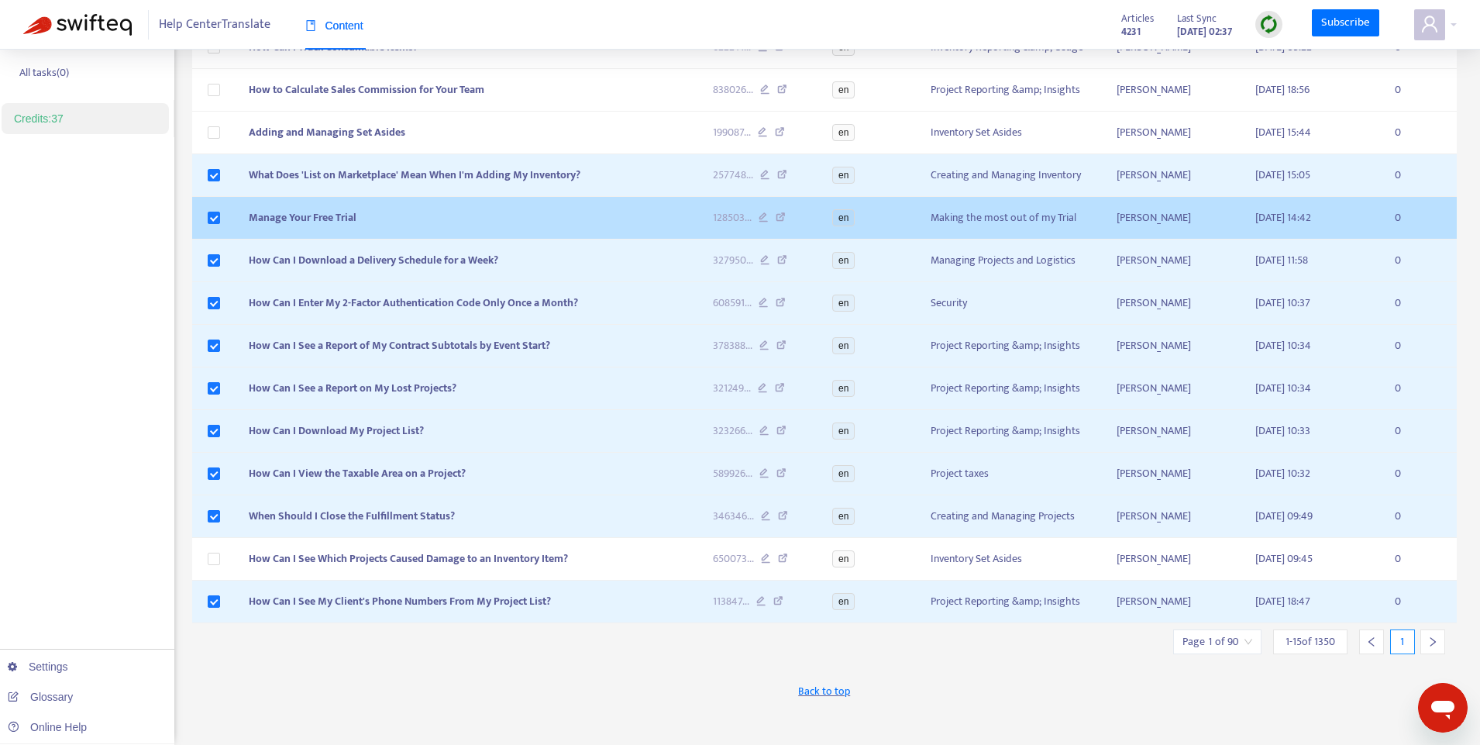
scroll to position [0, 0]
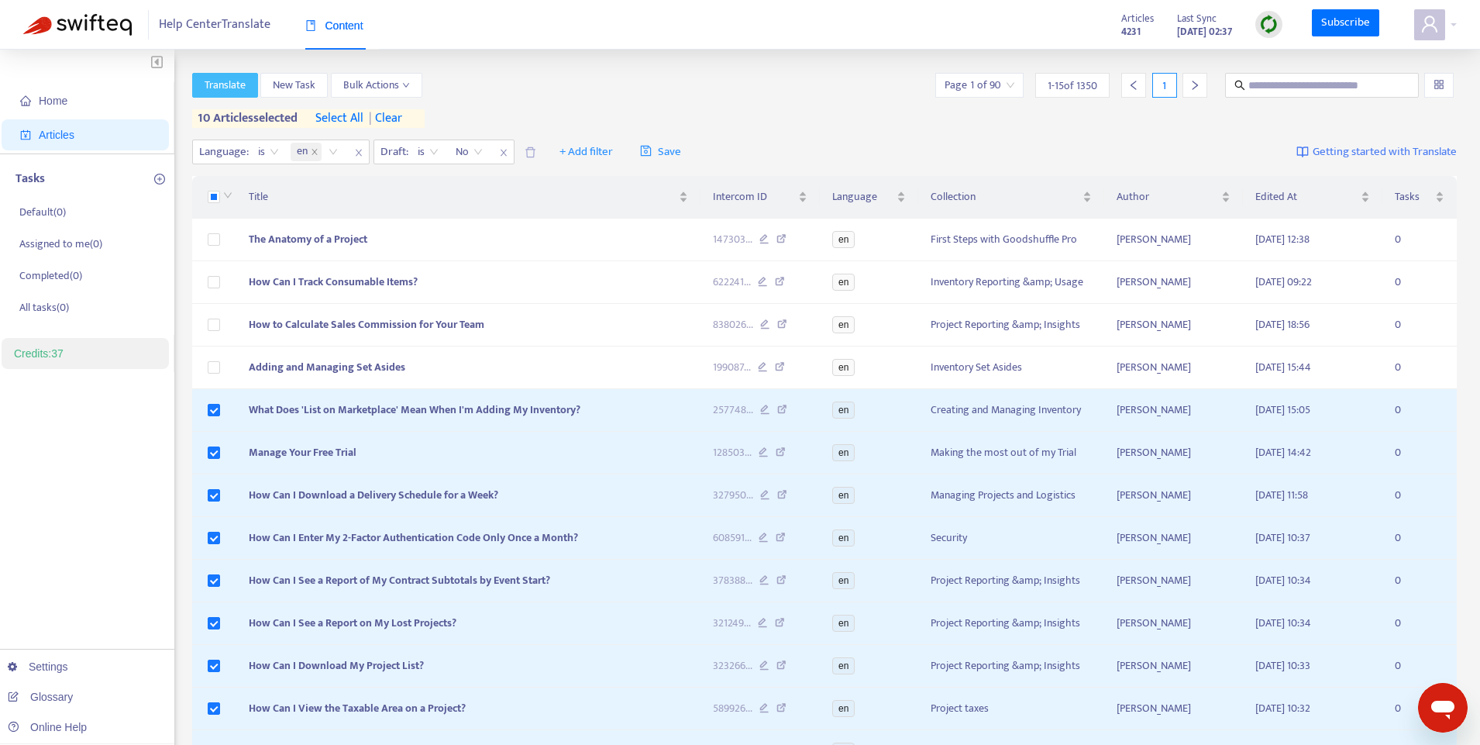
click at [225, 87] on span "Translate" at bounding box center [225, 85] width 41 height 17
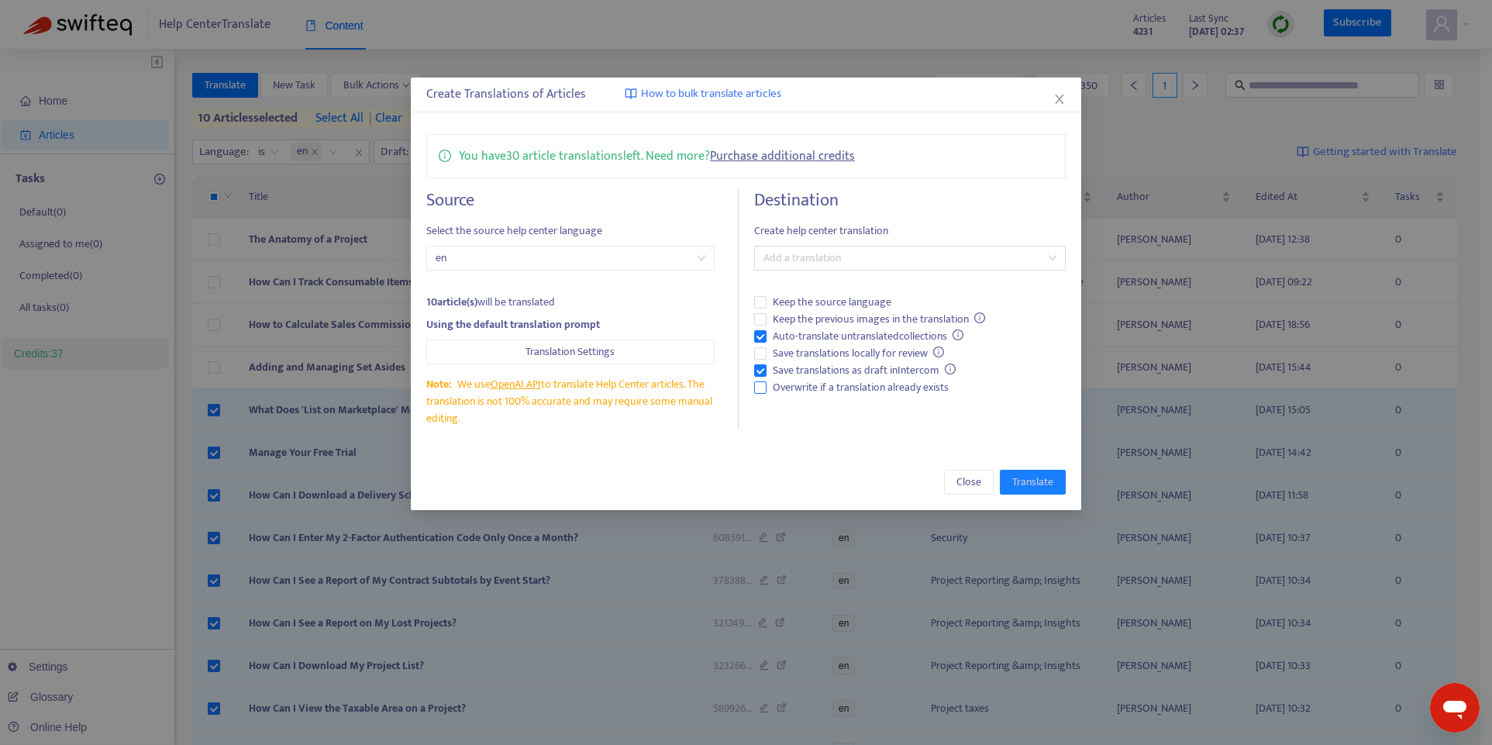
click at [848, 390] on span "Overwrite if a translation already exists" at bounding box center [860, 387] width 188 height 17
click at [910, 262] on div at bounding box center [902, 258] width 288 height 19
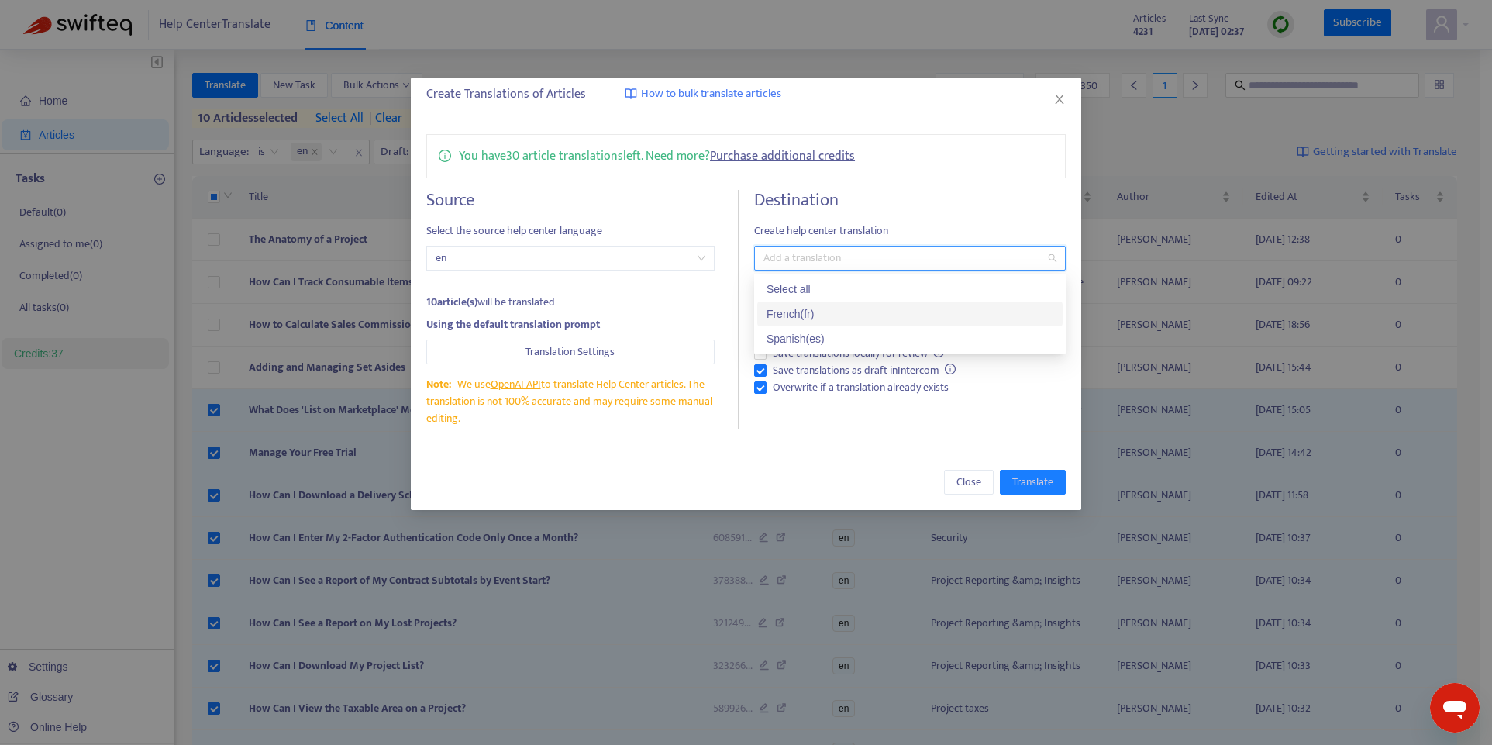
click at [855, 308] on div "French ( fr )" at bounding box center [909, 313] width 287 height 17
click at [857, 260] on div "French ( fr )" at bounding box center [902, 258] width 288 height 22
click at [869, 258] on div "French ( fr )" at bounding box center [902, 258] width 288 height 22
click at [870, 334] on div "Spanish ( es )" at bounding box center [909, 338] width 287 height 17
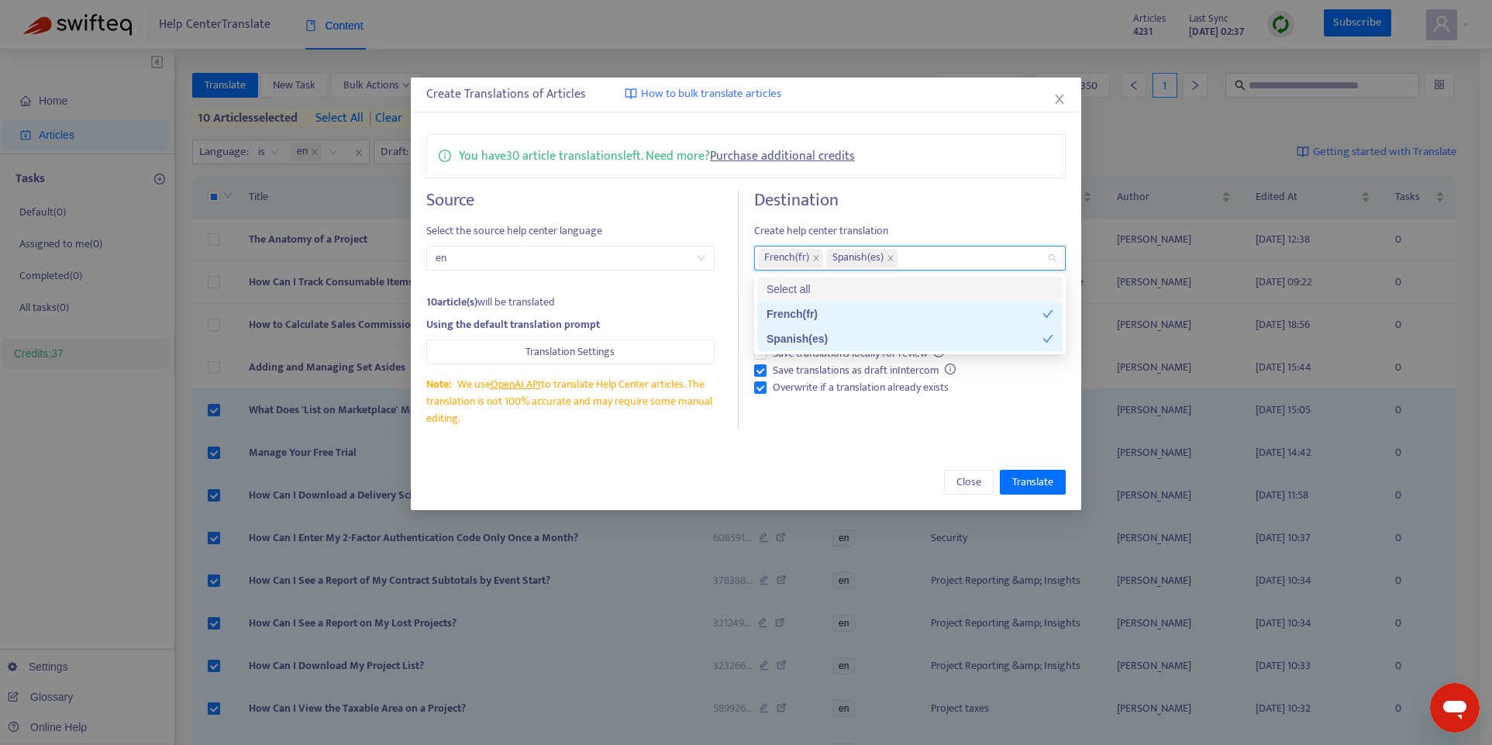
click at [947, 172] on div "You have 30 article translations left. Need more? Purchase additional credits" at bounding box center [745, 156] width 639 height 44
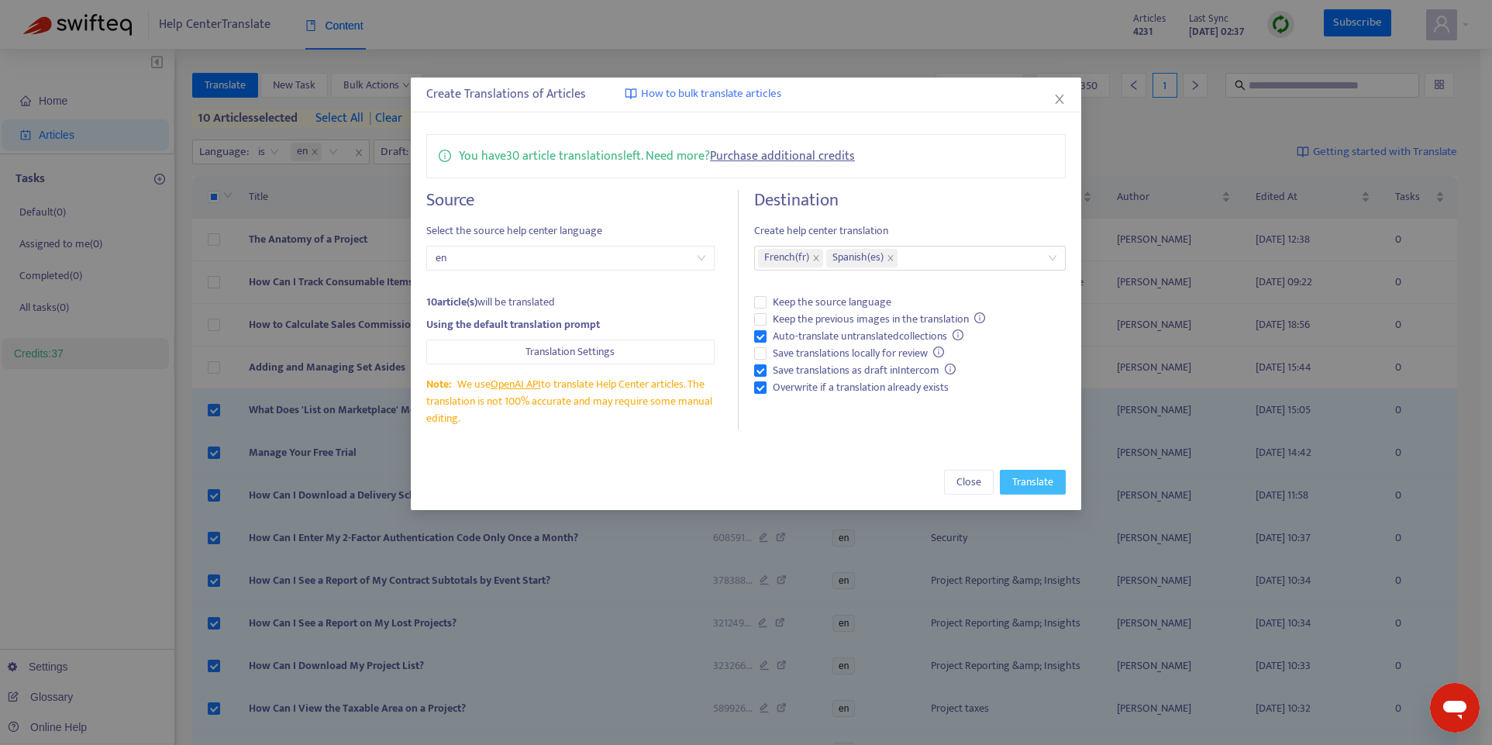
click at [1033, 483] on span "Translate" at bounding box center [1032, 481] width 41 height 17
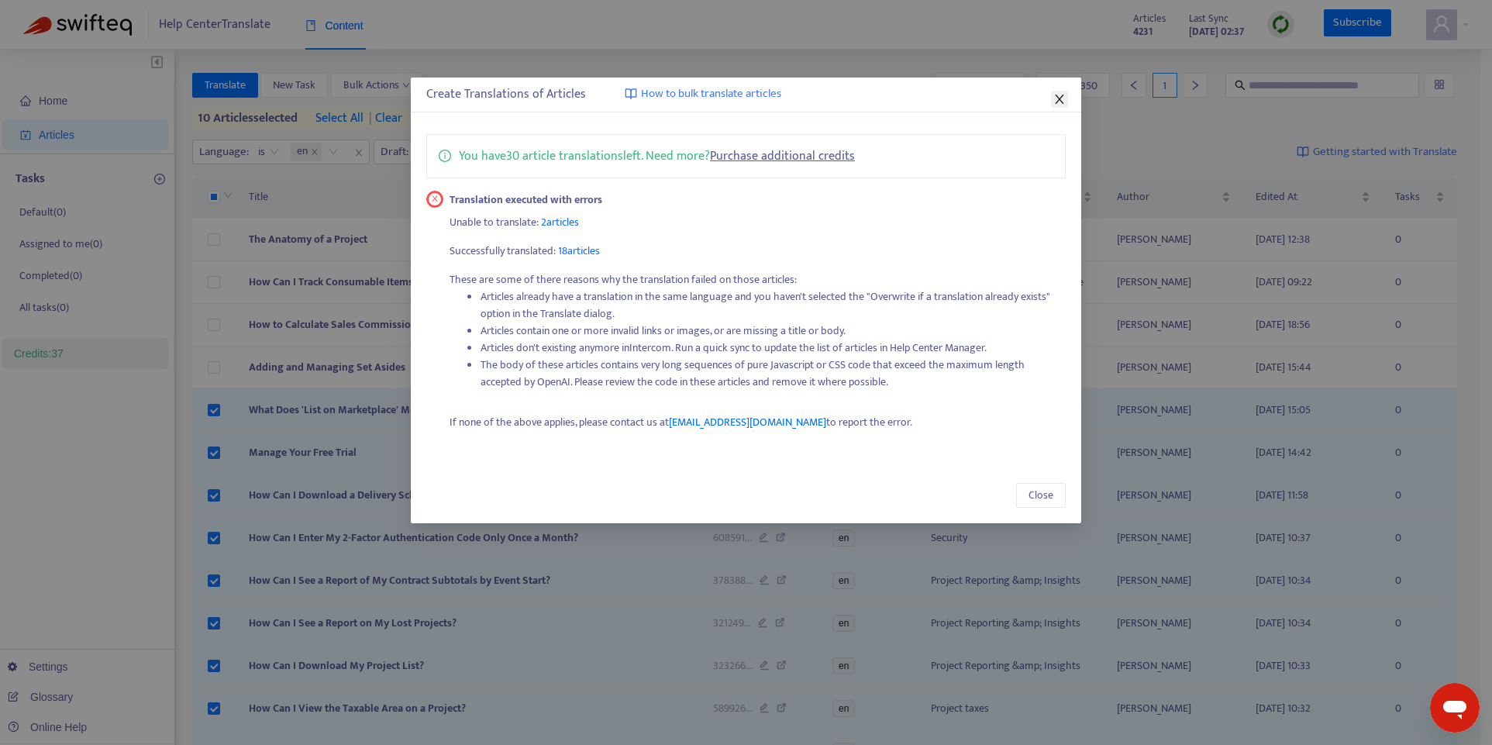
click at [1058, 98] on icon "close" at bounding box center [1059, 99] width 9 height 9
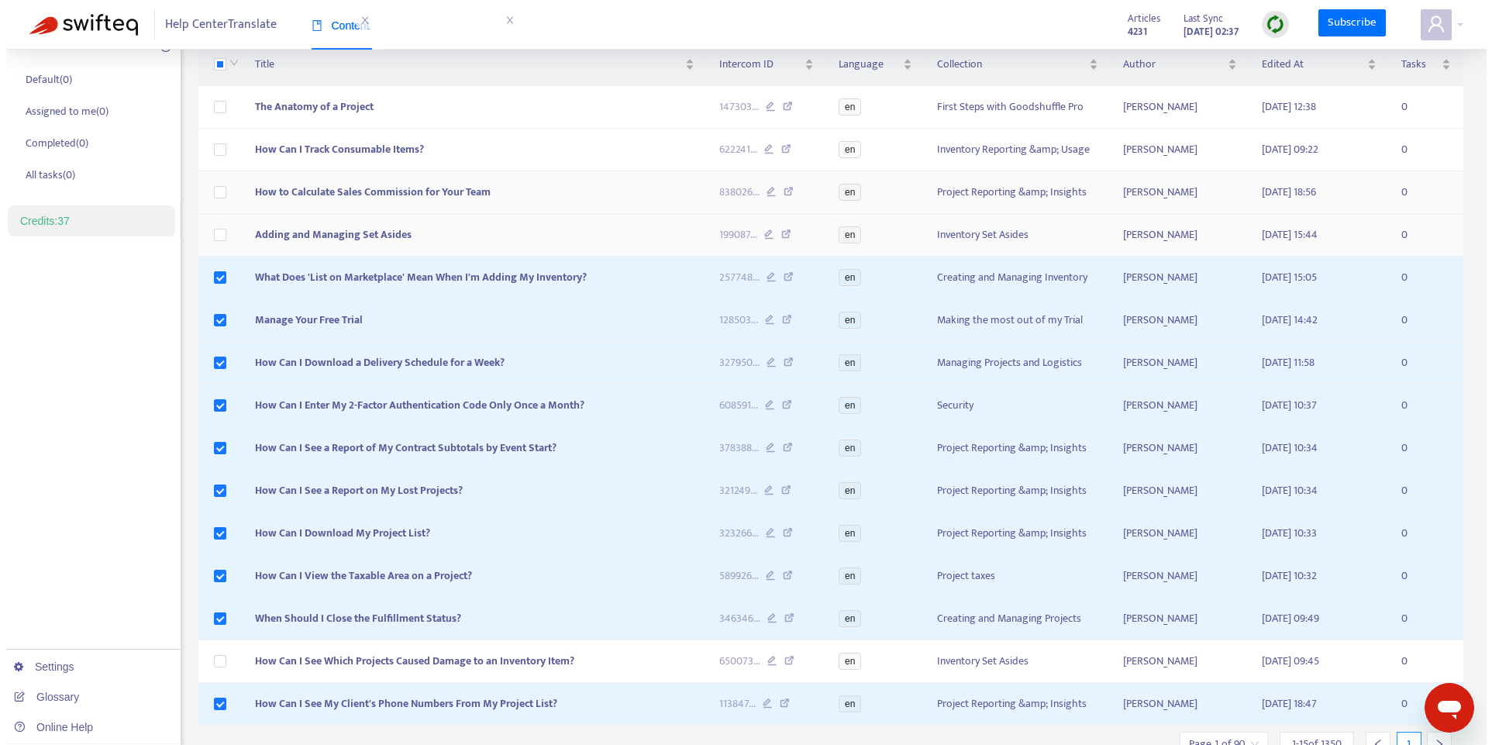
scroll to position [143, 0]
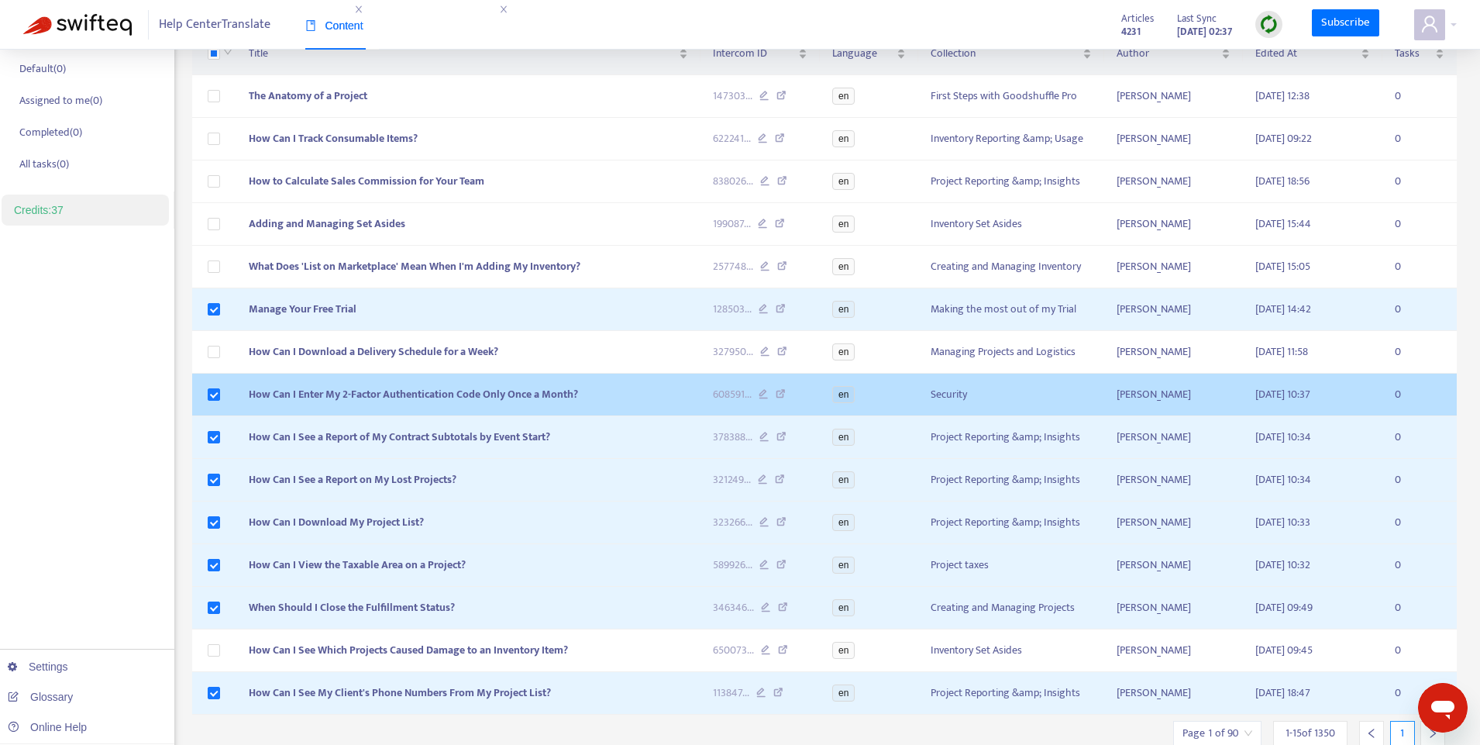
click at [222, 397] on td at bounding box center [214, 395] width 45 height 43
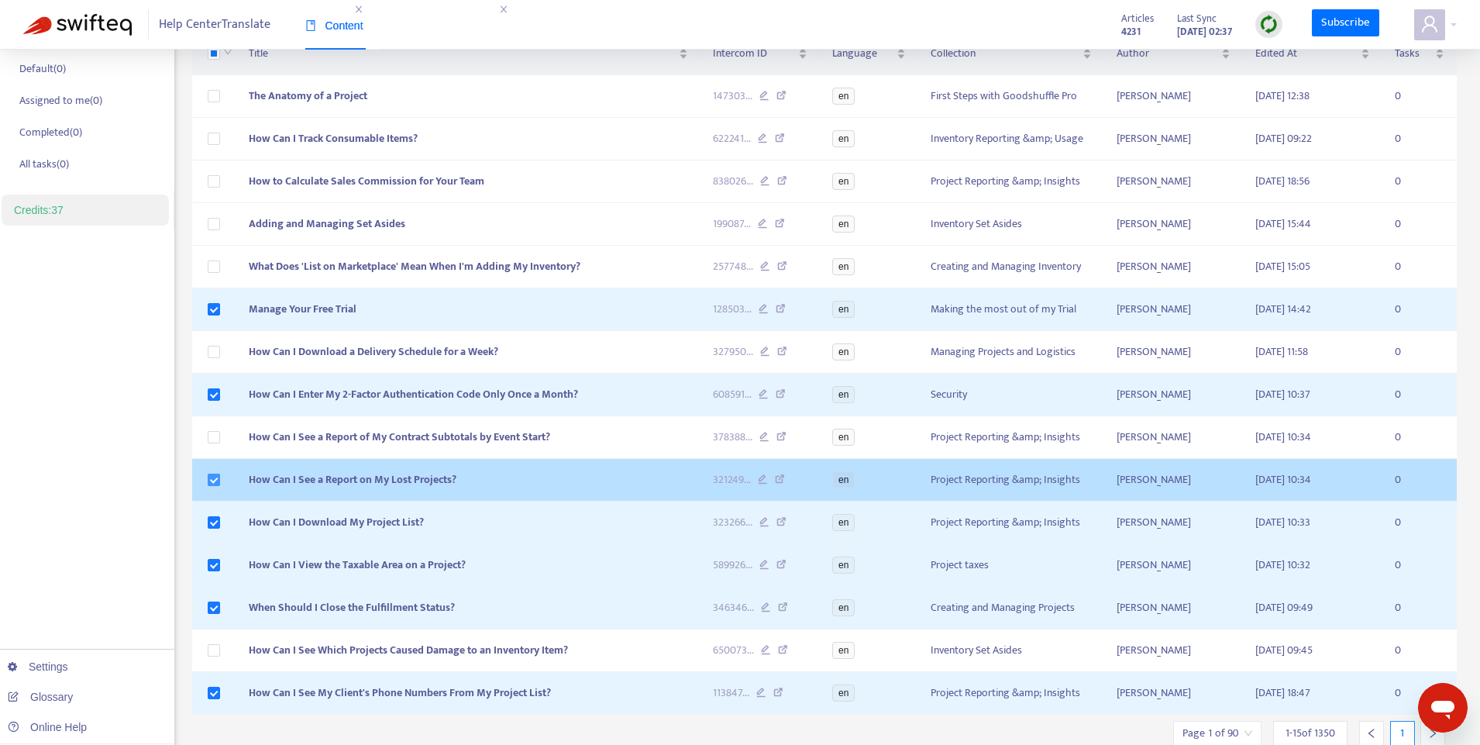
click at [211, 480] on body "Help Center Translate Content Articles 4231 Last Sync Oct 9, 2025 02:37 Subscri…" at bounding box center [740, 346] width 1480 height 979
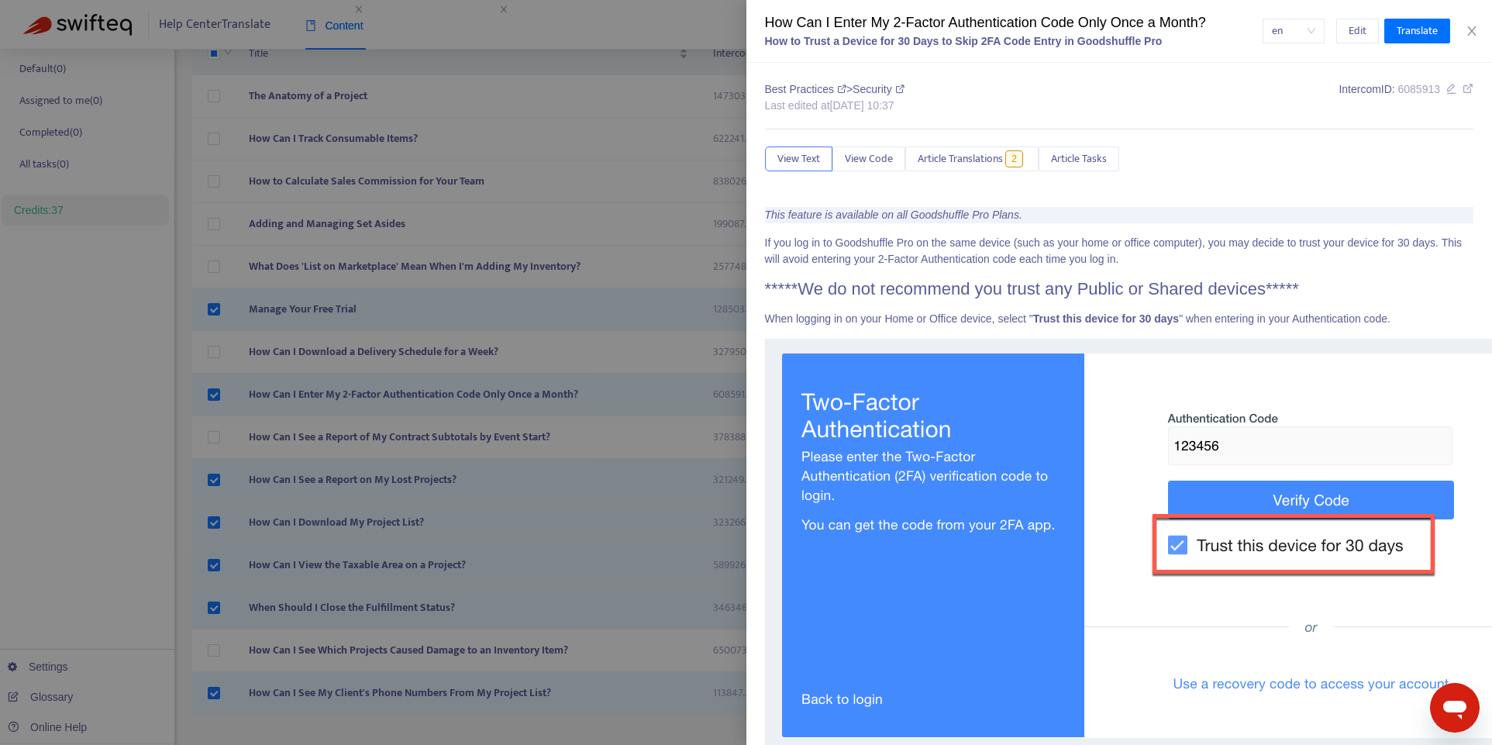
click at [215, 391] on div at bounding box center [746, 372] width 1492 height 745
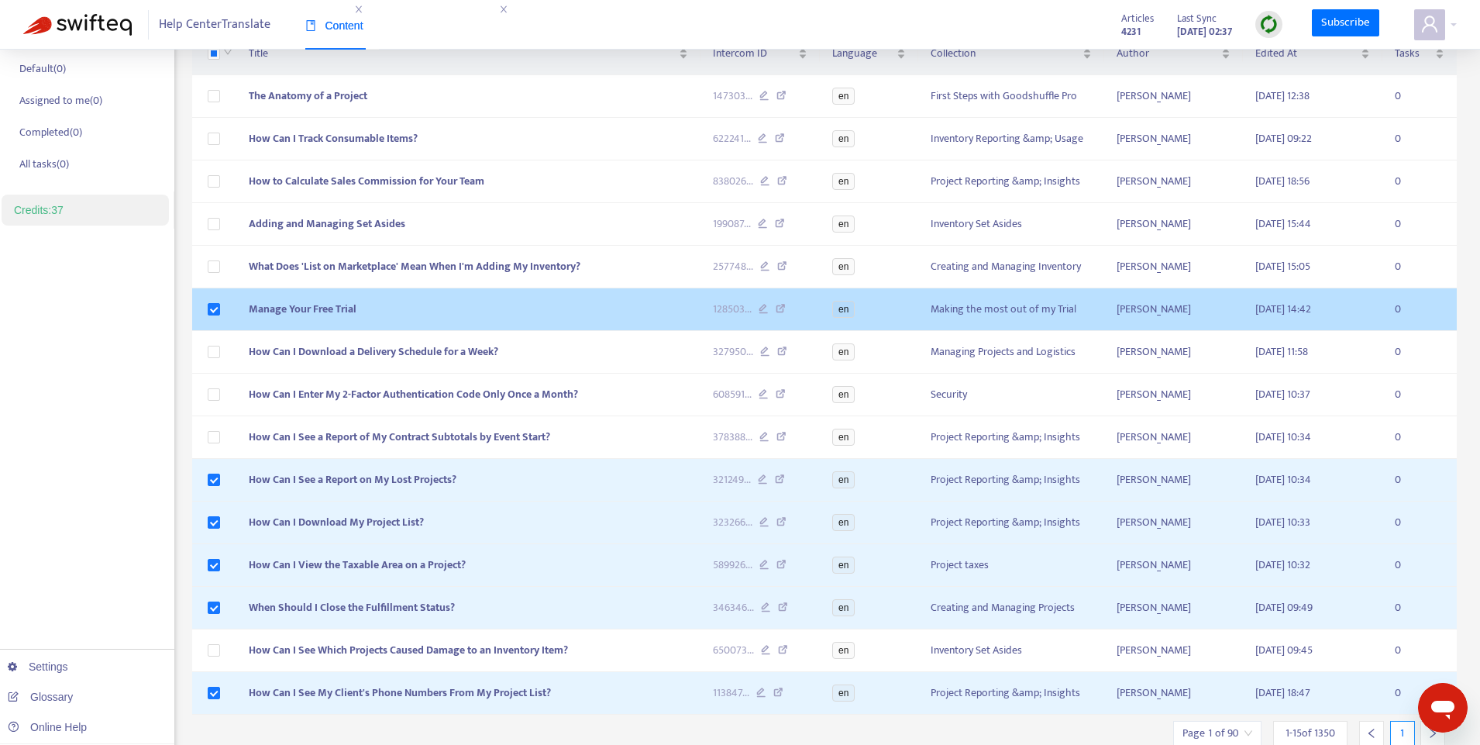
click at [302, 309] on span "Manage Your Free Trial" at bounding box center [303, 309] width 108 height 18
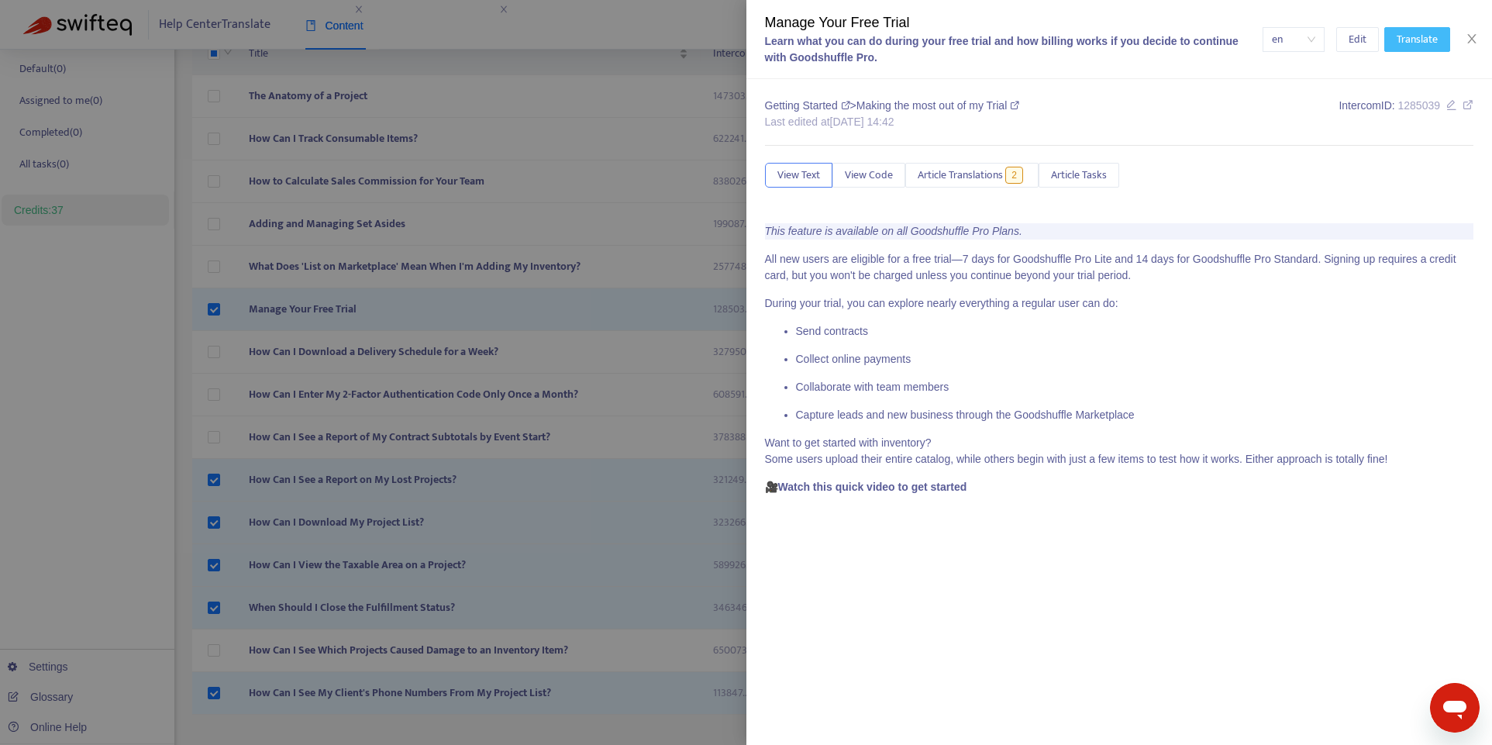
click at [1338, 43] on span "Translate" at bounding box center [1416, 39] width 41 height 17
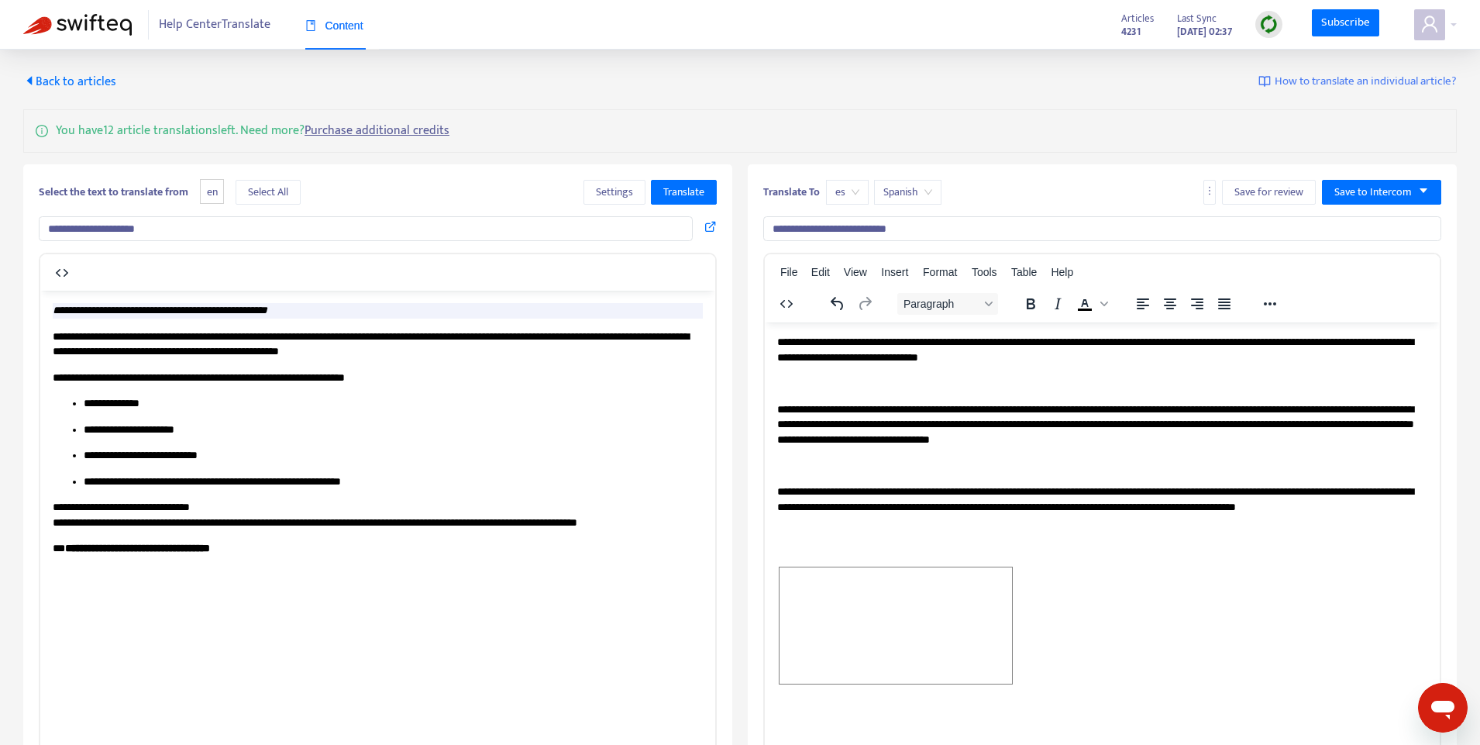
scroll to position [0, 0]
click at [270, 196] on span "Select All" at bounding box center [268, 192] width 40 height 17
click at [674, 191] on span "Translate" at bounding box center [683, 192] width 41 height 17
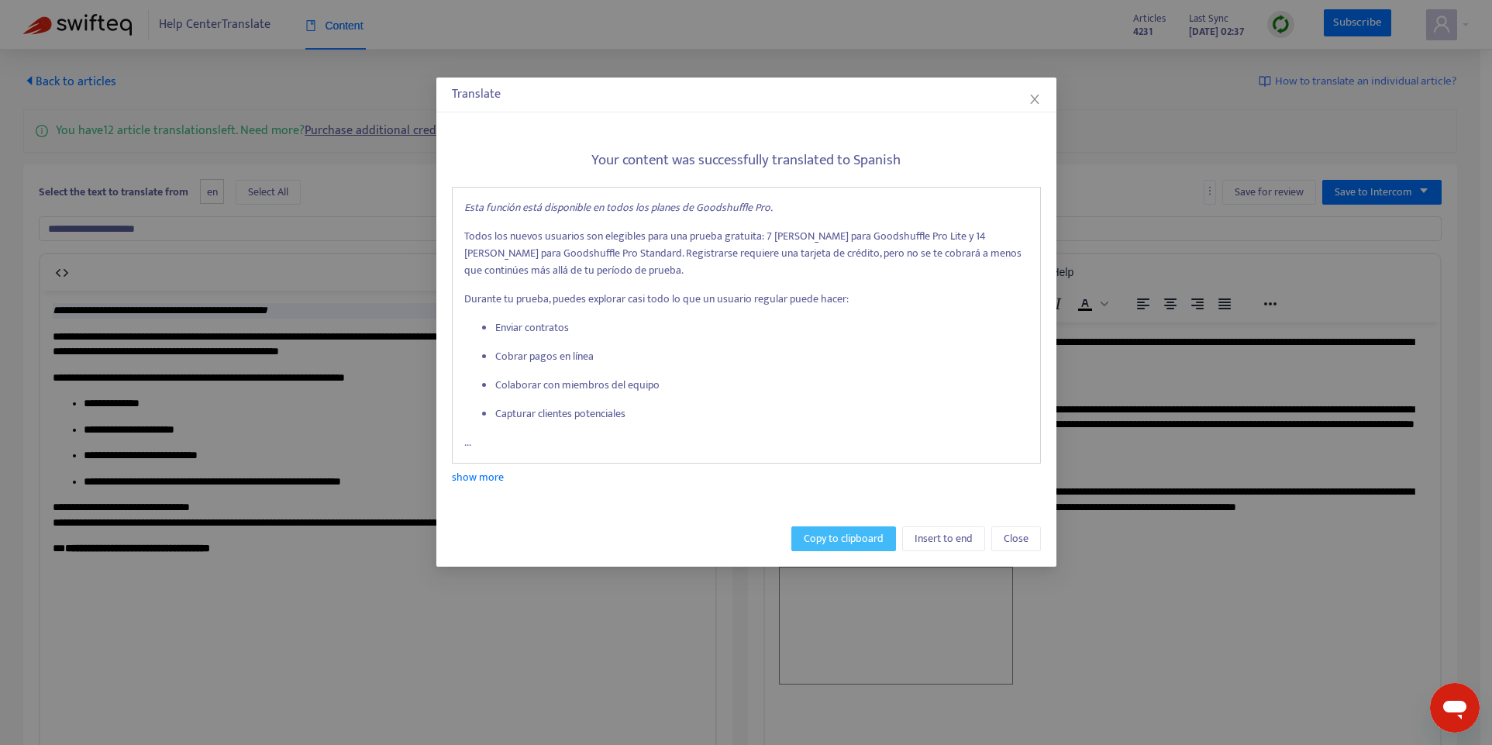
click at [833, 536] on span "Copy to clipboard" at bounding box center [844, 538] width 80 height 17
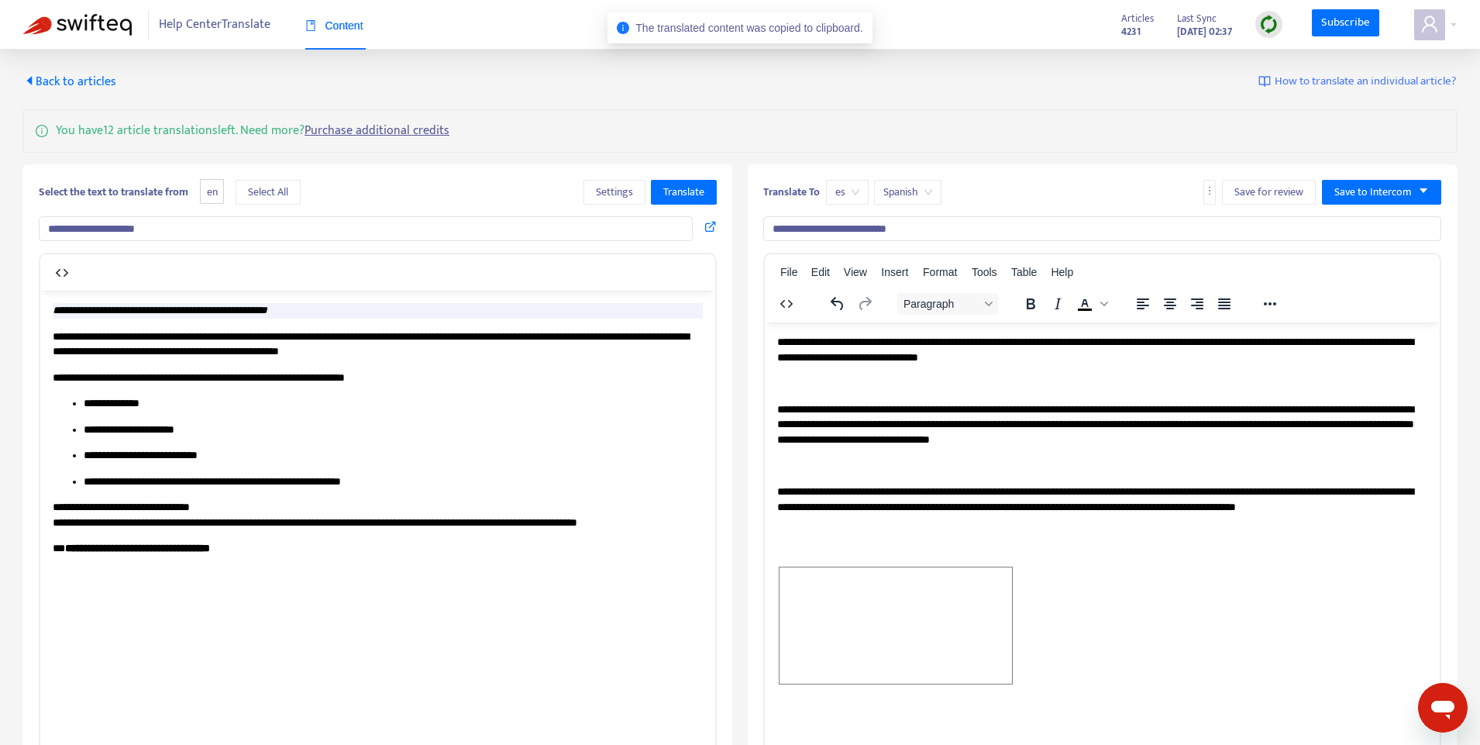
click at [776, 340] on html "**********" at bounding box center [1102, 511] width 675 height 379
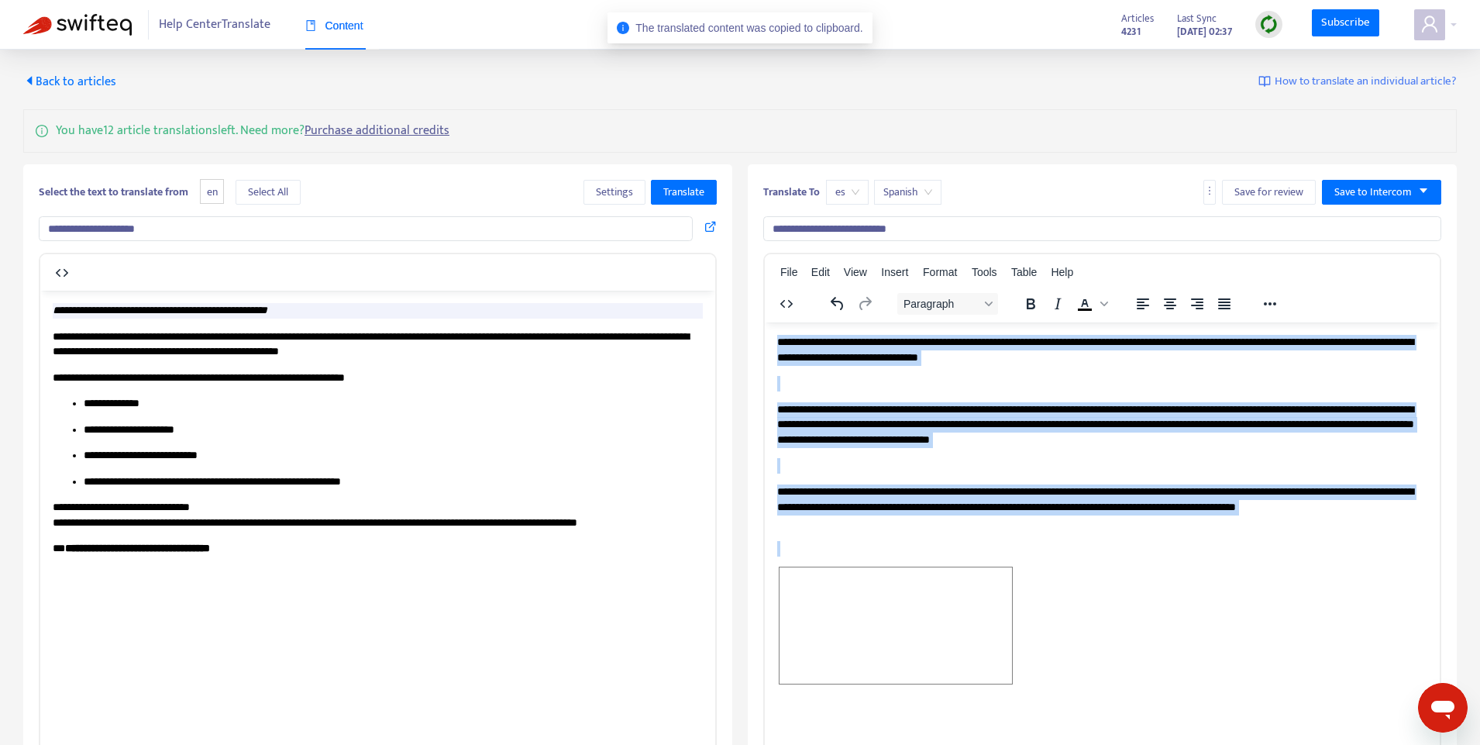
drag, startPoint x: 778, startPoint y: 341, endPoint x: 1139, endPoint y: 680, distance: 495.6
click at [1139, 680] on body "**********" at bounding box center [1102, 511] width 650 height 354
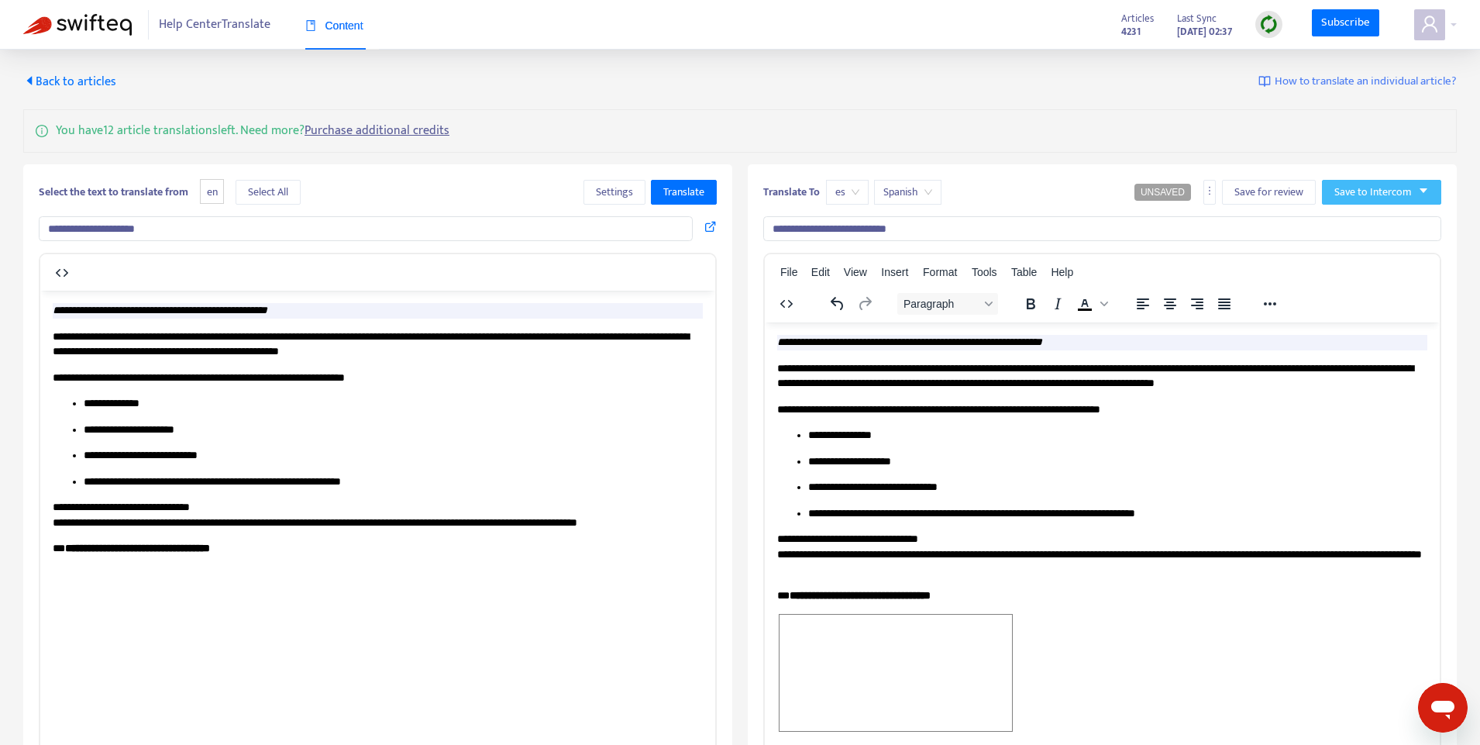
click at [1338, 195] on icon "caret-down" at bounding box center [1423, 190] width 11 height 11
drag, startPoint x: 1377, startPoint y: 222, endPoint x: 1369, endPoint y: 228, distance: 9.5
click at [1338, 222] on span "Publish" at bounding box center [1364, 223] width 59 height 17
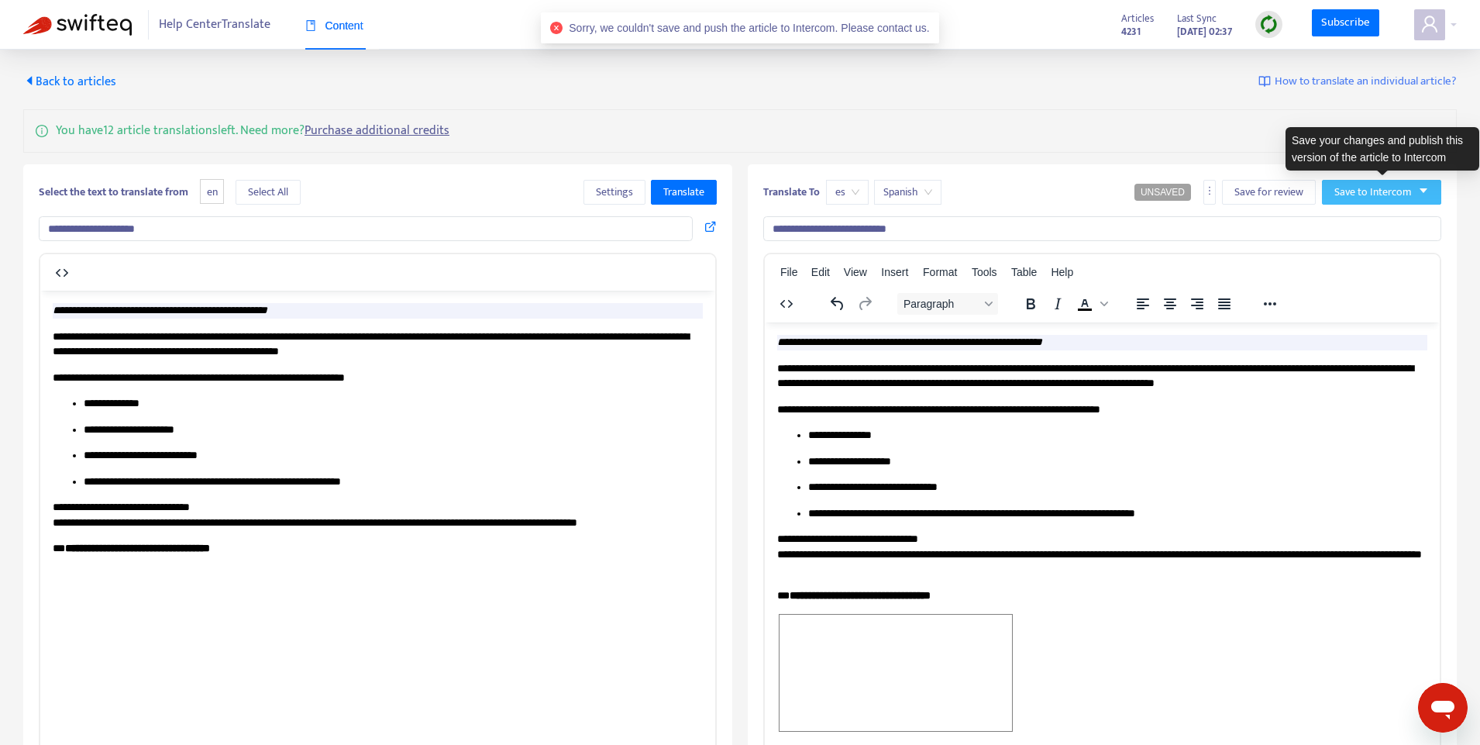
click at [1338, 196] on icon "caret-down" at bounding box center [1423, 190] width 11 height 11
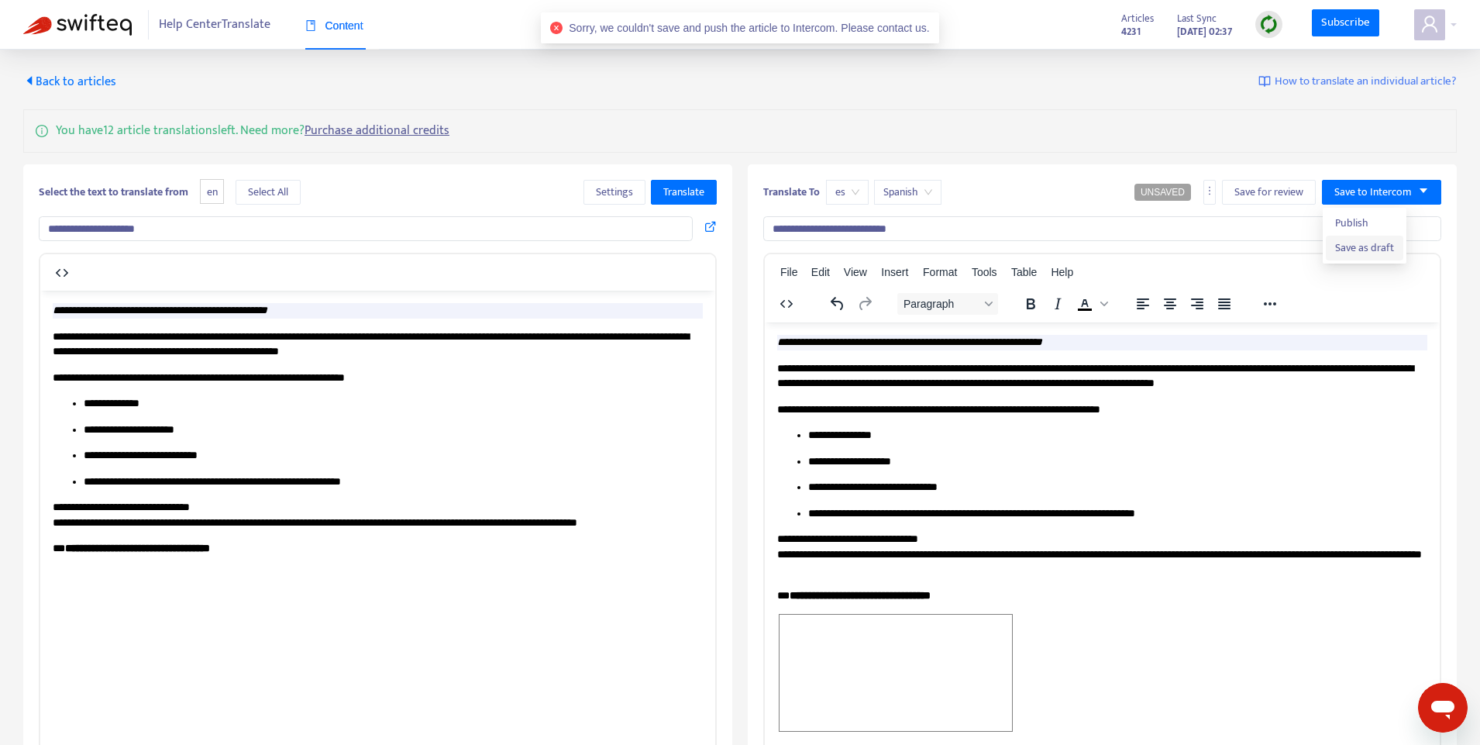
click at [1338, 247] on span "Save as draft" at bounding box center [1364, 247] width 59 height 17
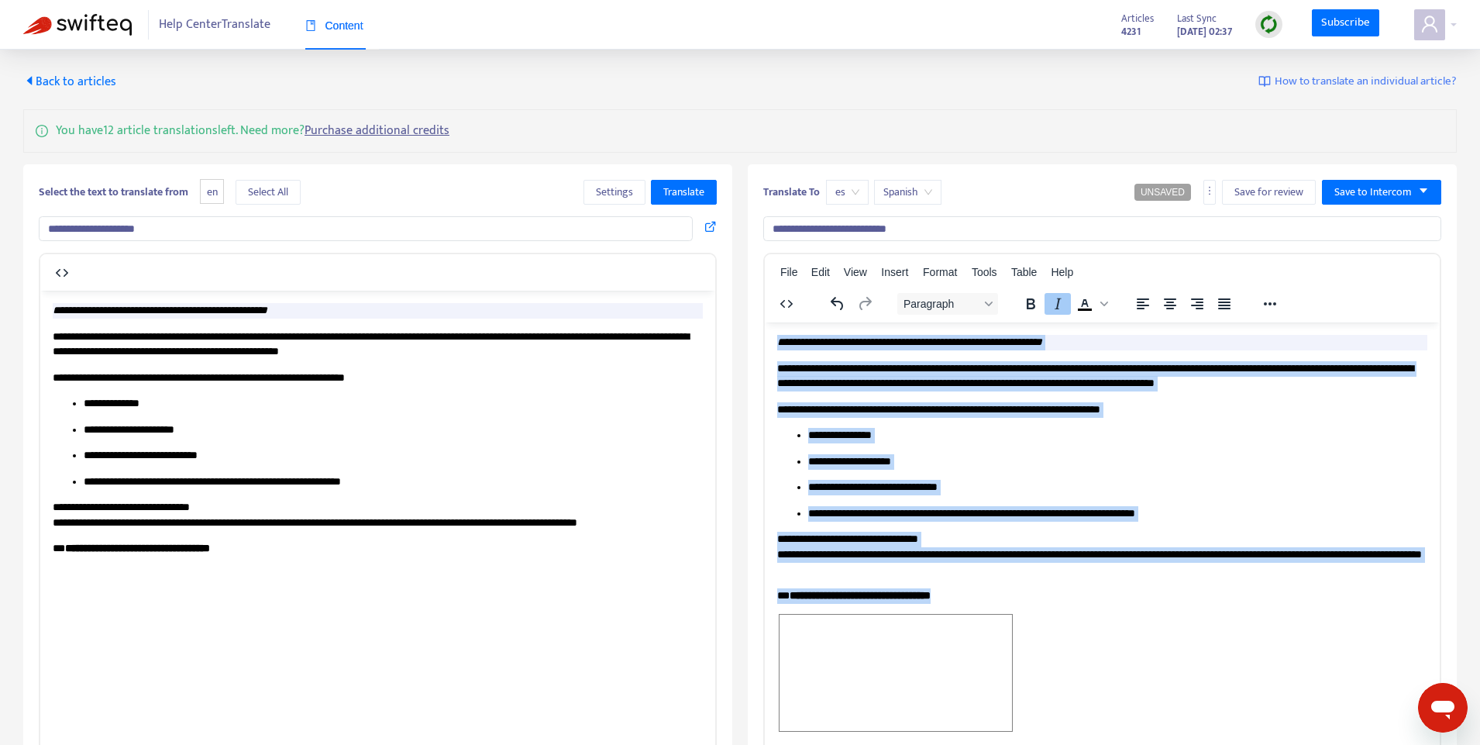
drag, startPoint x: 1025, startPoint y: 593, endPoint x: 1439, endPoint y: 376, distance: 467.2
click at [765, 344] on html "**********" at bounding box center [1102, 548] width 675 height 452
copy div "**********"
click at [840, 187] on span "es" at bounding box center [847, 192] width 24 height 23
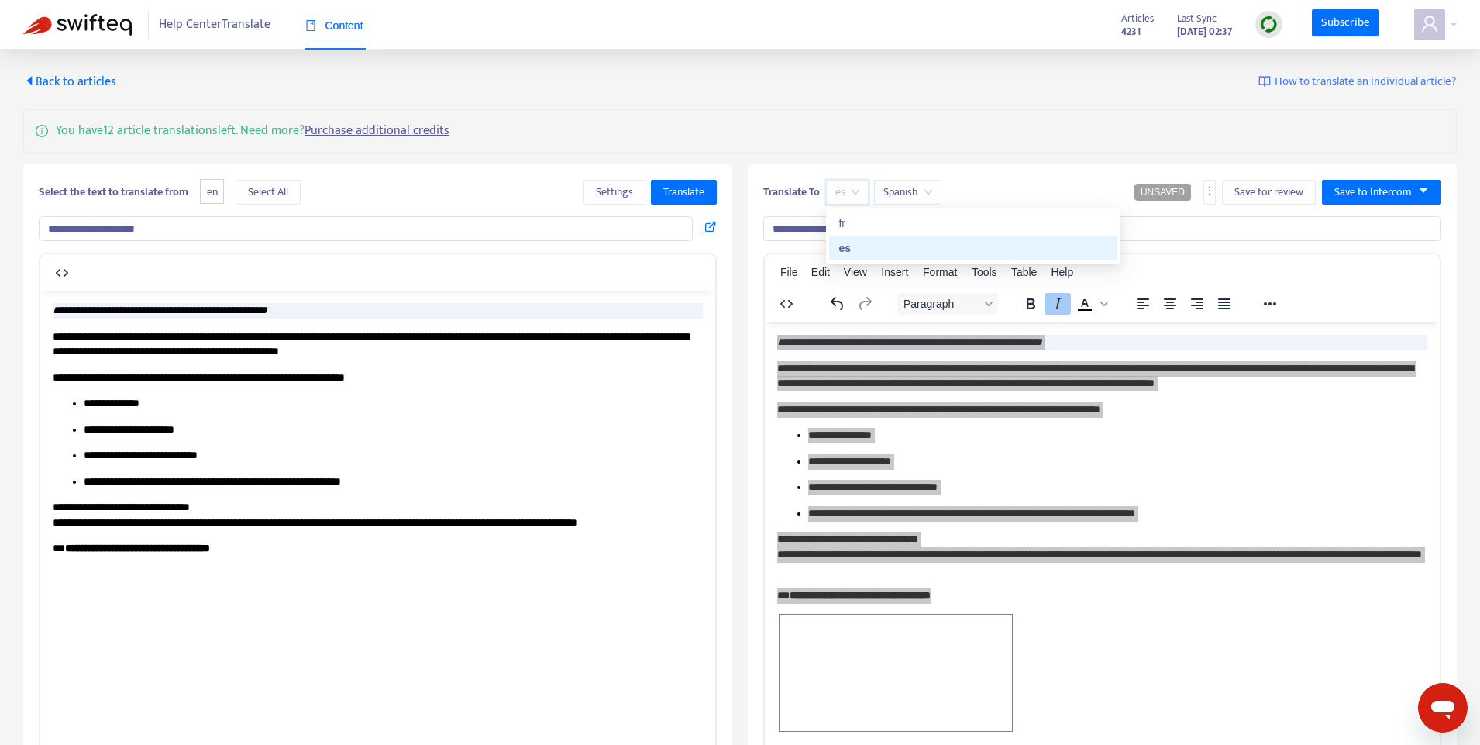
click at [884, 225] on div "fr" at bounding box center [973, 223] width 270 height 17
type input "**********"
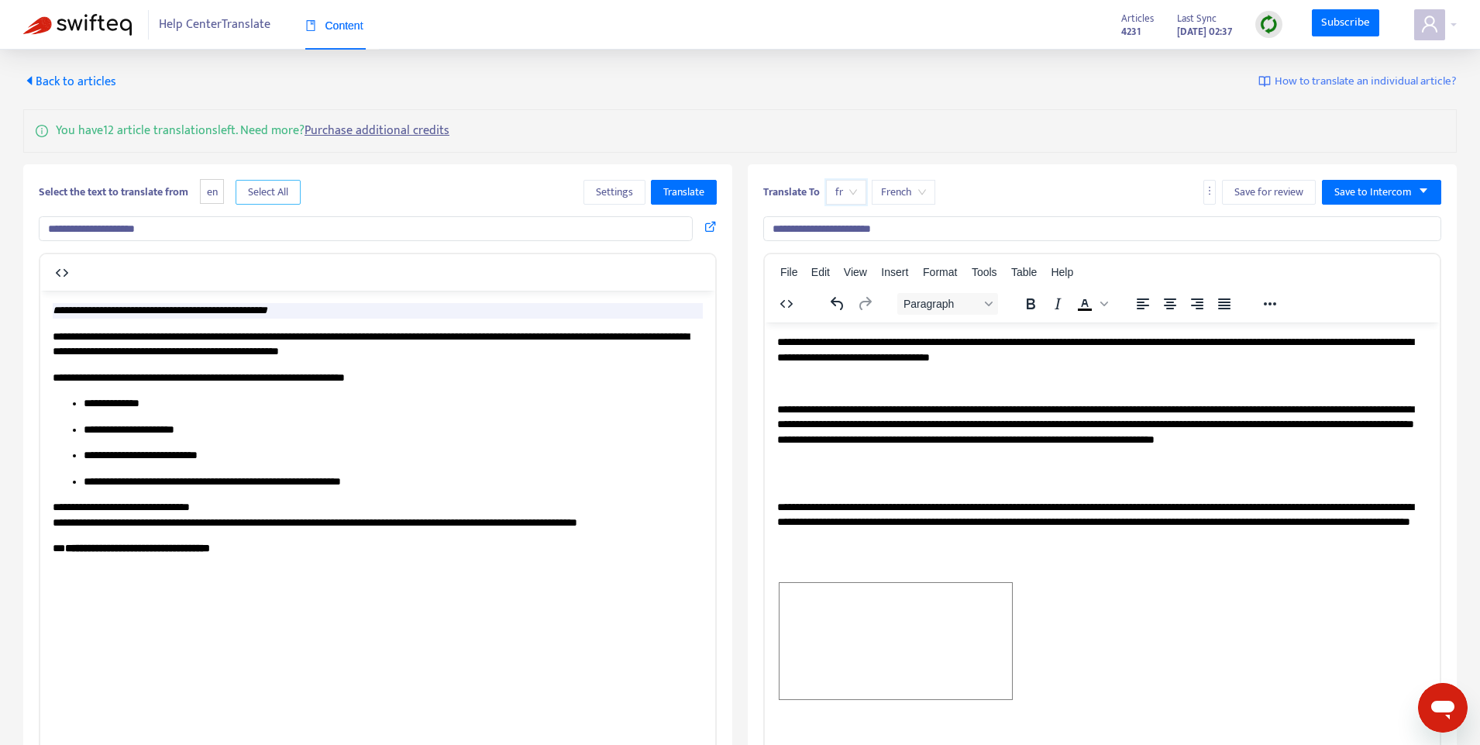
drag, startPoint x: 274, startPoint y: 185, endPoint x: 570, endPoint y: 197, distance: 296.2
click at [274, 184] on span "Select All" at bounding box center [268, 192] width 40 height 17
click at [699, 195] on span "Translate" at bounding box center [683, 192] width 41 height 17
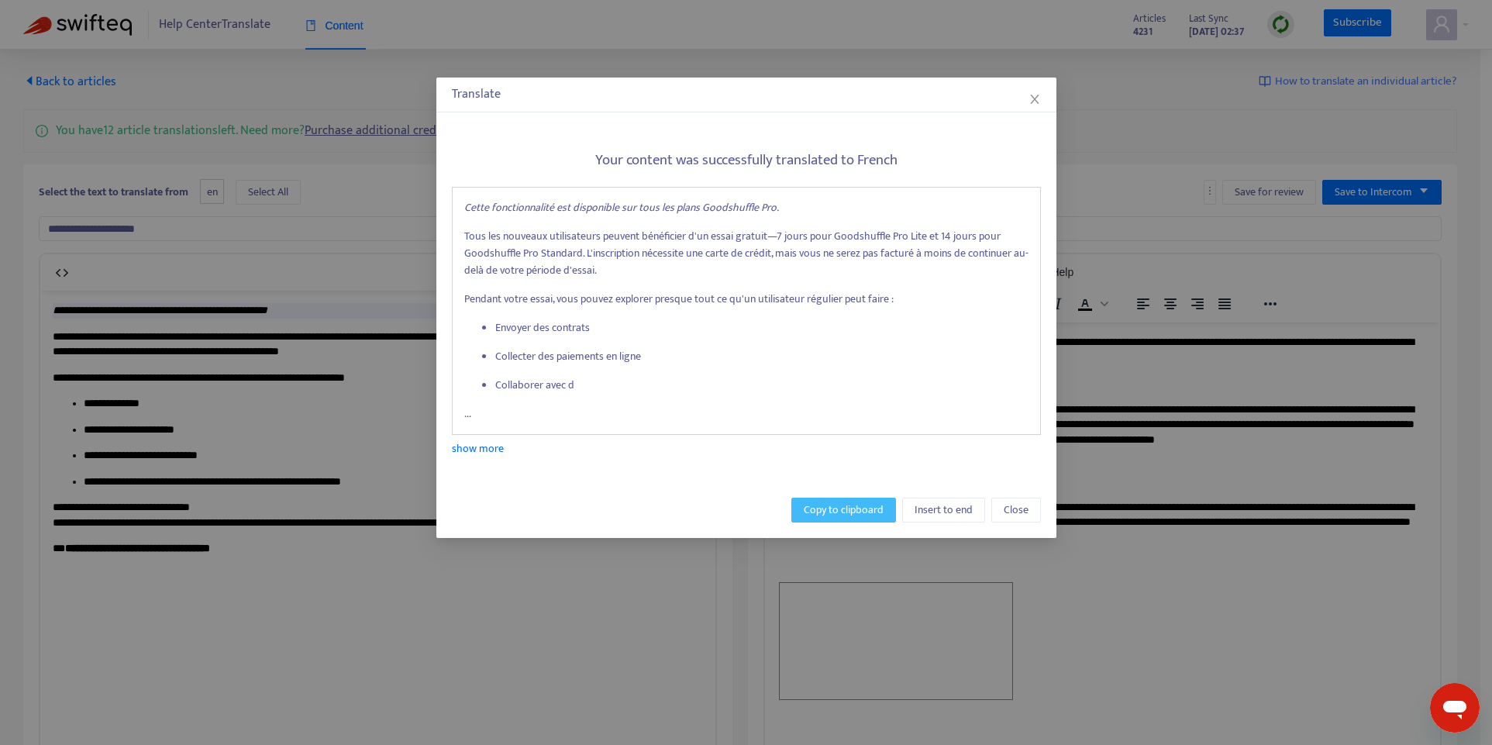
click at [842, 508] on span "Copy to clipboard" at bounding box center [844, 509] width 80 height 17
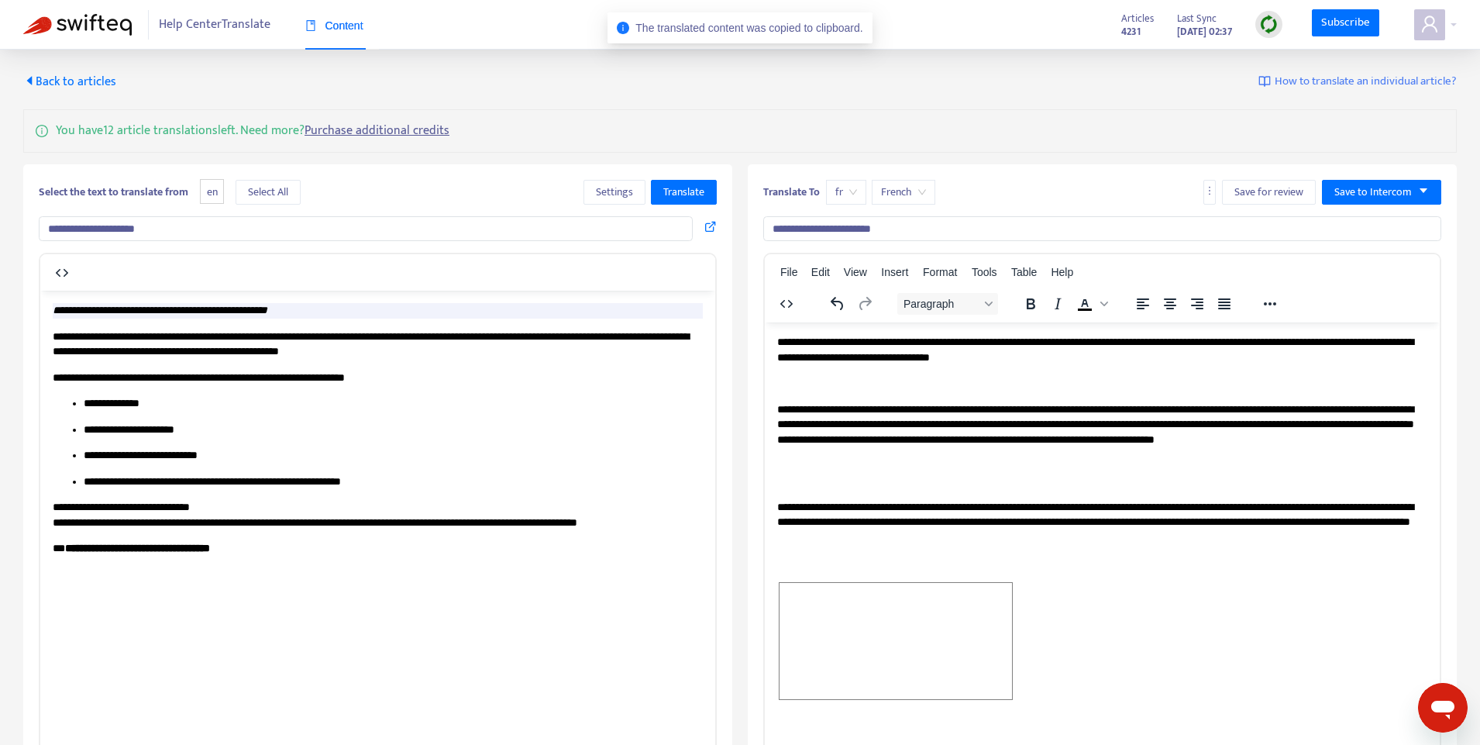
click at [859, 363] on p "**********" at bounding box center [1102, 349] width 650 height 30
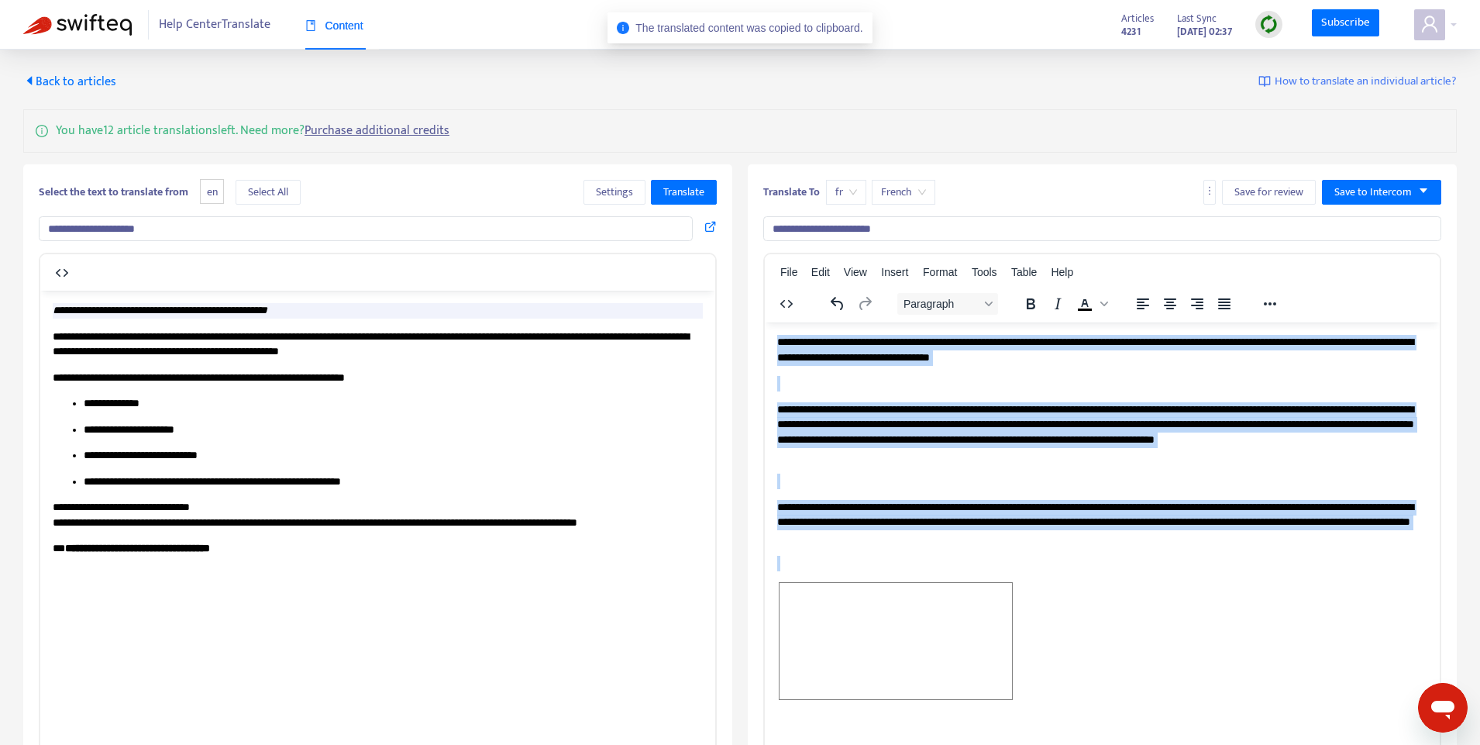
drag, startPoint x: 783, startPoint y: 346, endPoint x: 1191, endPoint y: 673, distance: 523.1
click at [1191, 673] on body "**********" at bounding box center [1102, 518] width 650 height 369
paste body "Rich Text Area. Press ALT-0 for help."
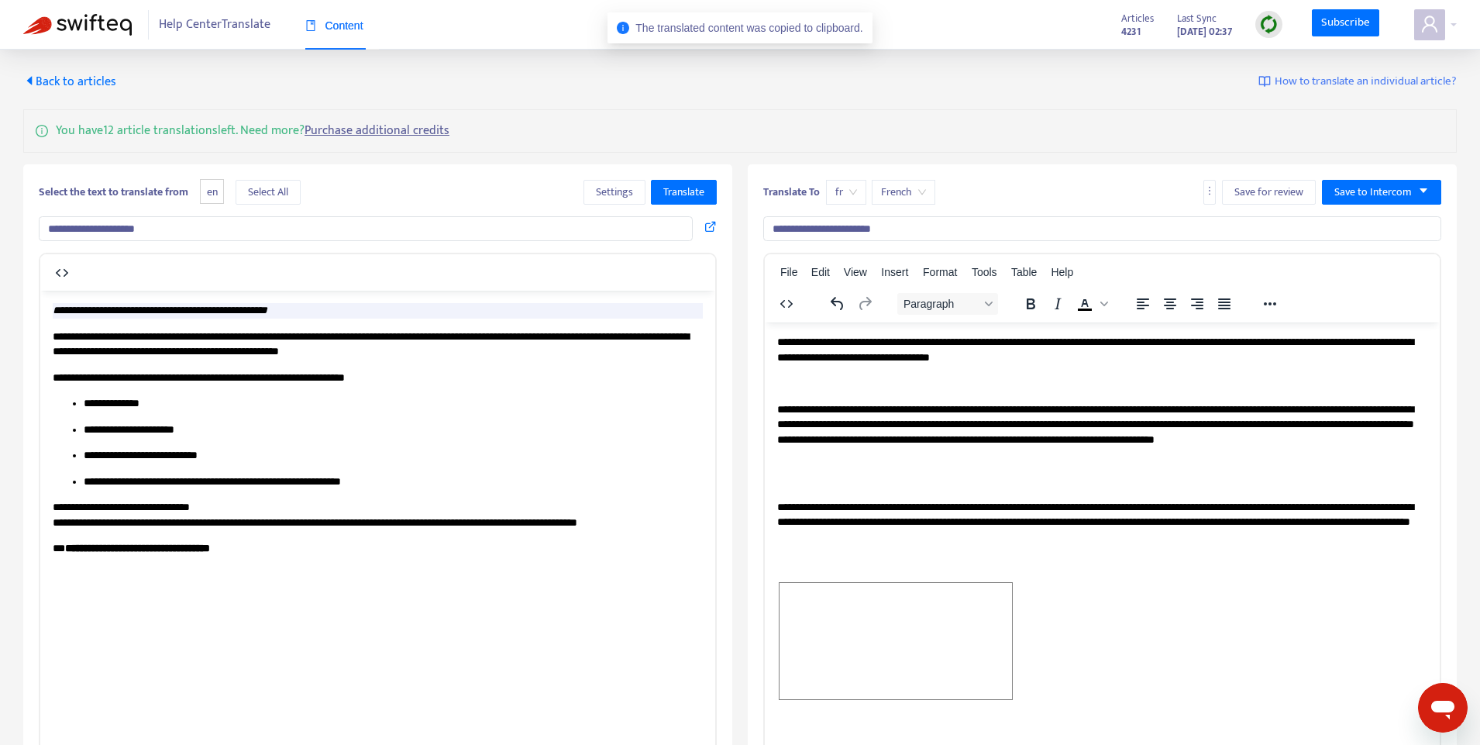
scroll to position [19, 0]
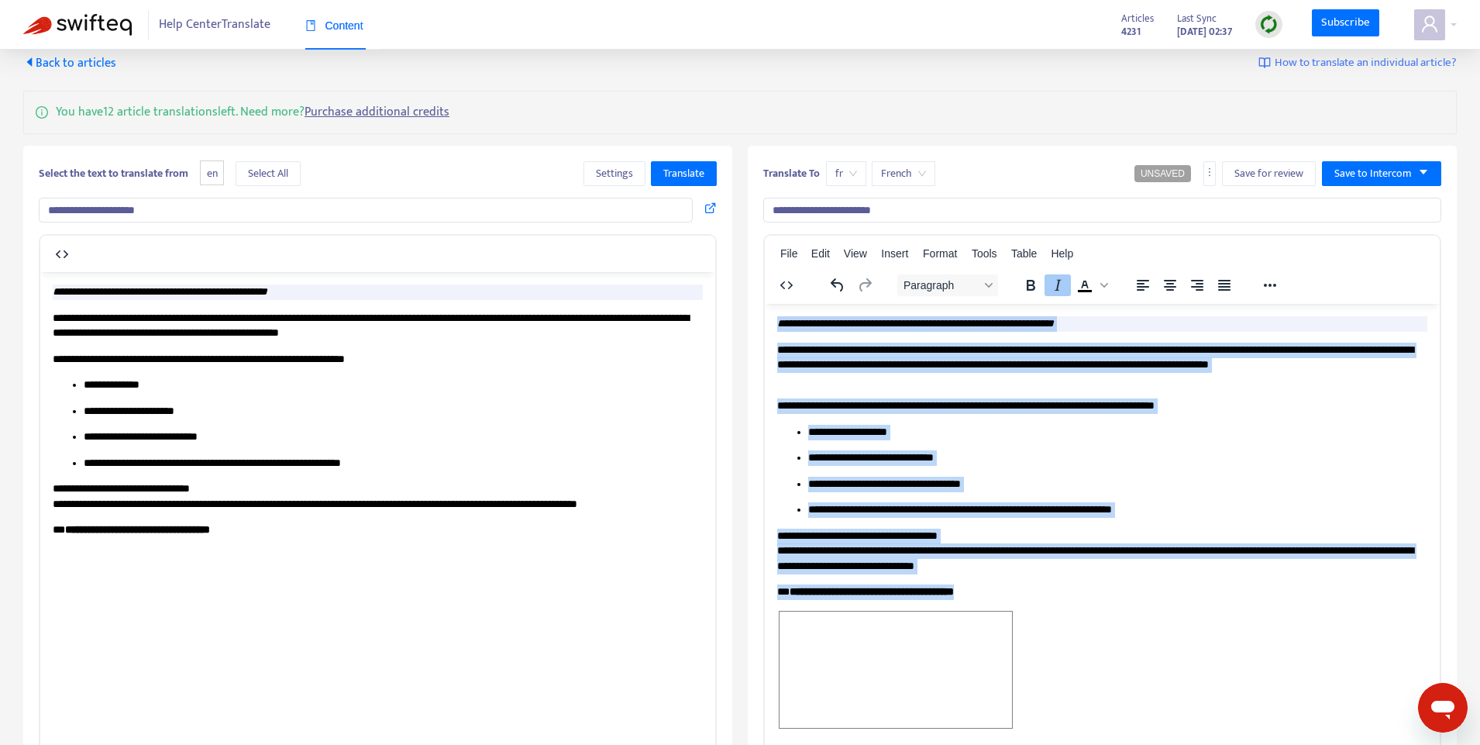
drag, startPoint x: 1049, startPoint y: 594, endPoint x: 869, endPoint y: 325, distance: 323.5
click at [765, 303] on html "**********" at bounding box center [1102, 536] width 675 height 467
copy body "**********"
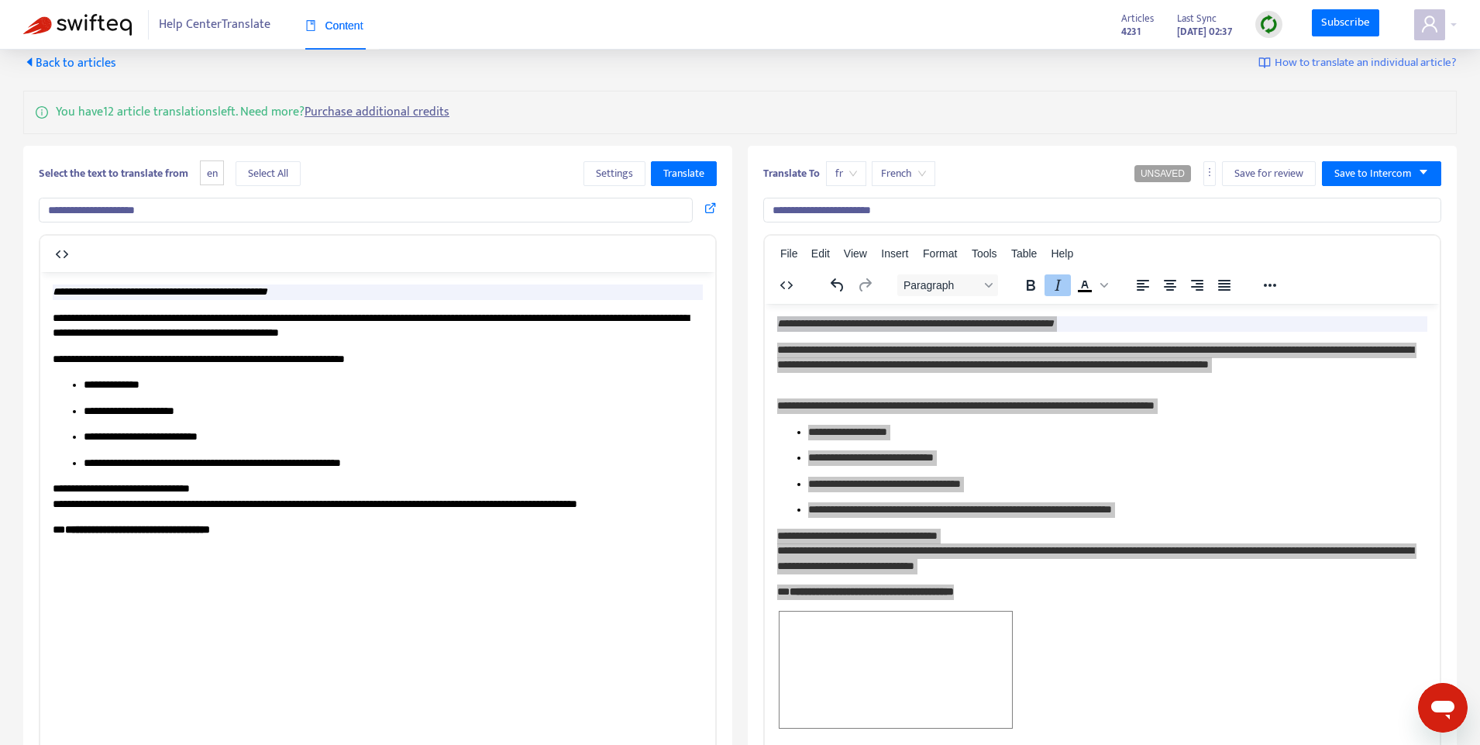
click at [297, 20] on div "Help Center Translate Content" at bounding box center [269, 24] width 220 height 29
click at [346, 26] on span "Content" at bounding box center [334, 25] width 58 height 12
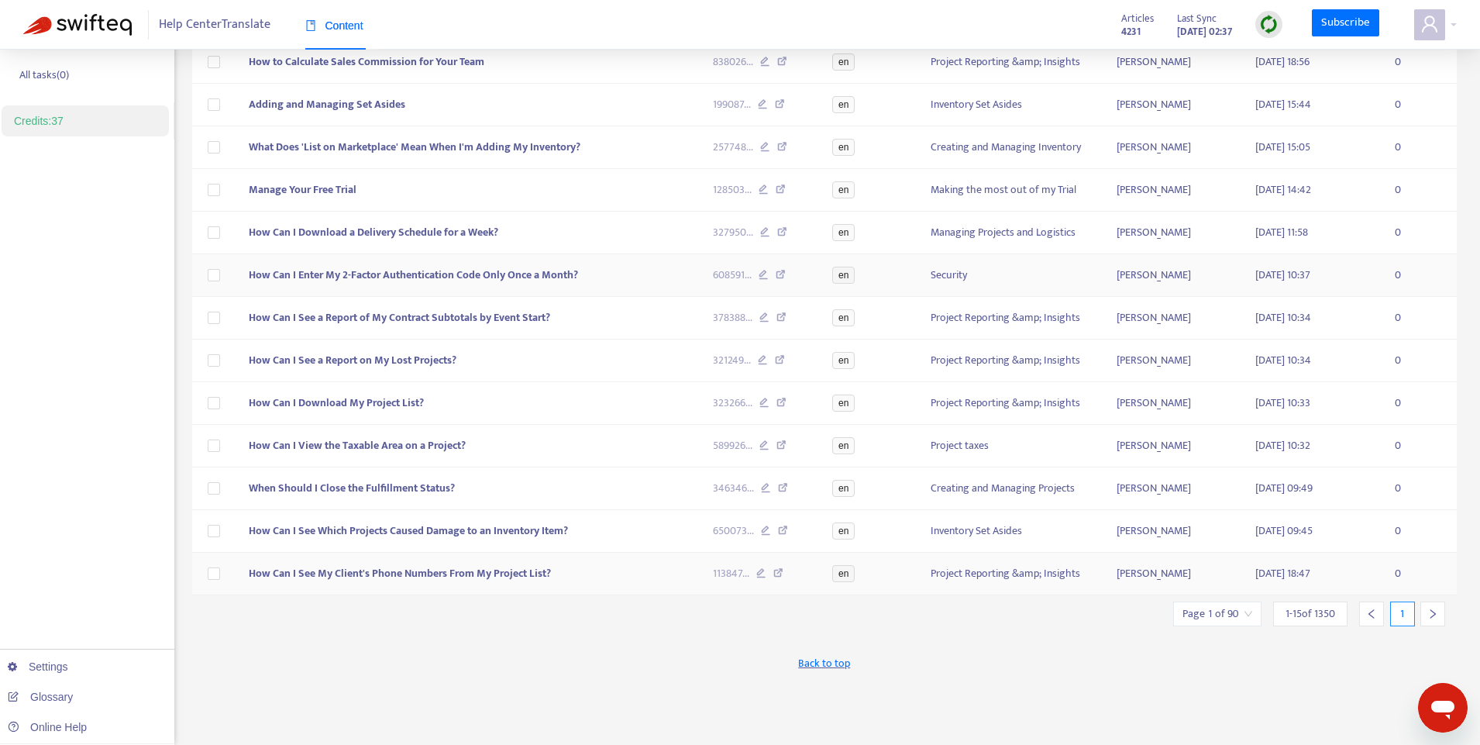
scroll to position [235, 0]
click at [1338, 608] on icon "right" at bounding box center [1432, 611] width 11 height 11
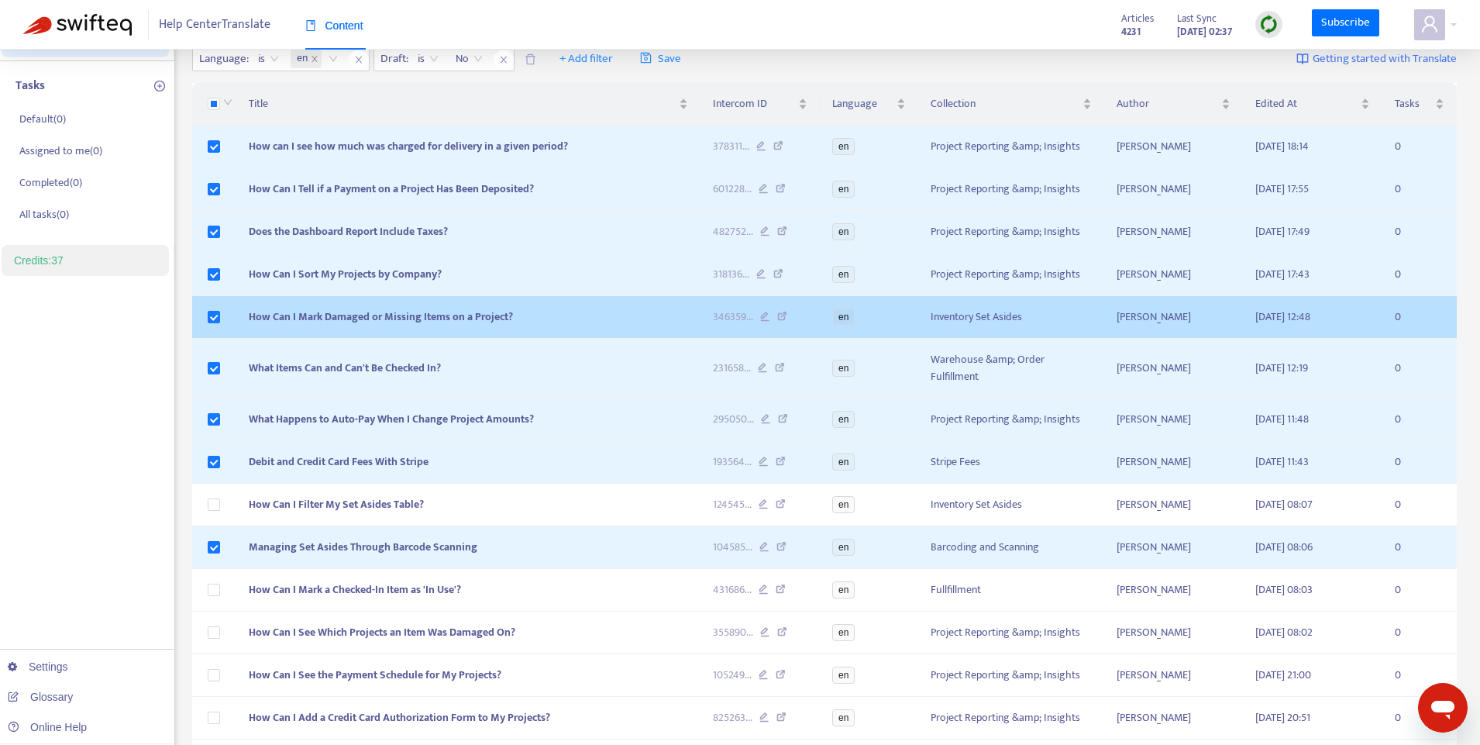
scroll to position [0, 0]
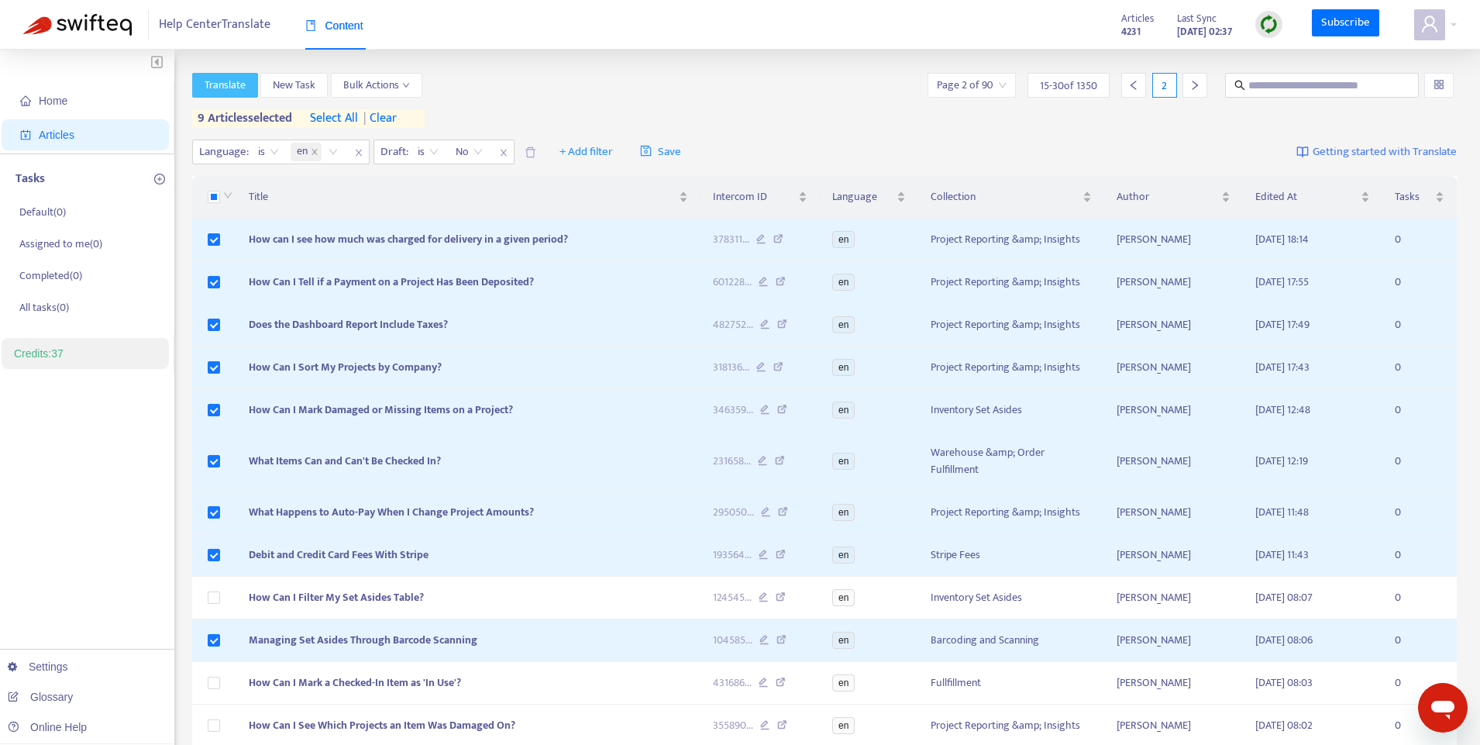
click at [227, 84] on span "Translate" at bounding box center [225, 85] width 41 height 17
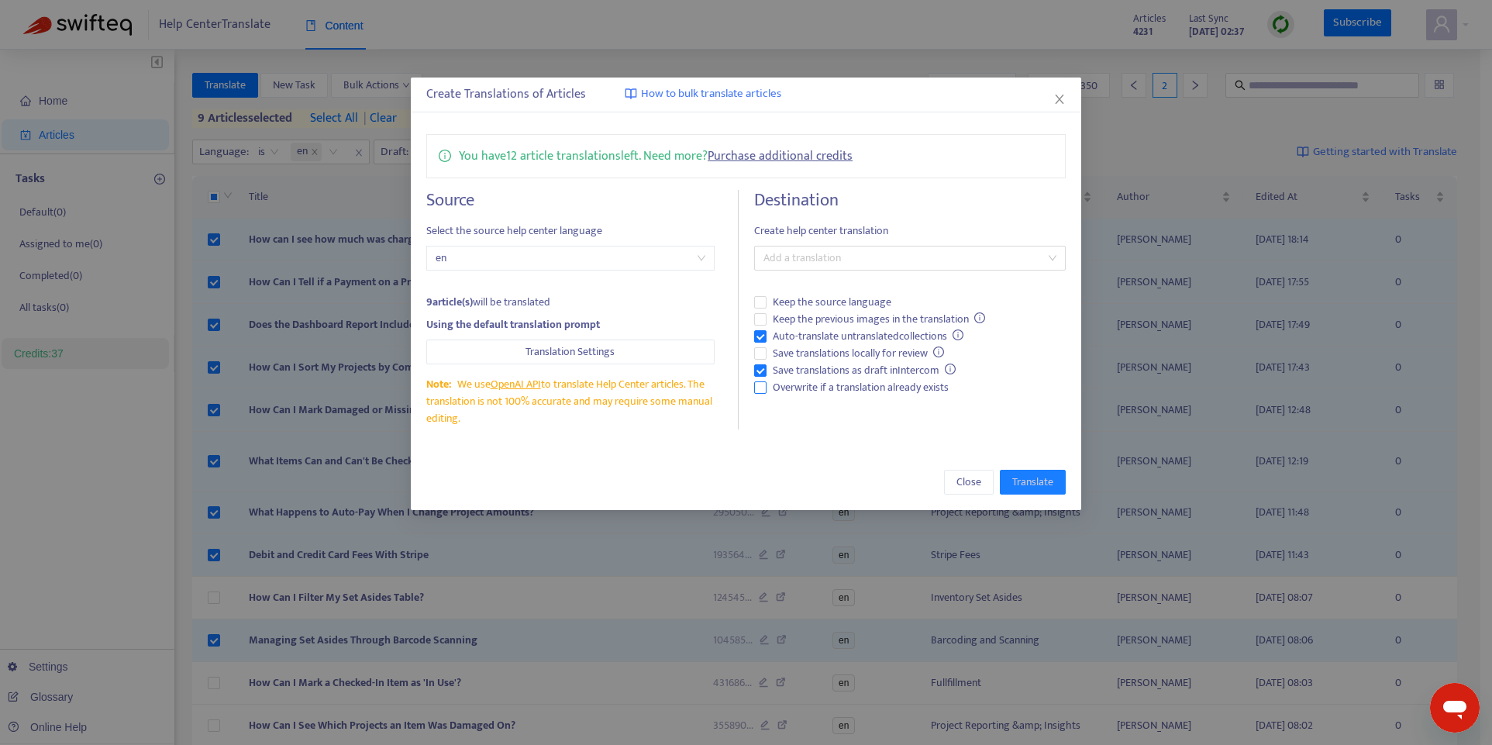
click at [869, 384] on span "Overwrite if a translation already exists" at bounding box center [860, 387] width 188 height 17
click at [897, 253] on div at bounding box center [902, 258] width 288 height 19
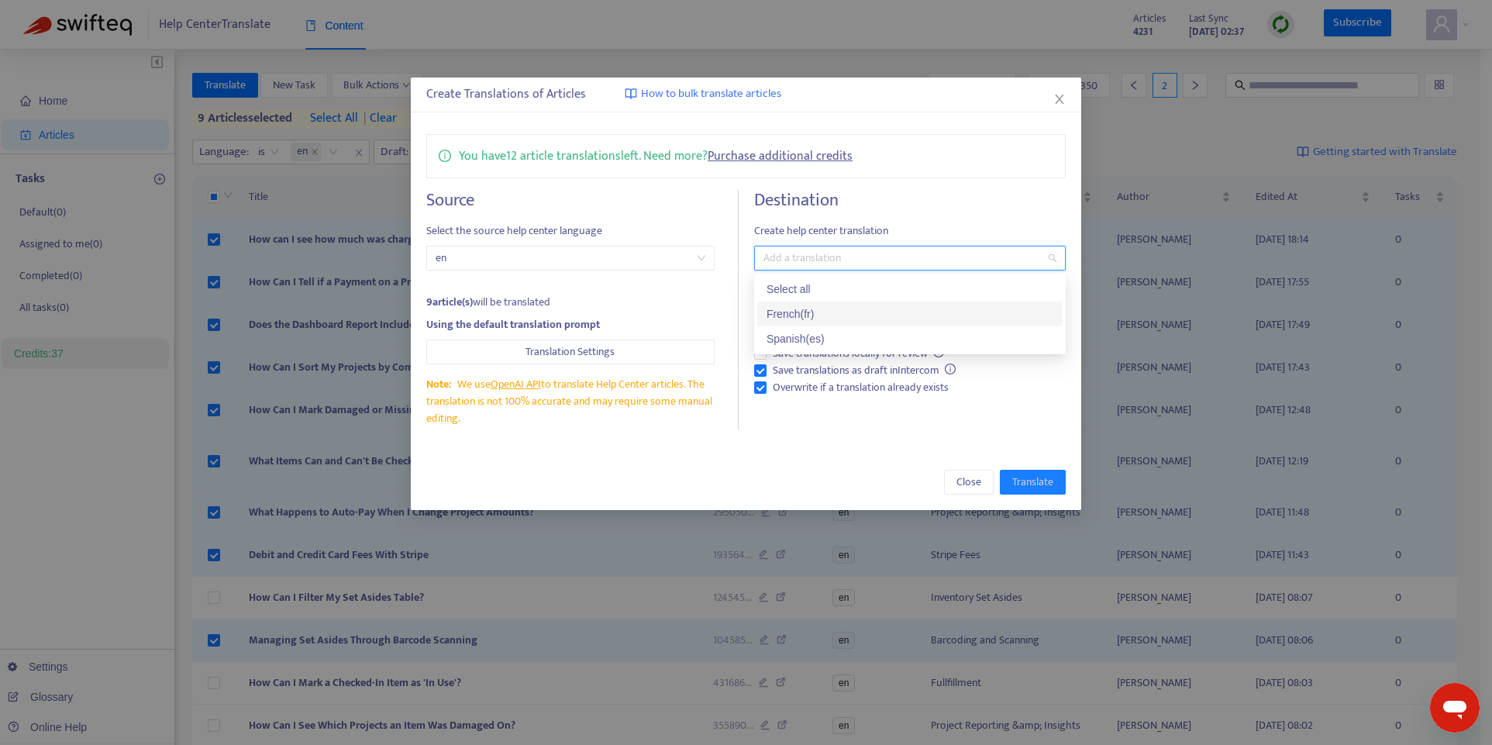
click at [859, 315] on div "French ( fr )" at bounding box center [909, 313] width 287 height 17
click at [845, 343] on div "Spanish ( es )" at bounding box center [909, 338] width 287 height 17
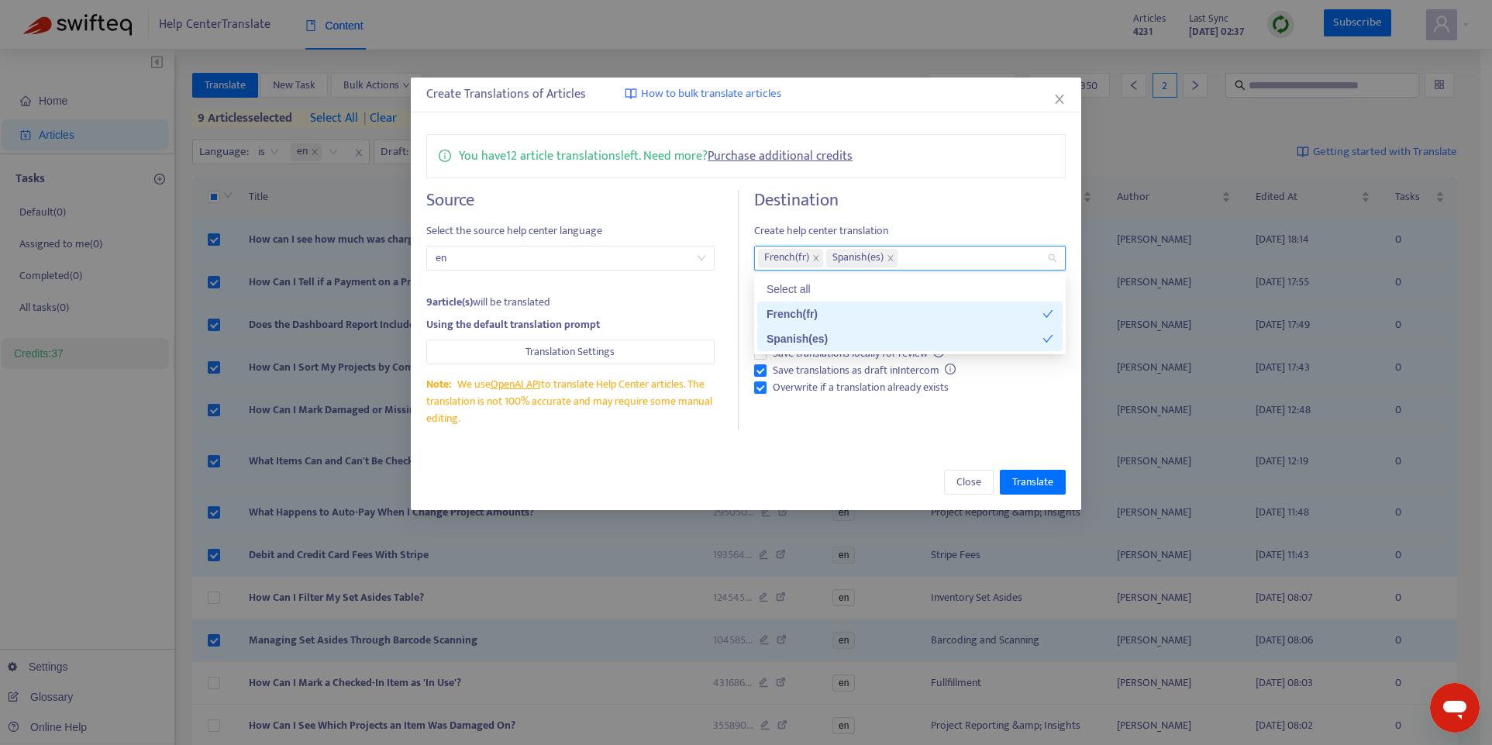
click at [849, 460] on div "Close Translate" at bounding box center [746, 482] width 670 height 56
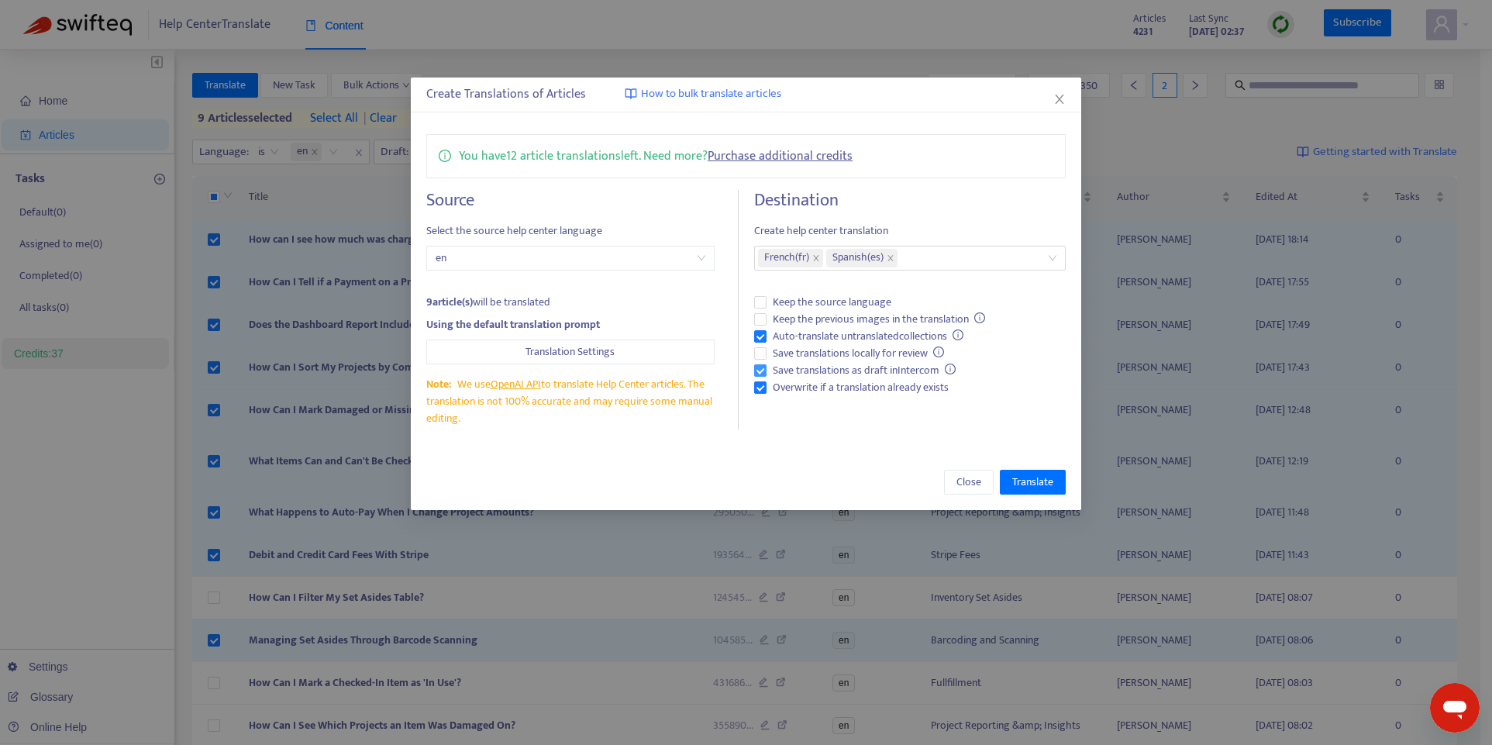
click at [909, 366] on span "Save translations as draft in Intercom" at bounding box center [864, 370] width 196 height 17
drag, startPoint x: 876, startPoint y: 370, endPoint x: 895, endPoint y: 381, distance: 21.5
click at [877, 370] on span "Save translations as draft in Intercom" at bounding box center [864, 370] width 196 height 17
click at [1032, 480] on span "Translate" at bounding box center [1032, 481] width 41 height 17
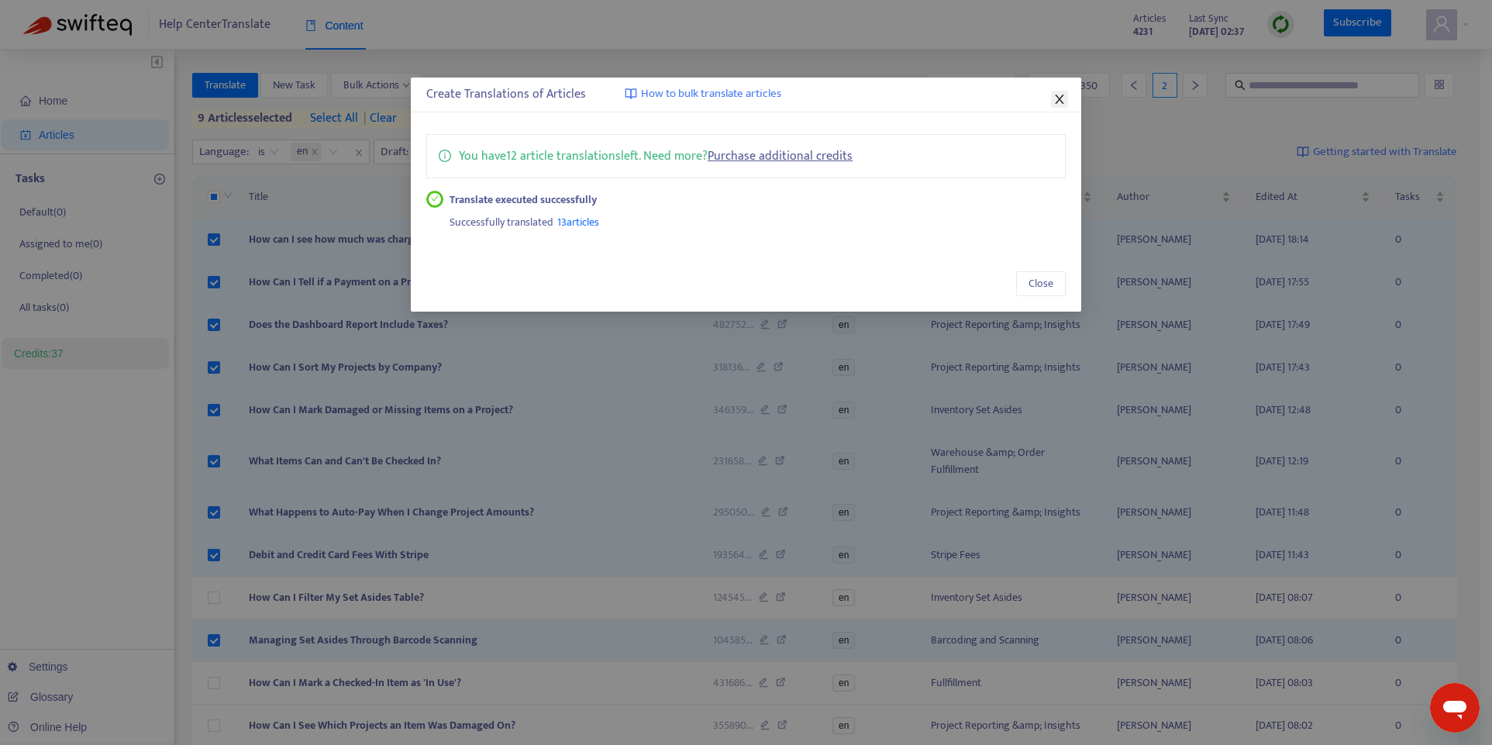
click at [1060, 96] on icon "close" at bounding box center [1059, 99] width 12 height 12
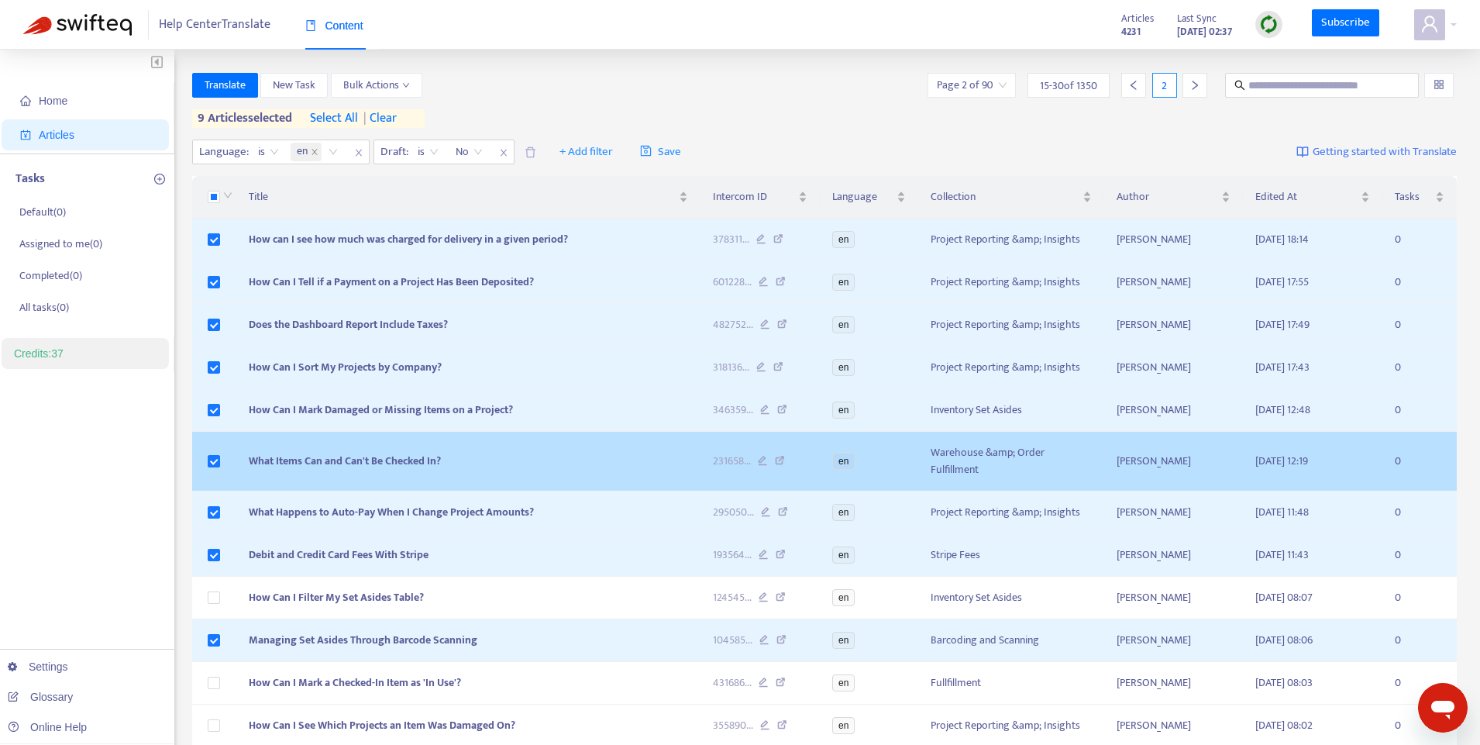
click at [418, 460] on span "What Items Can and Can't Be Checked In?" at bounding box center [345, 461] width 192 height 18
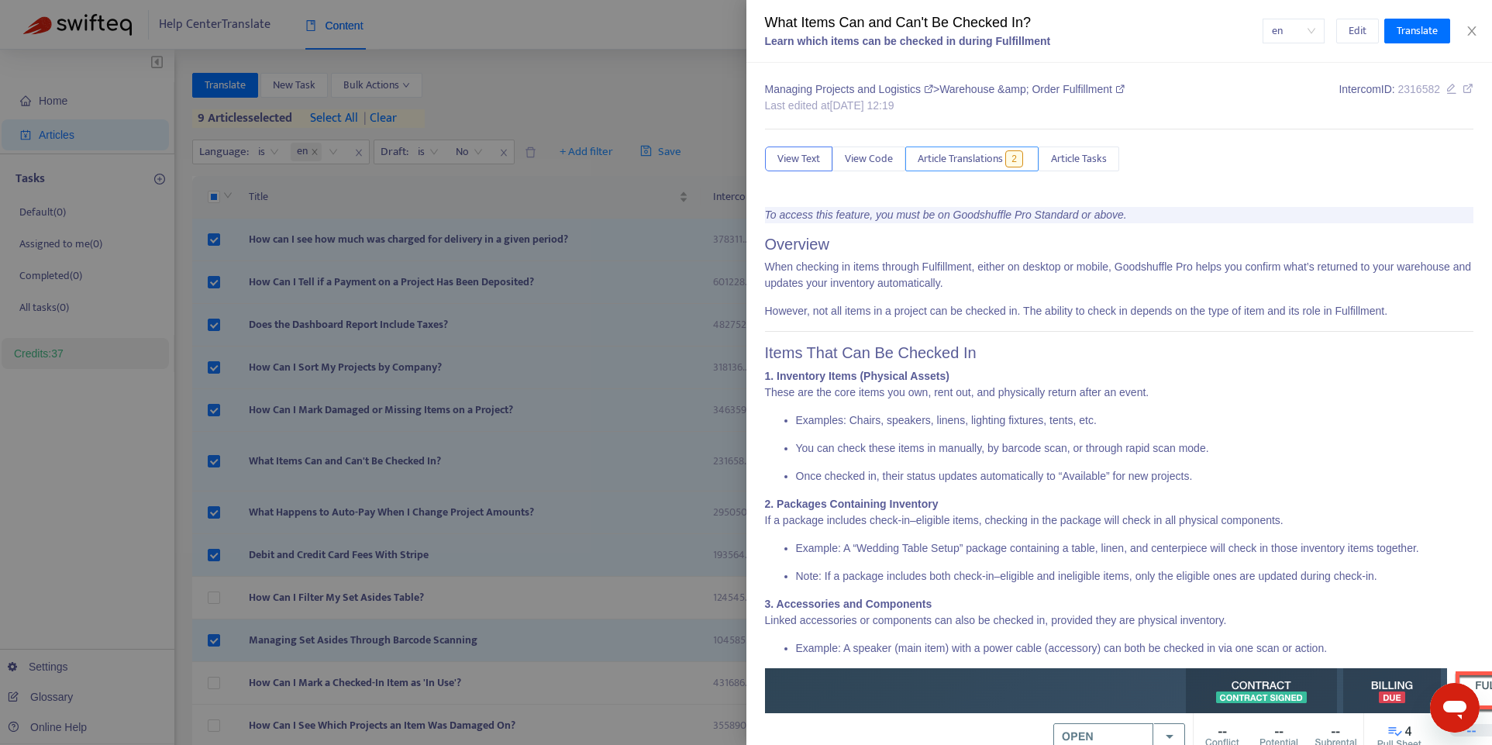
click at [1010, 158] on span "2" at bounding box center [1014, 158] width 18 height 17
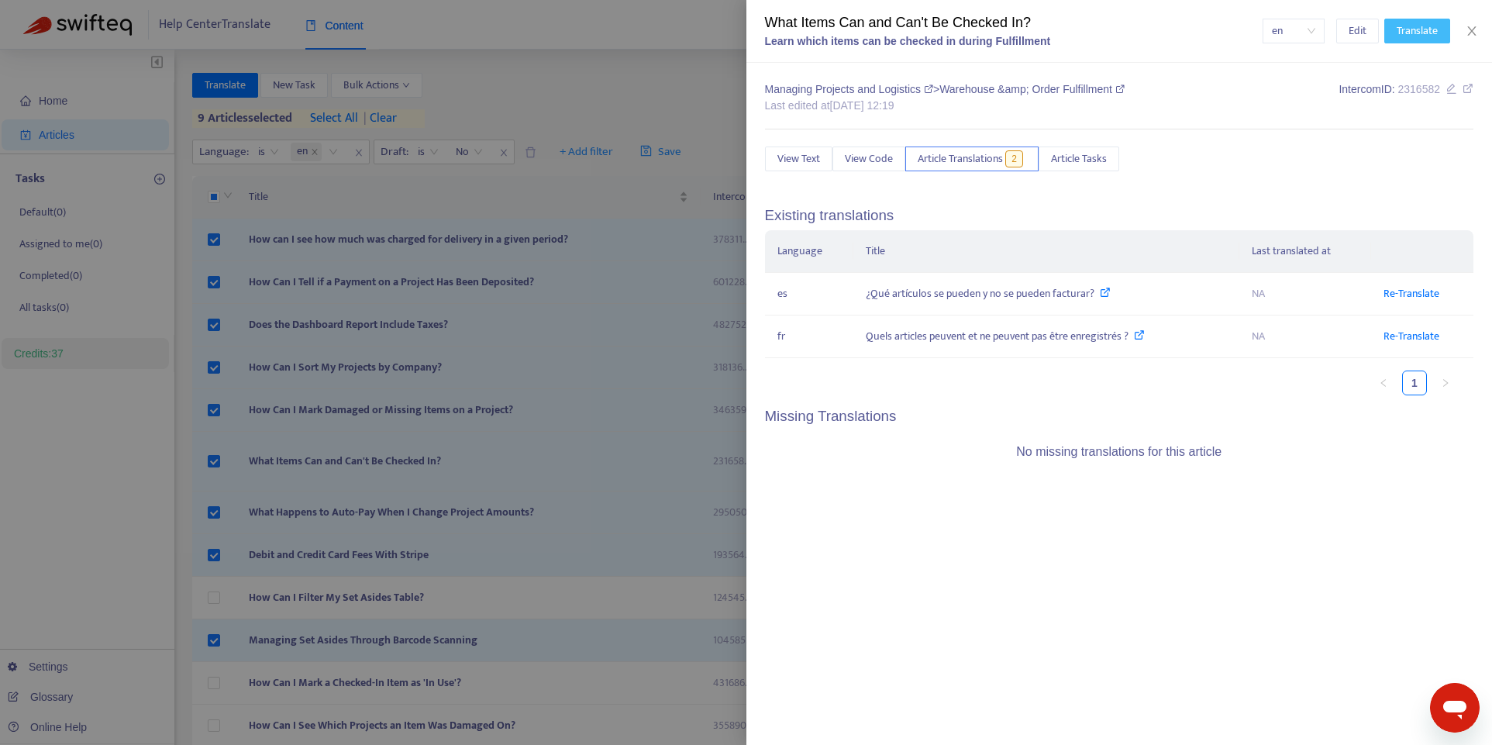
click at [1338, 36] on span "Translate" at bounding box center [1416, 30] width 41 height 17
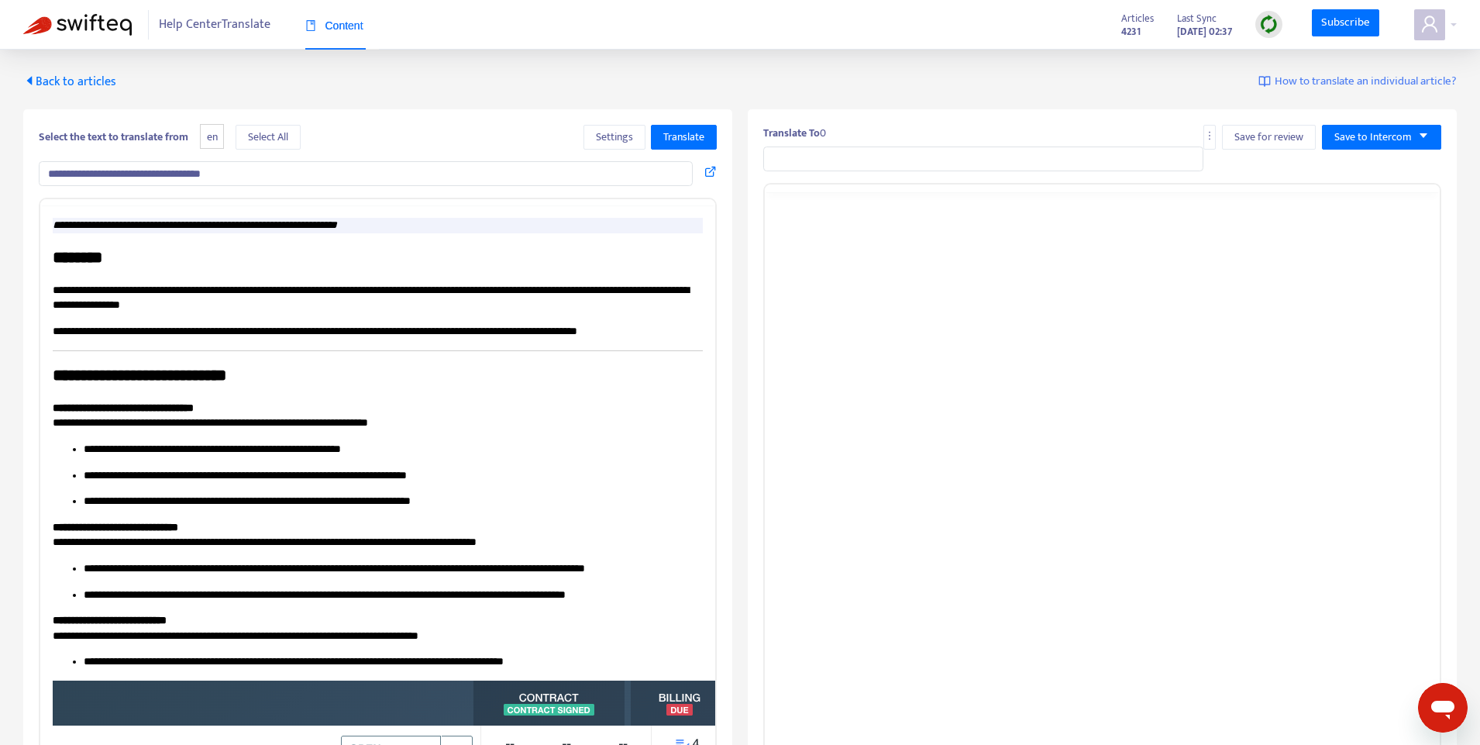
type input "**********"
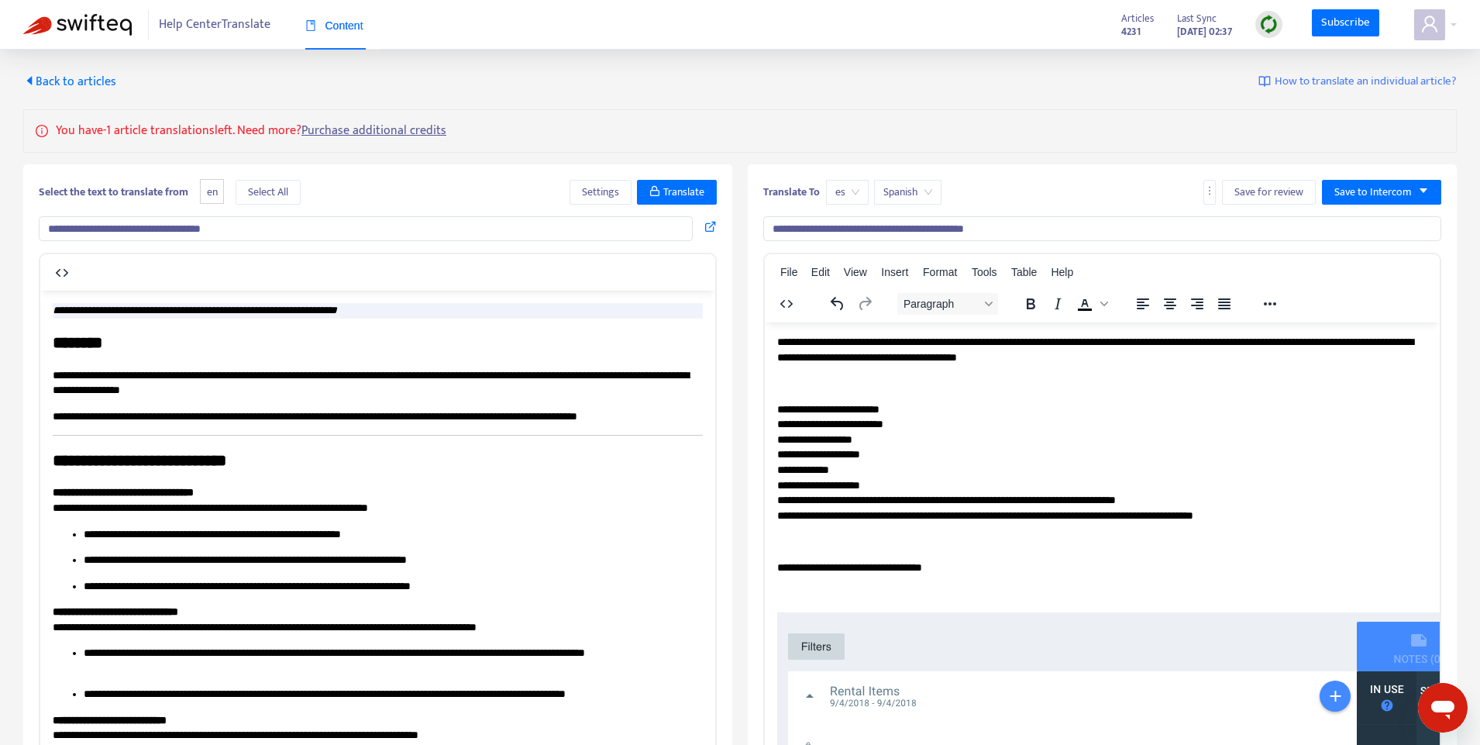
click at [79, 88] on span "Back to articles" at bounding box center [69, 81] width 93 height 21
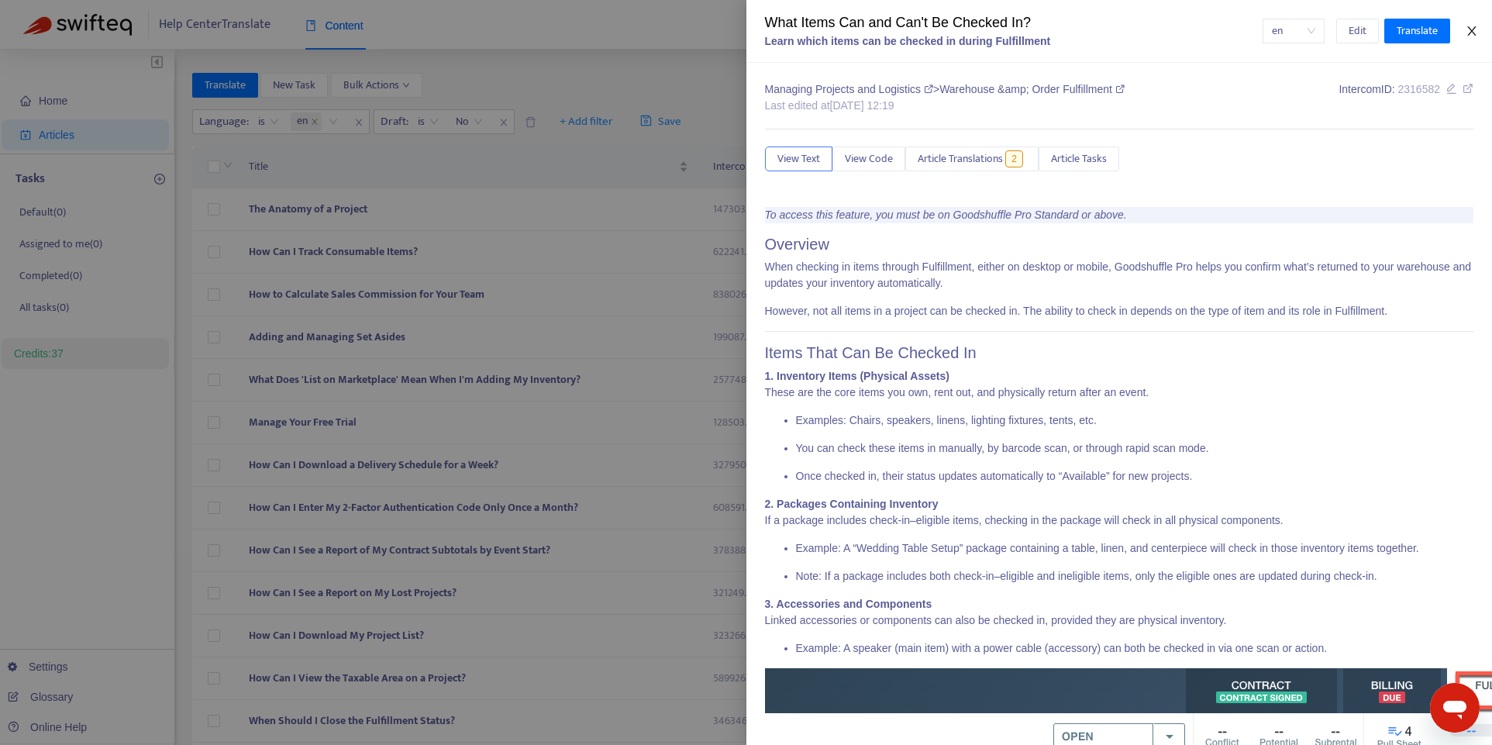
click at [1338, 30] on icon "close" at bounding box center [1471, 31] width 12 height 12
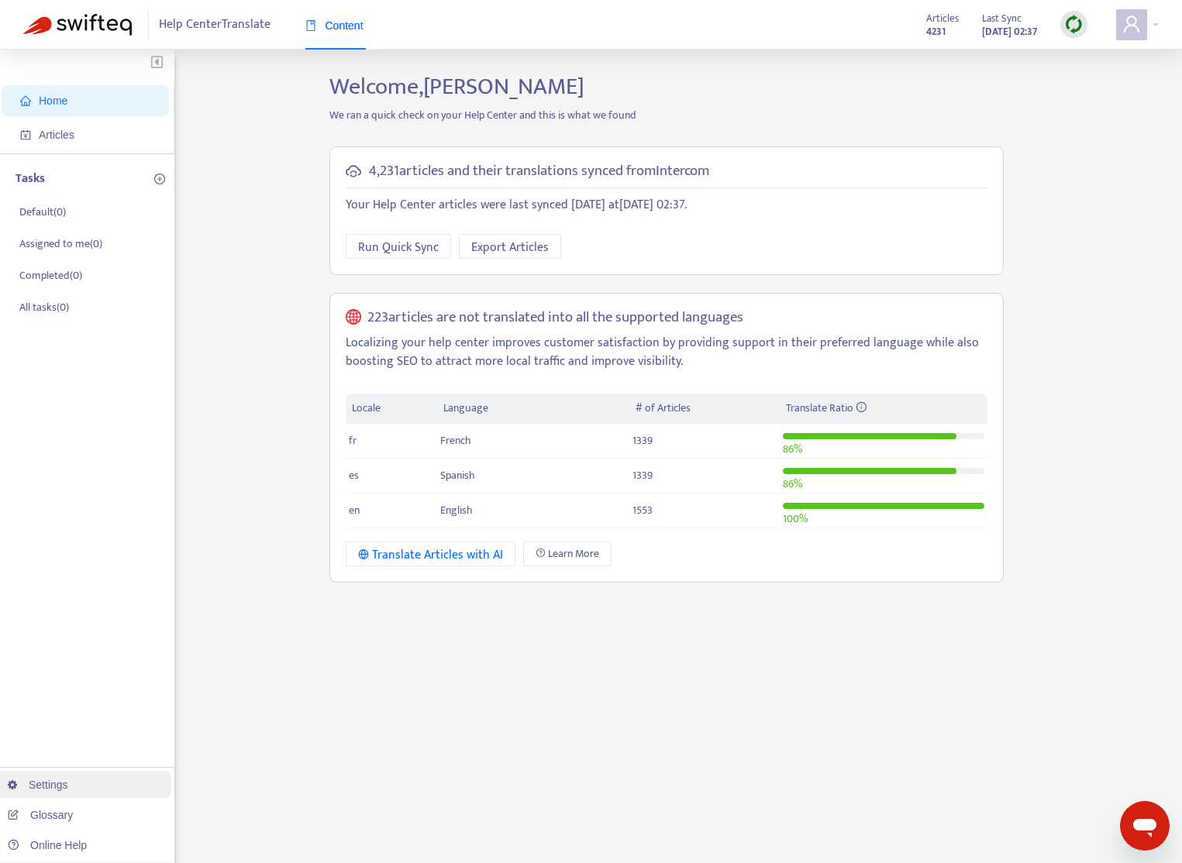
click at [59, 783] on link "Settings" at bounding box center [38, 785] width 60 height 12
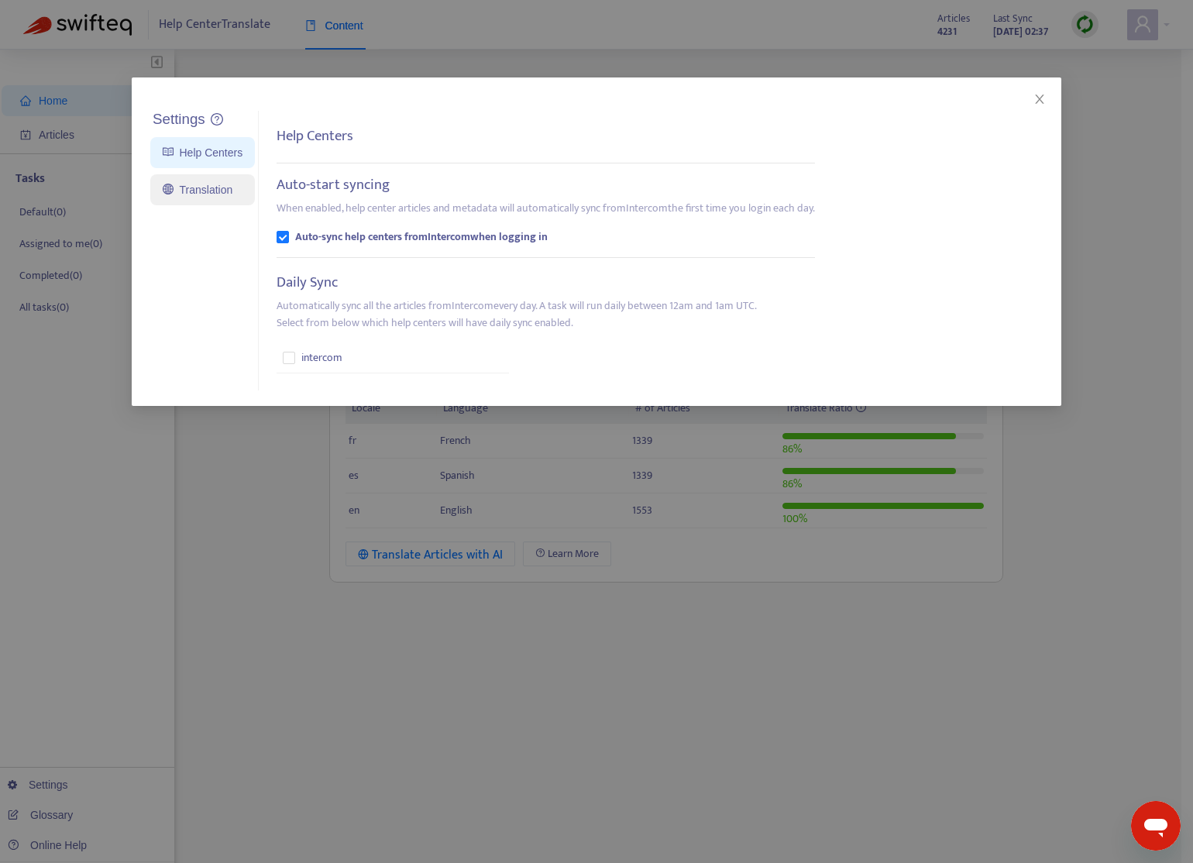
click at [214, 194] on link "Translation" at bounding box center [198, 190] width 70 height 12
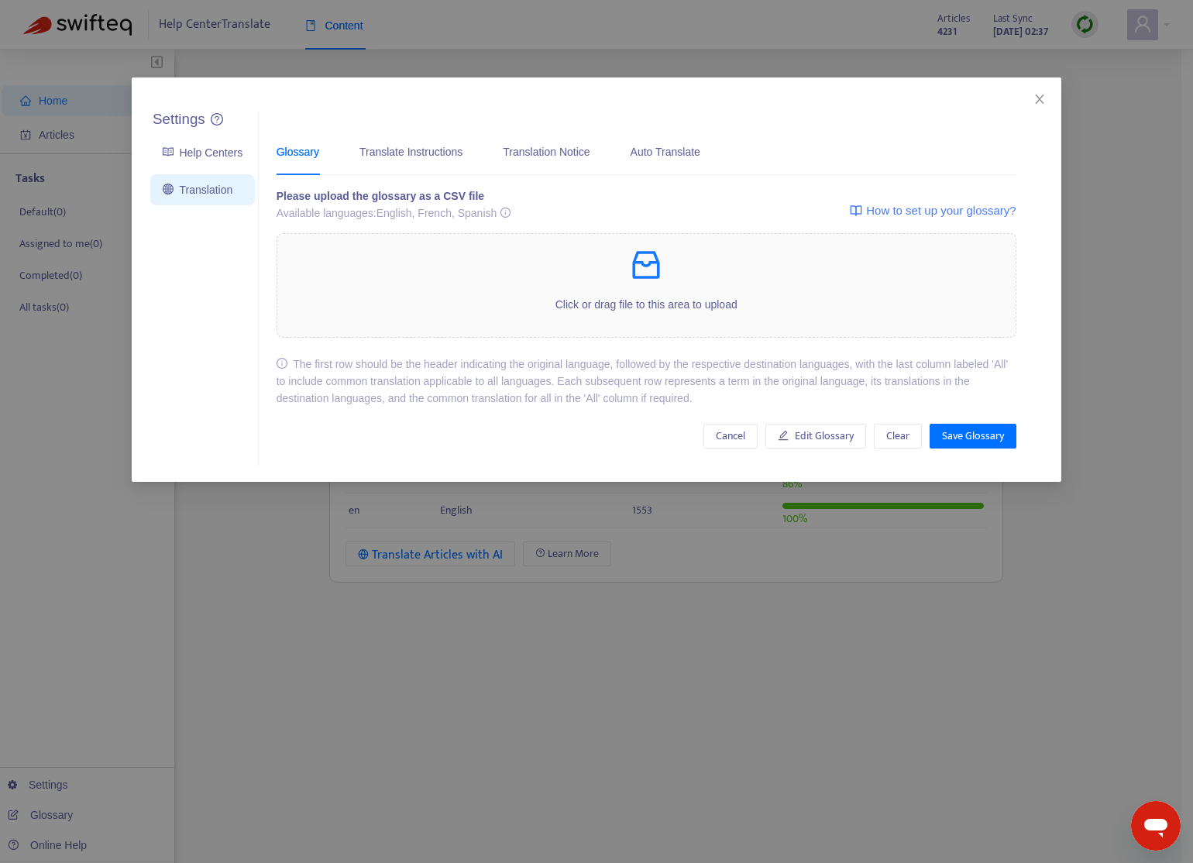
click at [360, 156] on div "Glossary Translate Instructions Translation Notice Auto Translate" at bounding box center [496, 151] width 439 height 47
click at [547, 146] on div "Translation Notice" at bounding box center [546, 151] width 87 height 17
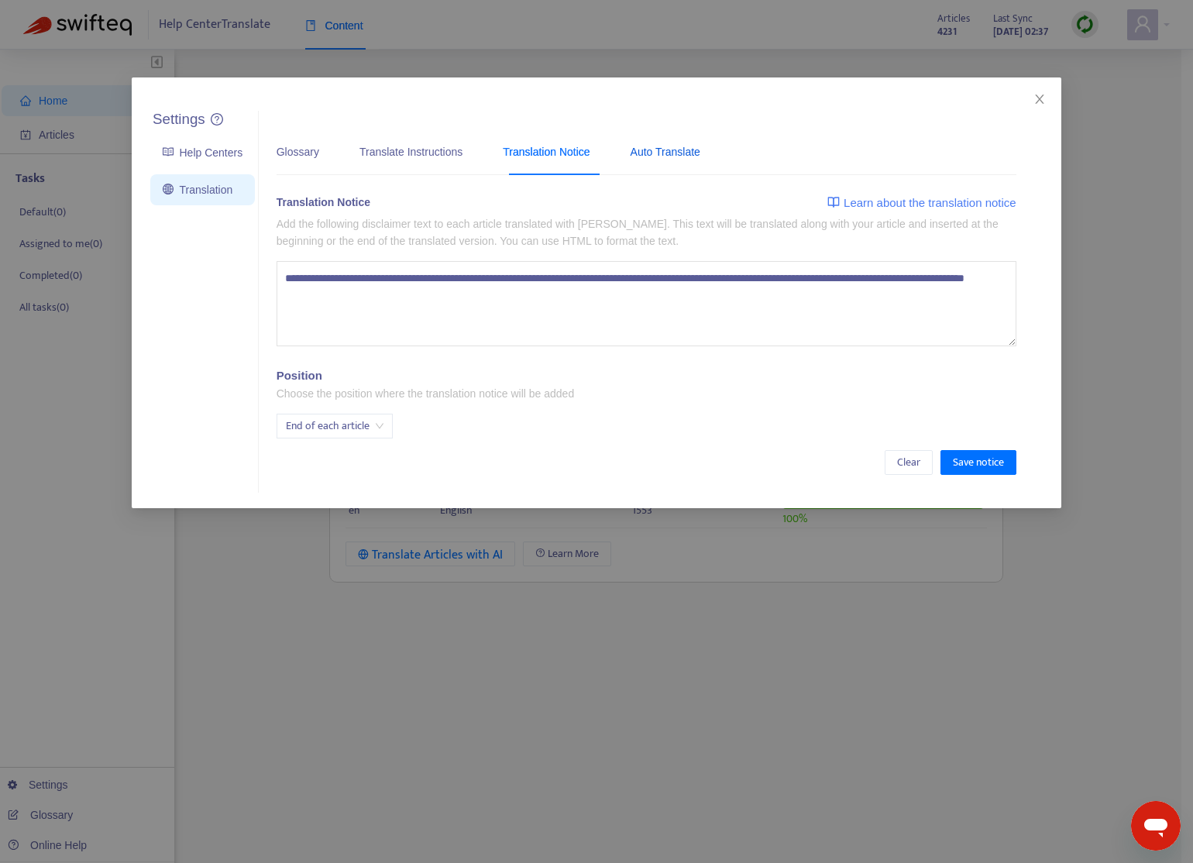
click at [680, 154] on div "Auto Translate" at bounding box center [666, 151] width 70 height 17
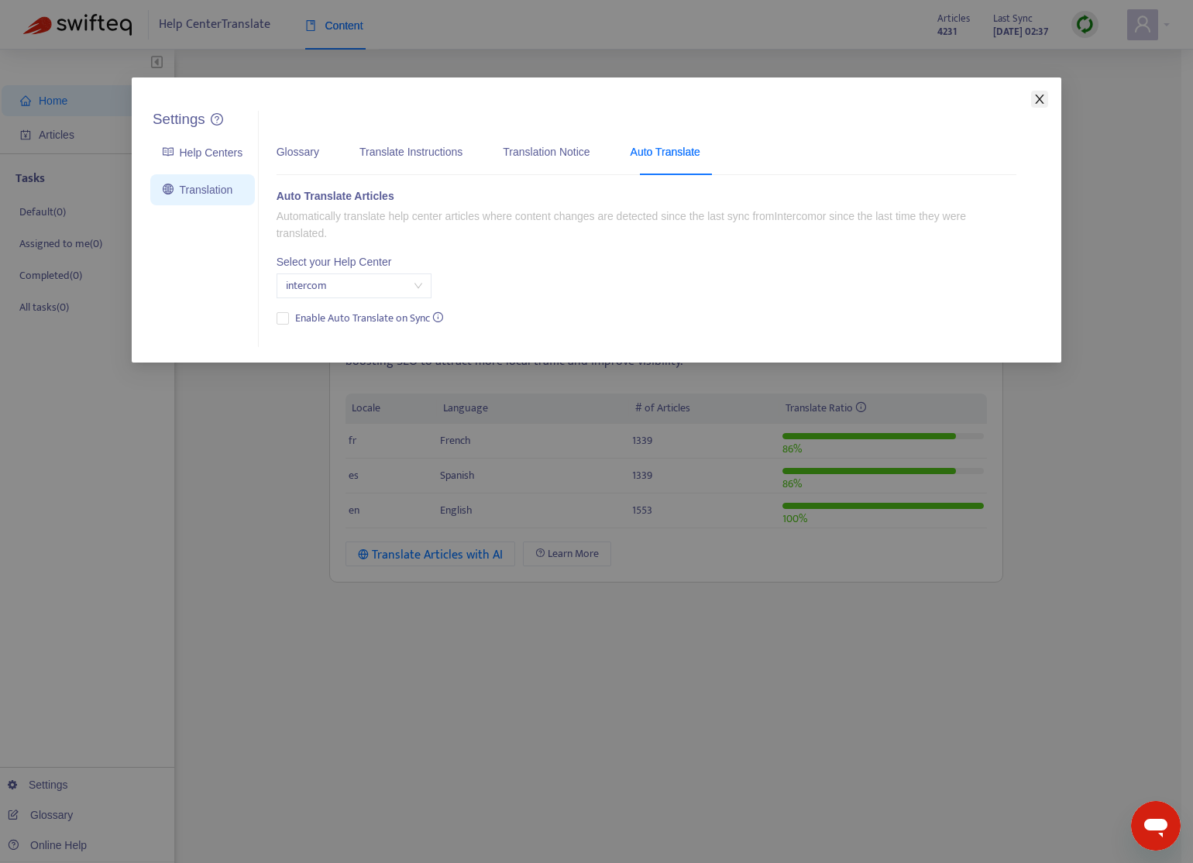
click at [1041, 98] on icon "close" at bounding box center [1040, 99] width 12 height 12
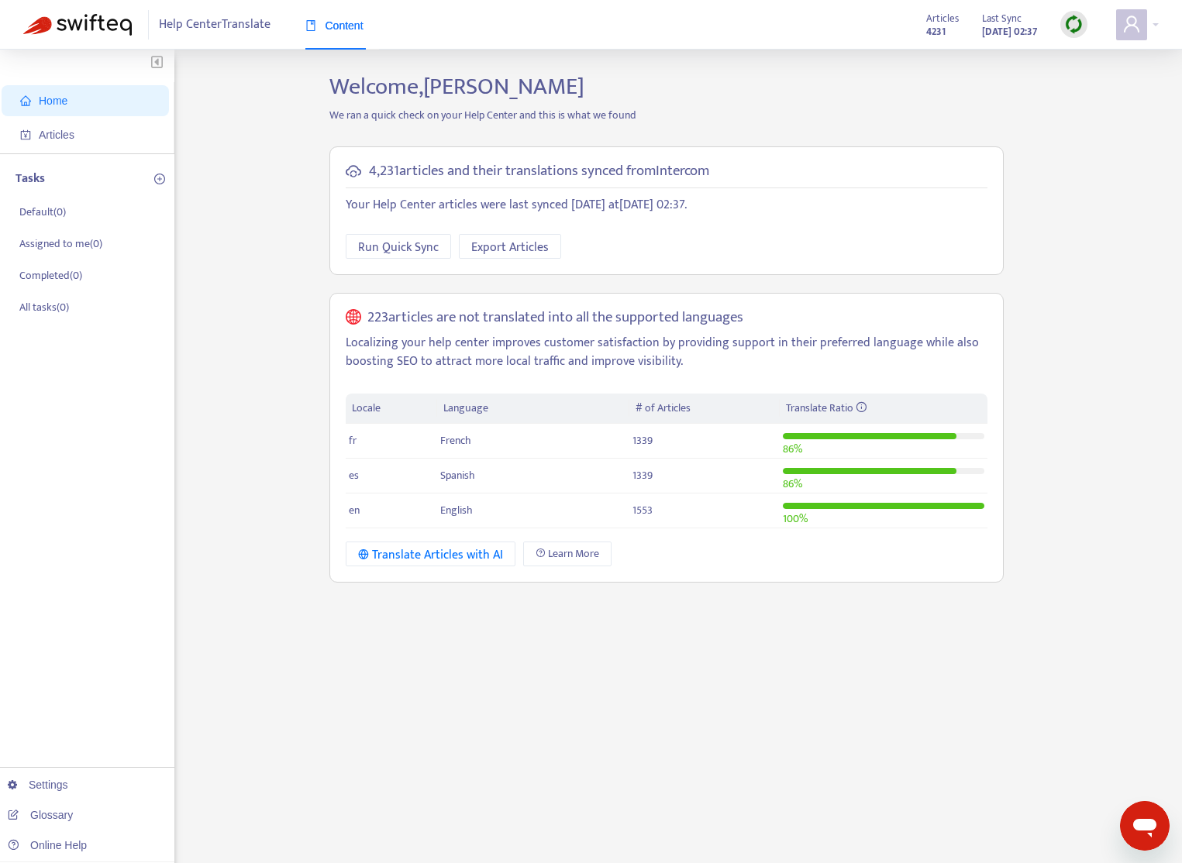
click at [224, 26] on span "Help Center Translate" at bounding box center [215, 24] width 112 height 29
click at [95, 133] on span "Articles" at bounding box center [88, 134] width 136 height 31
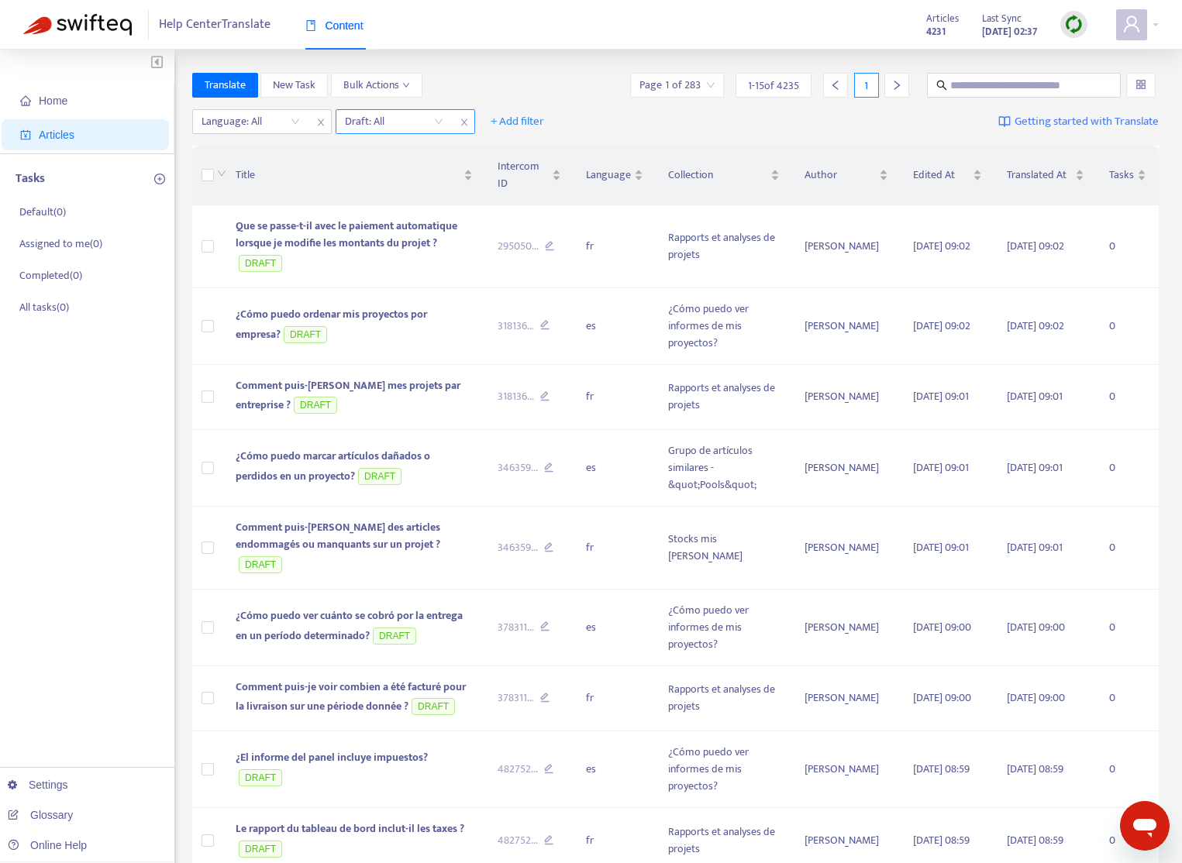
click at [445, 121] on div "Draft: All" at bounding box center [393, 121] width 115 height 23
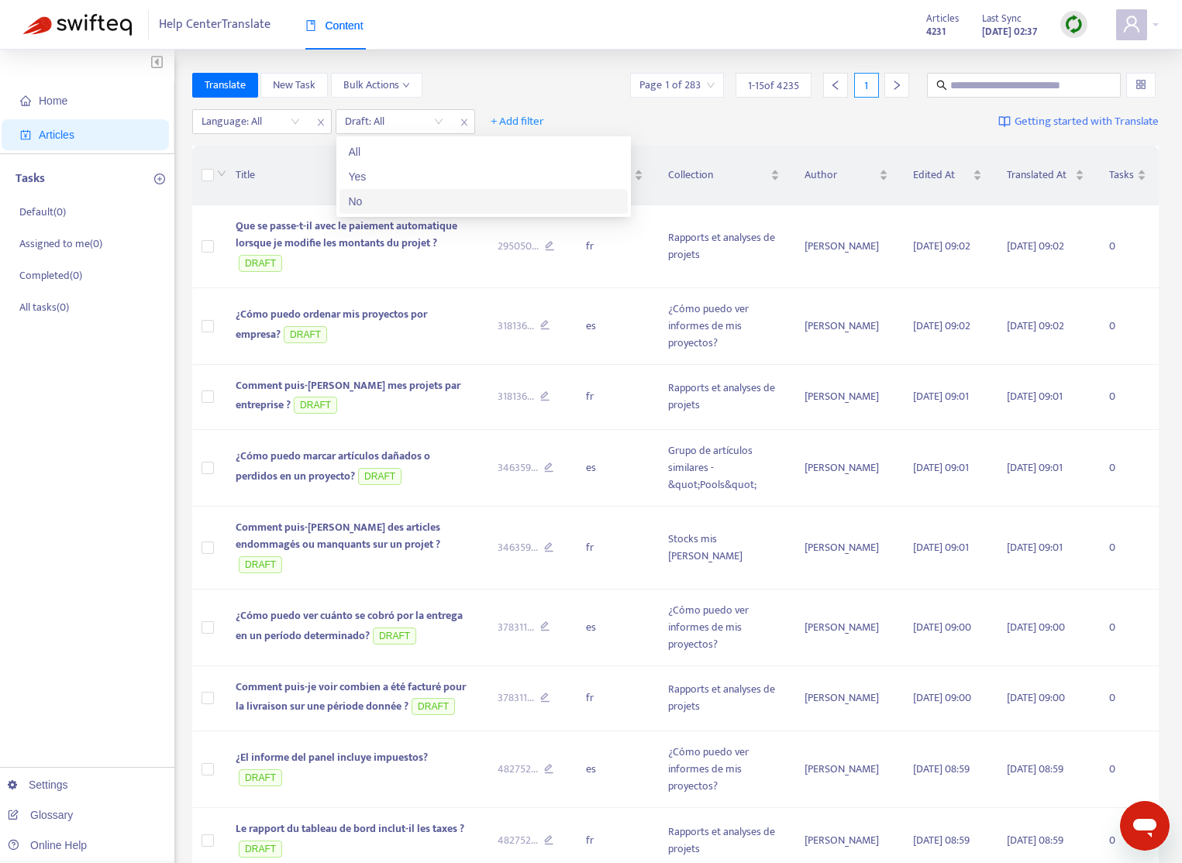
click at [428, 202] on div "No" at bounding box center [484, 201] width 270 height 17
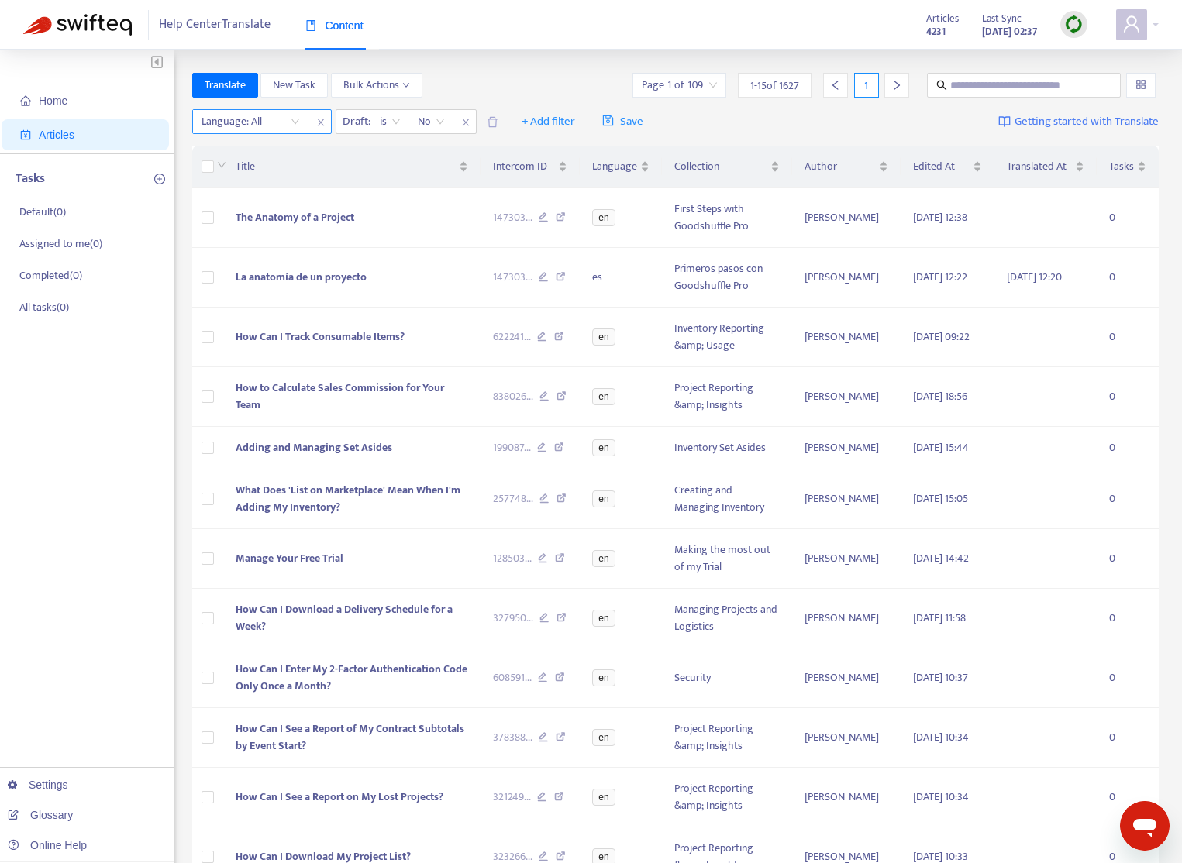
drag, startPoint x: 298, startPoint y: 123, endPoint x: 288, endPoint y: 126, distance: 9.8
click at [298, 122] on div "Language: All" at bounding box center [250, 121] width 115 height 23
click at [279, 150] on div "en" at bounding box center [340, 151] width 270 height 17
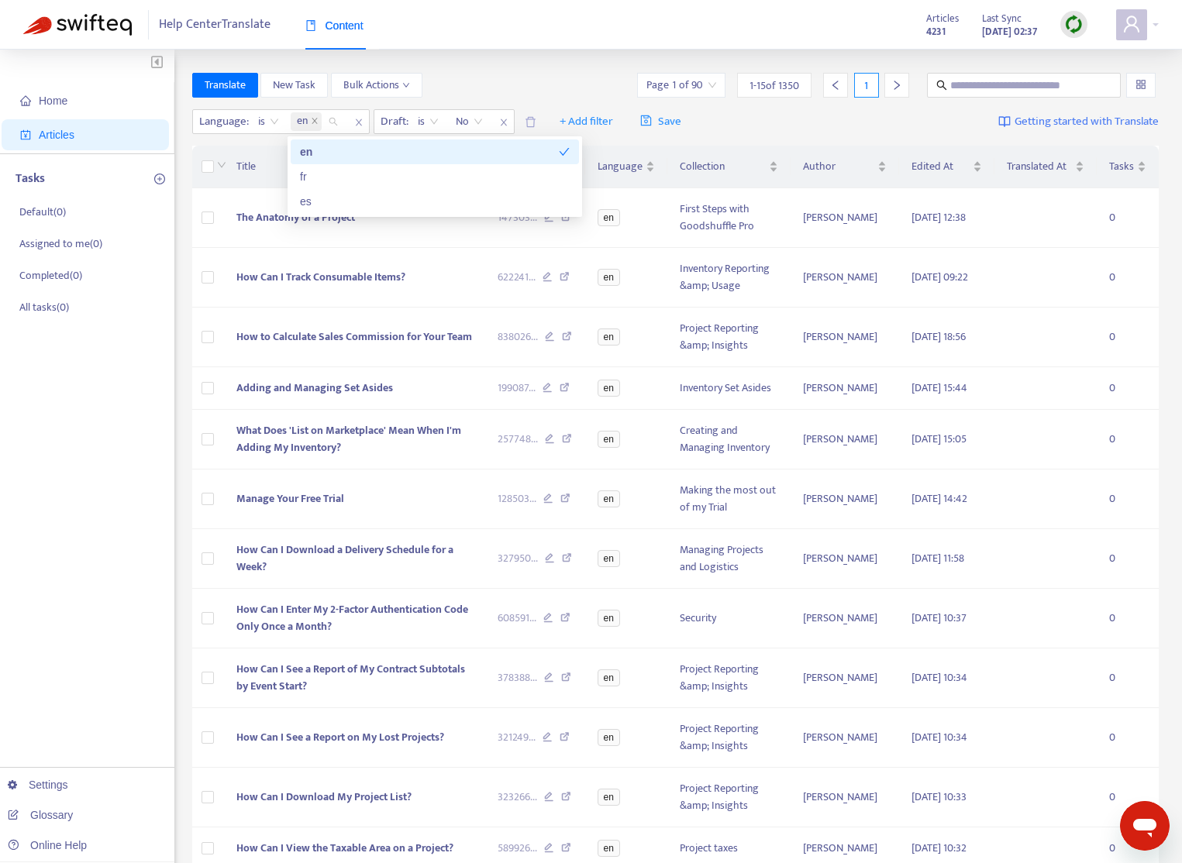
click at [523, 54] on div "Home Articles Tasks Default ( 0 ) Assigned to me ( 0 ) Completed ( 0 ) All task…" at bounding box center [591, 593] width 1182 height 1086
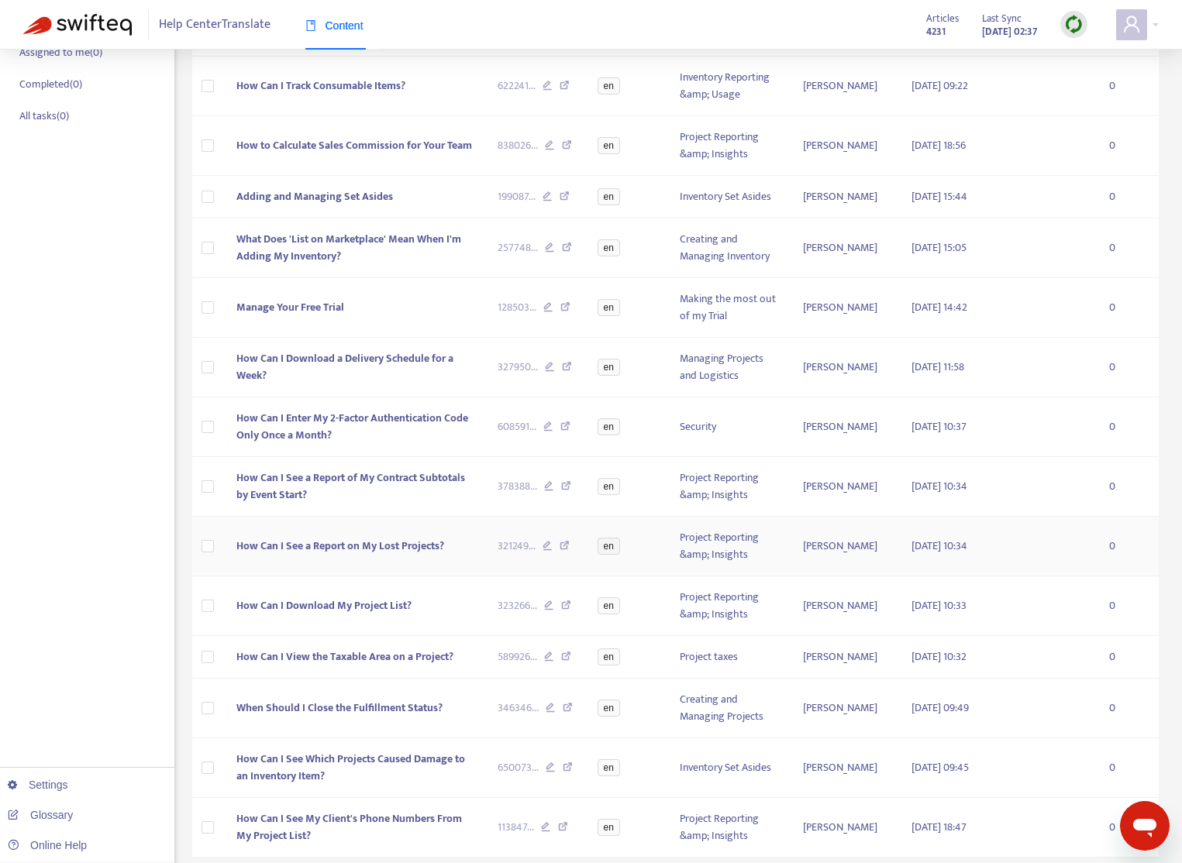
scroll to position [307, 0]
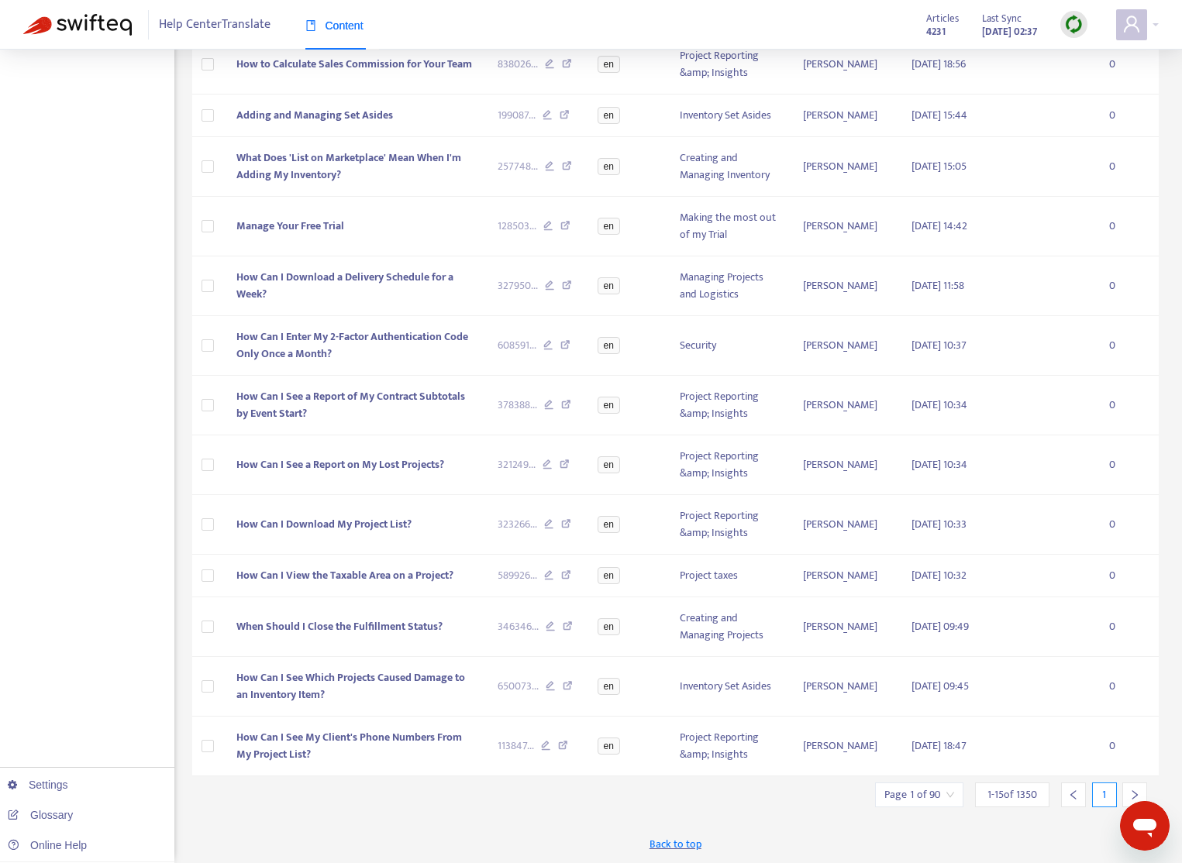
click at [1139, 787] on div at bounding box center [1134, 795] width 25 height 25
